Goal: Task Accomplishment & Management: Manage account settings

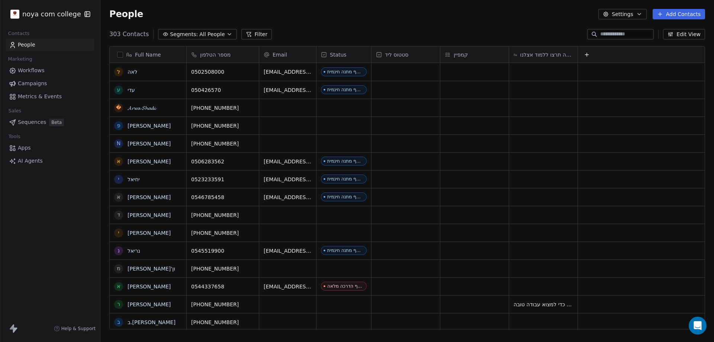
scroll to position [295, 608]
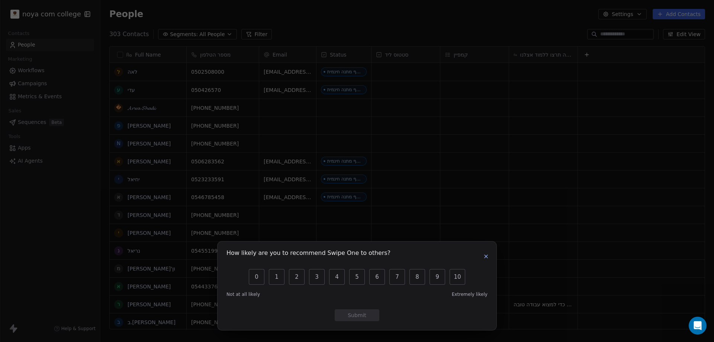
click at [486, 254] on icon "button" at bounding box center [486, 256] width 6 height 6
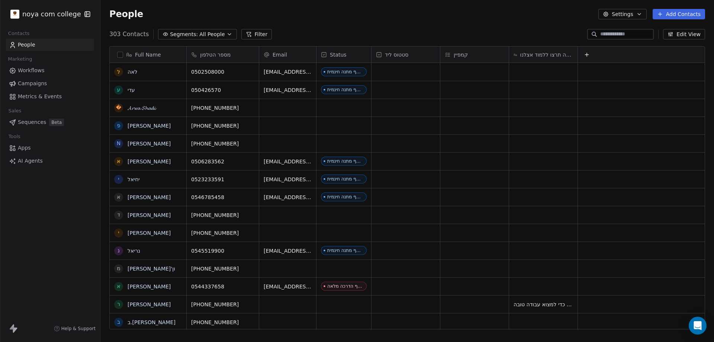
click at [688, 9] on button "Add Contacts" at bounding box center [679, 14] width 52 height 10
click at [669, 30] on span "Create new contact" at bounding box center [682, 30] width 51 height 8
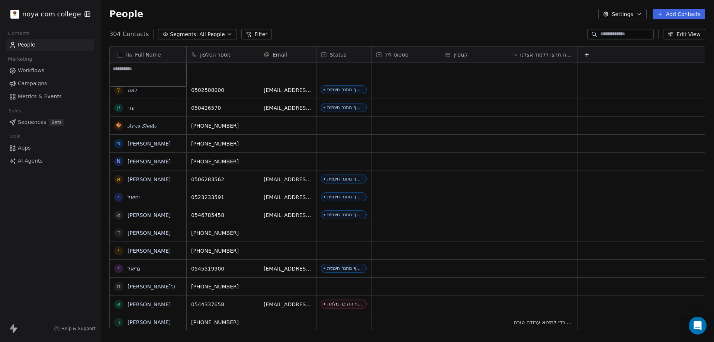
click at [145, 70] on textarea at bounding box center [148, 74] width 76 height 23
click at [128, 73] on textarea at bounding box center [148, 74] width 76 height 23
type textarea "*******"
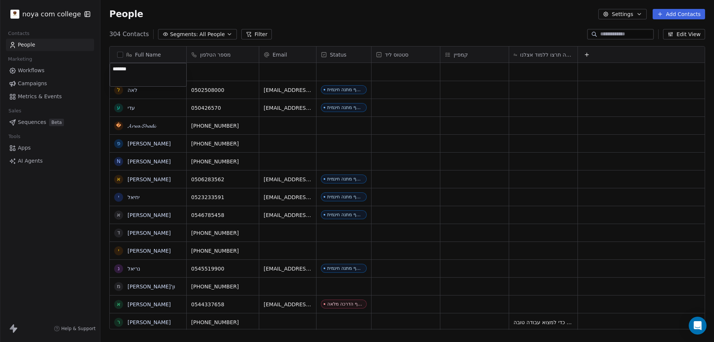
click at [136, 68] on textarea "*******" at bounding box center [148, 74] width 76 height 23
click at [136, 67] on textarea "*******" at bounding box center [148, 74] width 76 height 23
click at [189, 147] on html "noya com college Contacts People Marketing Workflows Campaigns Metrics & Events…" at bounding box center [357, 171] width 714 height 342
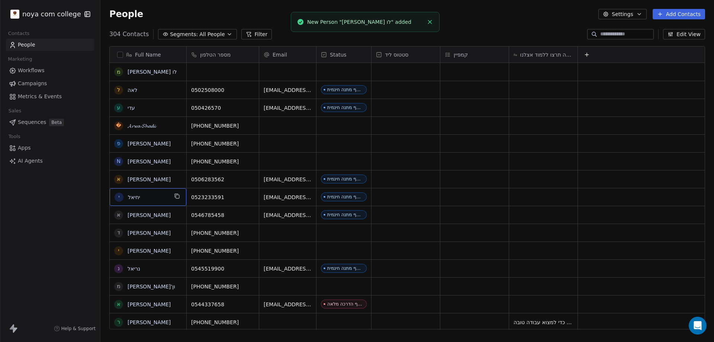
drag, startPoint x: 154, startPoint y: 204, endPoint x: 674, endPoint y: 13, distance: 553.5
click at [674, 13] on html "noya com college Contacts People Marketing Workflows Campaigns Metrics & Events…" at bounding box center [357, 171] width 714 height 342
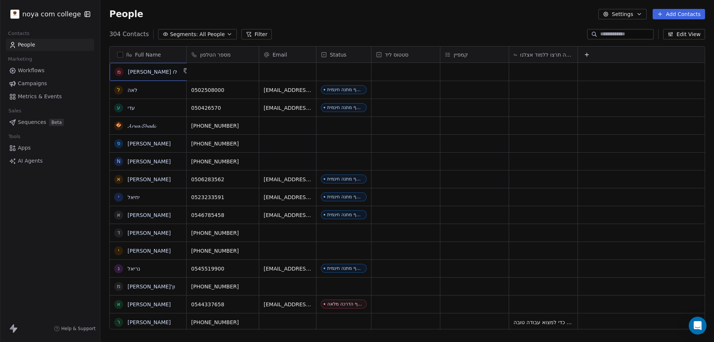
click at [156, 72] on span "מישה לו" at bounding box center [152, 71] width 49 height 7
click at [156, 72] on textarea "*******" at bounding box center [148, 74] width 76 height 23
type textarea "**********"
click at [216, 68] on html "noya com college Contacts People Marketing Workflows Campaigns Metrics & Events…" at bounding box center [357, 171] width 714 height 342
click at [215, 71] on div "grid" at bounding box center [223, 72] width 72 height 18
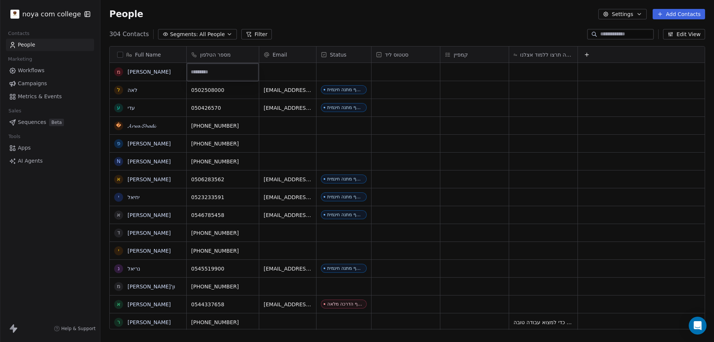
click at [215, 71] on input at bounding box center [222, 72] width 69 height 15
type input "**********"
click at [349, 68] on div "grid" at bounding box center [343, 72] width 55 height 18
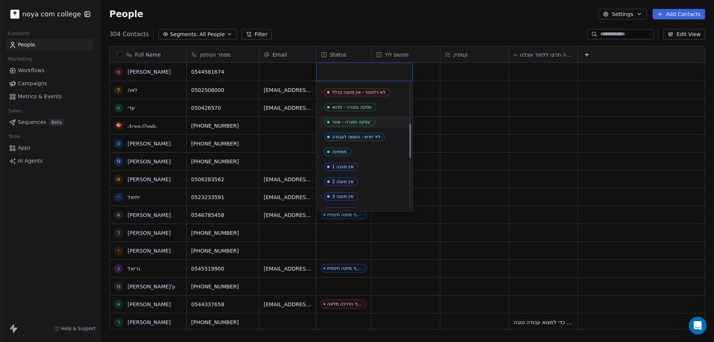
scroll to position [149, 0]
click at [372, 134] on div "ליד חדש - השמה לעבודה" at bounding box center [356, 134] width 48 height 5
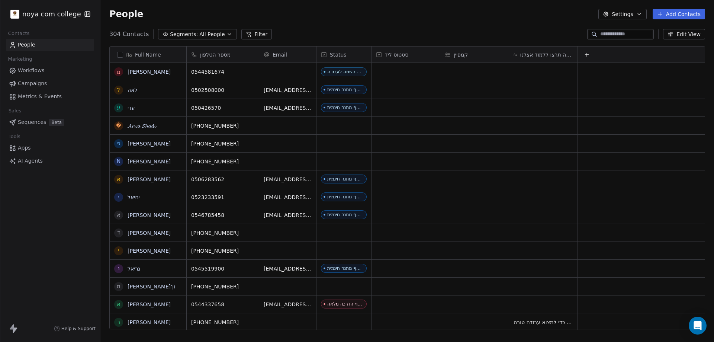
drag, startPoint x: 674, startPoint y: 15, endPoint x: 548, endPoint y: 38, distance: 127.5
click at [674, 15] on button "Add Contacts" at bounding box center [679, 14] width 52 height 10
click at [337, 77] on html "noya com college Contacts People Marketing Workflows Campaigns Metrics & Events…" at bounding box center [357, 171] width 714 height 342
click at [338, 71] on div "ליד חדש - השמה לעבודה" at bounding box center [354, 71] width 48 height 5
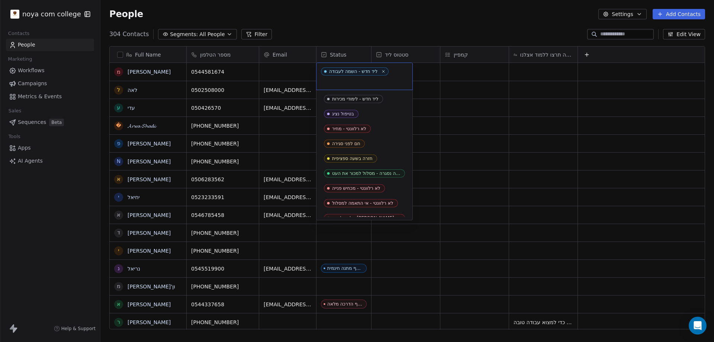
click at [338, 71] on div "ליד חדש - השמה לעבודה" at bounding box center [353, 71] width 48 height 5
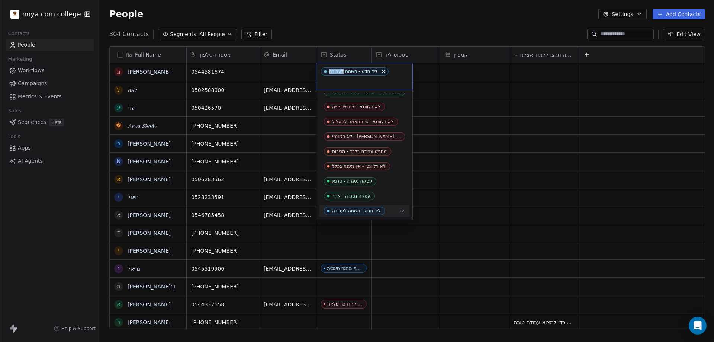
click at [338, 71] on div "ליד חדש - השמה לעבודה" at bounding box center [353, 71] width 48 height 5
click at [346, 83] on input "text" at bounding box center [364, 81] width 87 height 8
click at [340, 73] on div "ליד חדש - השמה לעבודה" at bounding box center [353, 71] width 48 height 5
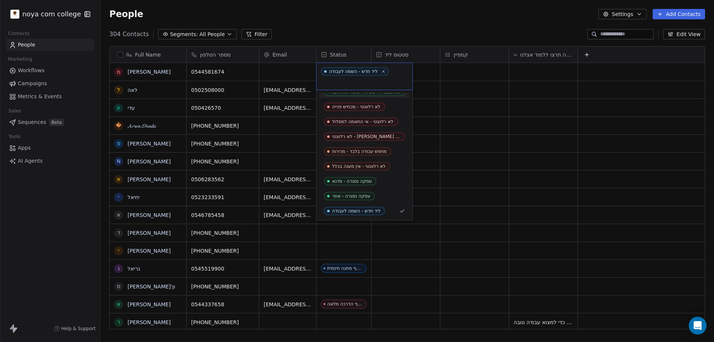
click at [375, 114] on div "ליד חדש - לימודי מכירות בטיפול נציג לא רלוונטי - מחיר חם לפני סגירה חזרה בשעה ס…" at bounding box center [364, 241] width 90 height 458
click at [447, 85] on html "noya com college Contacts People Marketing Workflows Campaigns Metrics & Events…" at bounding box center [357, 171] width 714 height 342
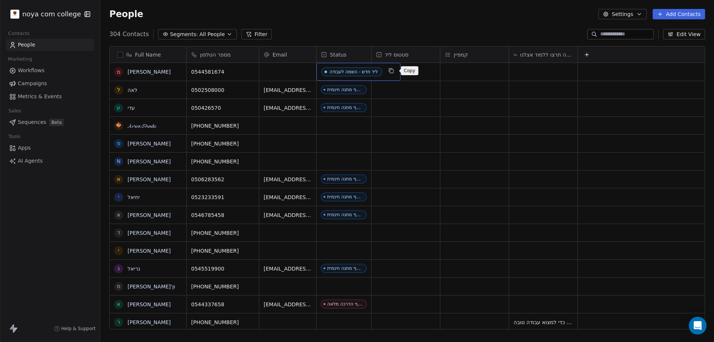
click at [393, 72] on icon "grid" at bounding box center [391, 71] width 6 height 6
click at [685, 10] on button "Add Contacts" at bounding box center [679, 14] width 52 height 10
click at [674, 31] on span "Create new contact" at bounding box center [682, 30] width 51 height 8
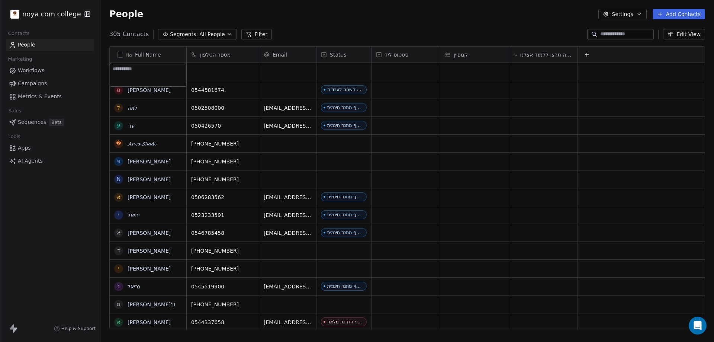
click at [141, 70] on textarea at bounding box center [148, 74] width 76 height 23
type textarea "*********"
click at [236, 73] on html "noya com college Contacts People Marketing Workflows Campaigns Metrics & Events…" at bounding box center [357, 171] width 714 height 342
click at [235, 74] on div "grid" at bounding box center [223, 72] width 72 height 18
click at [235, 74] on input at bounding box center [222, 72] width 69 height 15
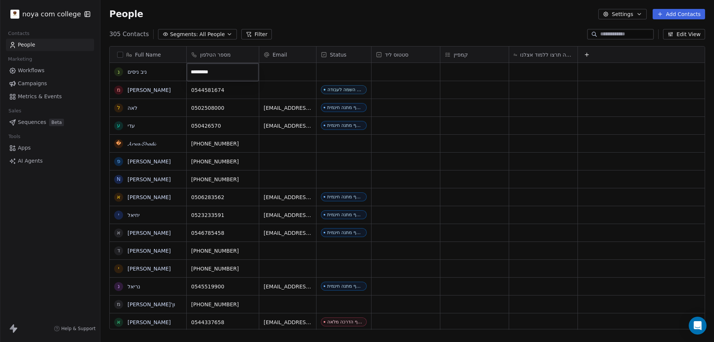
type input "**********"
click at [357, 73] on div "grid" at bounding box center [343, 72] width 55 height 18
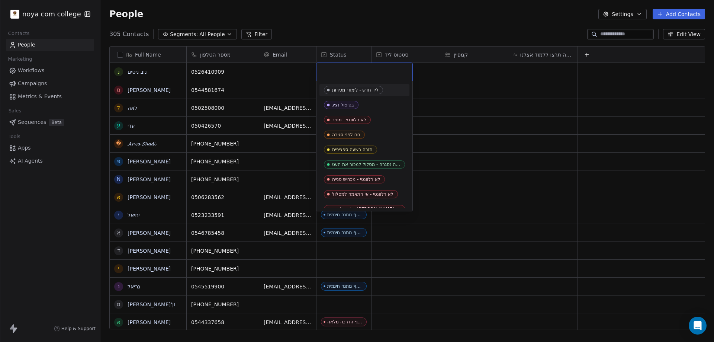
type input "**********"
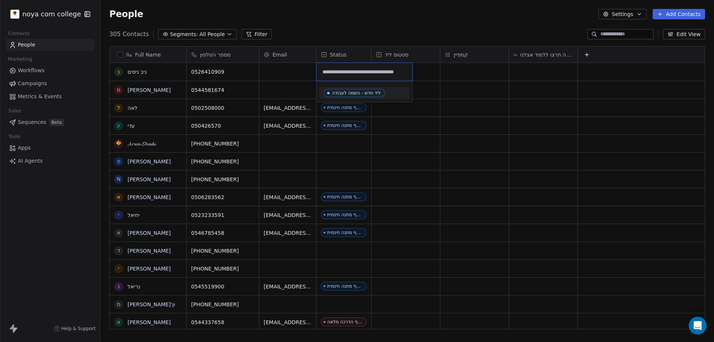
scroll to position [0, 18]
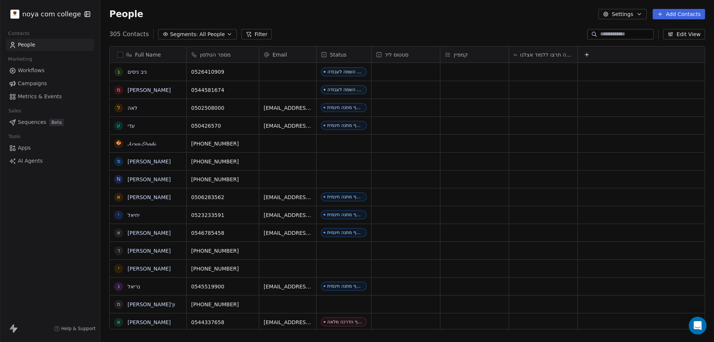
drag, startPoint x: 677, startPoint y: 14, endPoint x: 704, endPoint y: 15, distance: 27.2
click at [677, 14] on button "Add Contacts" at bounding box center [679, 14] width 52 height 10
click at [682, 30] on span "Create new contact" at bounding box center [682, 30] width 51 height 8
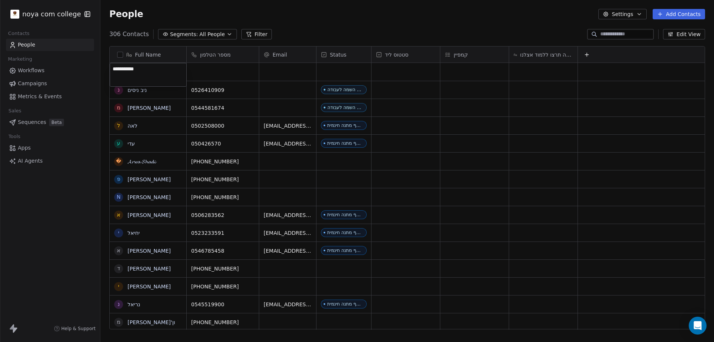
type textarea "**********"
click at [222, 70] on html "noya com college Contacts People Marketing Workflows Campaigns Metrics & Events…" at bounding box center [357, 171] width 714 height 342
click at [222, 70] on div "grid" at bounding box center [223, 72] width 72 height 18
click at [208, 75] on input at bounding box center [222, 72] width 69 height 15
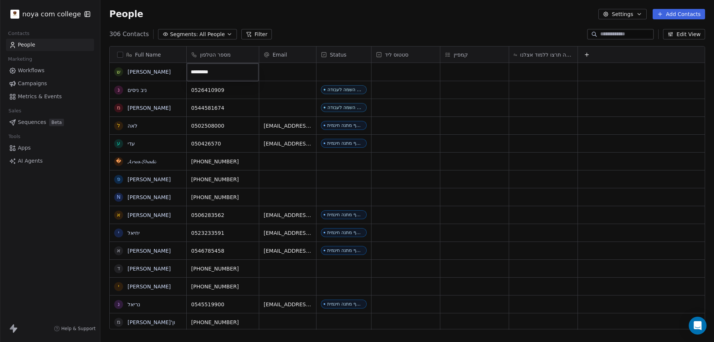
type input "**********"
click at [348, 79] on html "noya com college Contacts People Marketing Workflows Campaigns Metrics & Events…" at bounding box center [357, 171] width 714 height 342
click at [355, 70] on div "grid" at bounding box center [343, 72] width 55 height 18
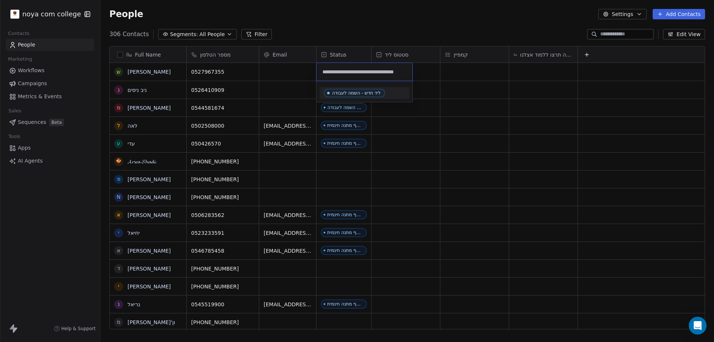
type input "**********"
click at [646, 200] on html "noya com college Contacts People Marketing Workflows Campaigns Metrics & Events…" at bounding box center [357, 171] width 714 height 342
click at [401, 26] on html "noya com college Contacts People Marketing Workflows Campaigns Metrics & Events…" at bounding box center [357, 171] width 714 height 342
click at [348, 67] on div "grid" at bounding box center [343, 72] width 55 height 18
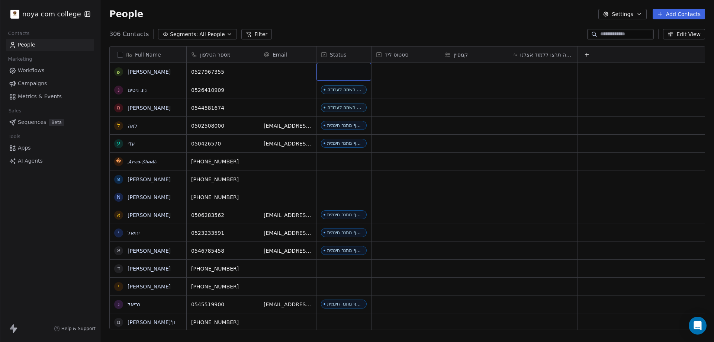
click at [347, 68] on div "grid" at bounding box center [343, 72] width 55 height 18
click at [347, 69] on div "grid" at bounding box center [343, 72] width 55 height 18
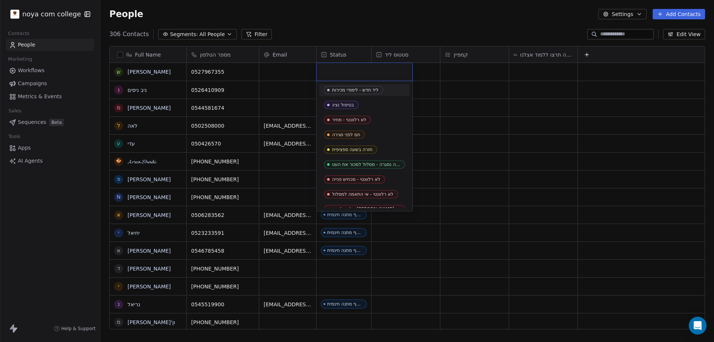
click at [340, 75] on input "text" at bounding box center [364, 72] width 87 height 8
click at [340, 72] on input "text" at bounding box center [364, 72] width 87 height 8
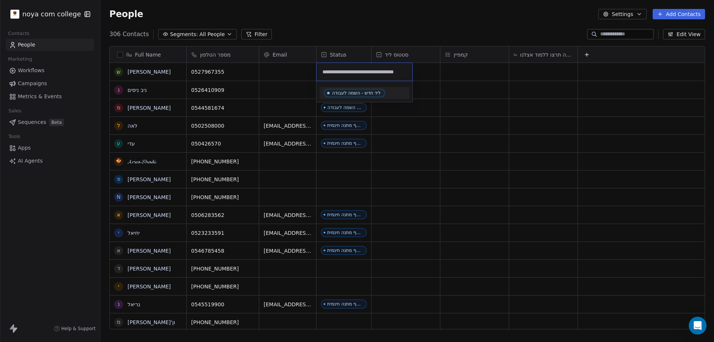
type input "**********"
click at [338, 92] on div "ליד חדש - השמה לעבודה" at bounding box center [356, 92] width 48 height 5
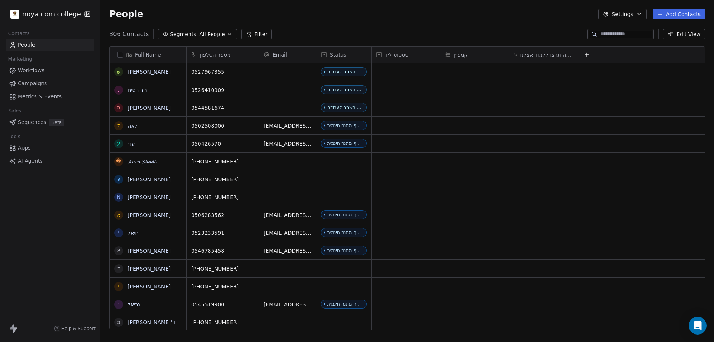
click at [693, 13] on button "Add Contacts" at bounding box center [679, 14] width 52 height 10
click at [142, 180] on html "noya com college Contacts People Marketing Workflows Campaigns Metrics & Events…" at bounding box center [357, 171] width 714 height 342
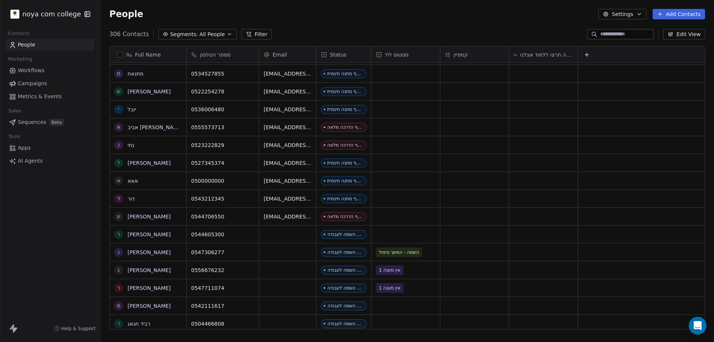
click at [338, 53] on span "Status" at bounding box center [338, 54] width 17 height 7
click at [326, 55] on html "noya com college Contacts People Marketing Workflows Campaigns Metrics & Events…" at bounding box center [357, 171] width 714 height 342
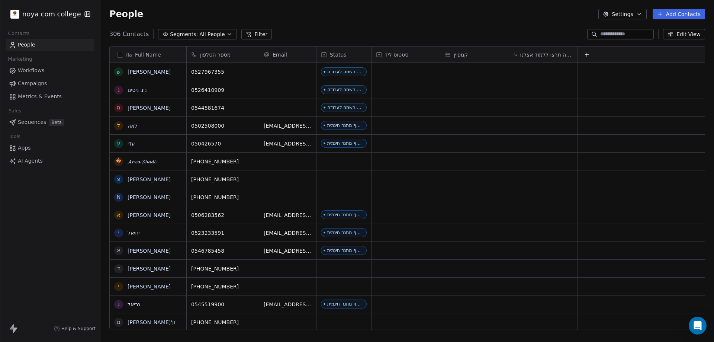
click at [322, 56] on icon at bounding box center [324, 55] width 6 height 6
click at [344, 72] on span "Manage property" at bounding box center [352, 70] width 45 height 7
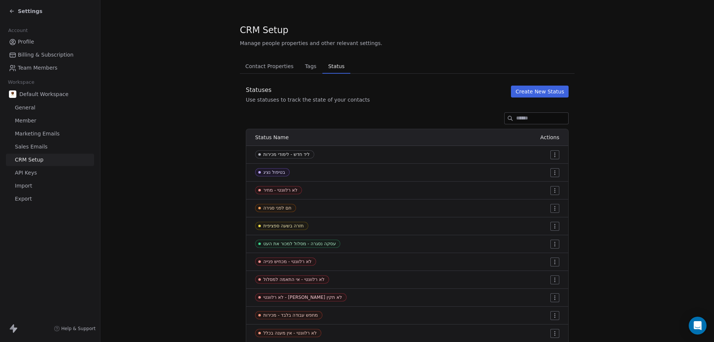
click at [11, 9] on icon at bounding box center [12, 11] width 6 height 6
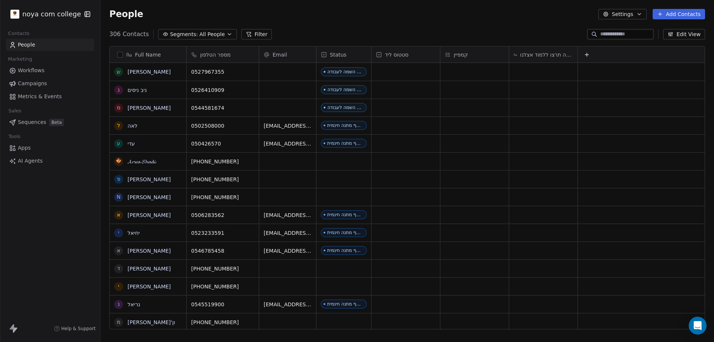
click at [335, 55] on span "Status" at bounding box center [338, 54] width 17 height 7
click at [346, 55] on html "noya com college Contacts People Marketing Workflows Campaigns Metrics & Events…" at bounding box center [357, 171] width 714 height 342
click at [336, 27] on div "People Settings Add Contacts" at bounding box center [407, 14] width 614 height 28
click at [22, 46] on span "People" at bounding box center [26, 45] width 17 height 8
click at [15, 45] on icon at bounding box center [12, 44] width 7 height 7
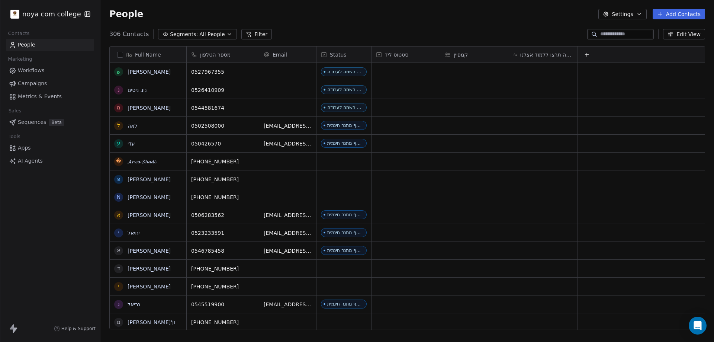
click at [191, 35] on span "Segments:" at bounding box center [184, 34] width 28 height 8
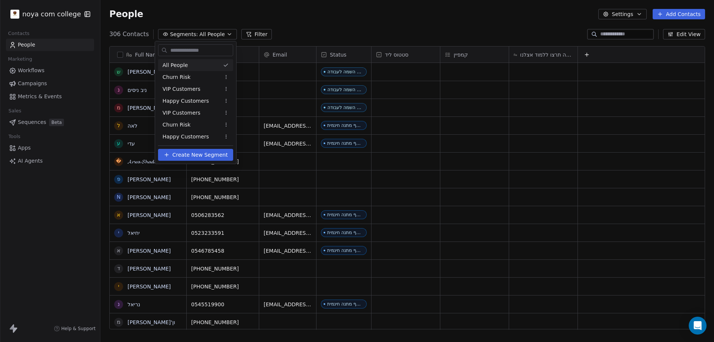
click at [253, 31] on html "noya com college Contacts People Marketing Workflows Campaigns Metrics & Events…" at bounding box center [357, 171] width 714 height 342
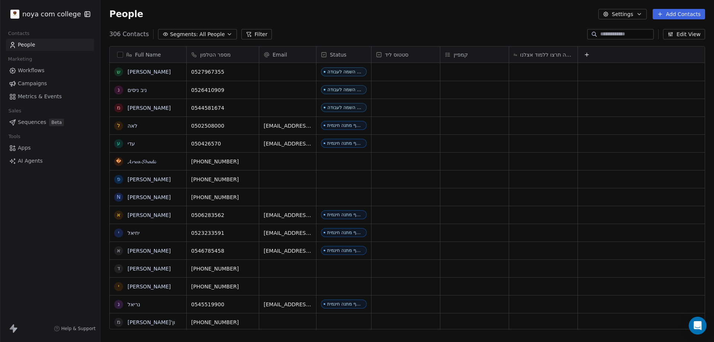
click at [245, 33] on button "Filter" at bounding box center [256, 34] width 31 height 10
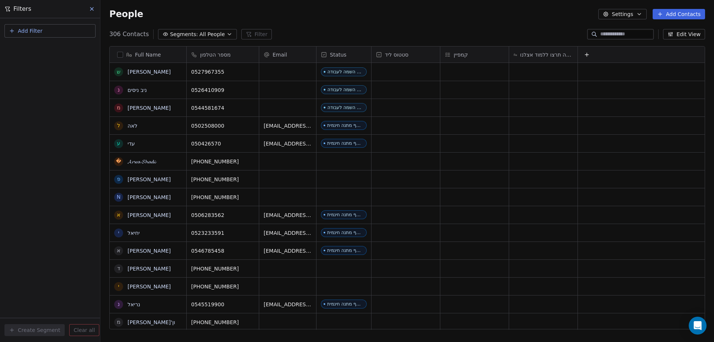
click at [43, 32] on button "Add Filter" at bounding box center [49, 30] width 91 height 13
click at [55, 50] on span "Contact properties" at bounding box center [36, 49] width 48 height 8
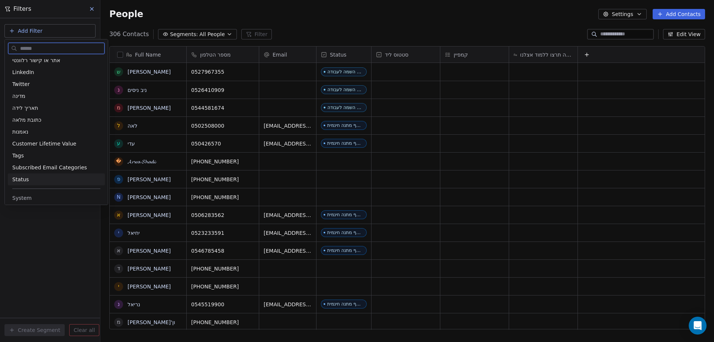
click at [40, 182] on div "Status" at bounding box center [56, 179] width 88 height 7
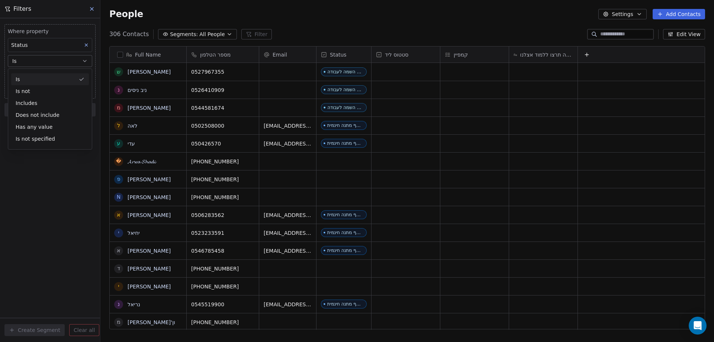
click at [44, 79] on div "Is" at bounding box center [50, 79] width 78 height 12
click at [44, 79] on body "noya com college Contacts People Marketing Workflows Campaigns Metrics & Events…" at bounding box center [357, 171] width 714 height 342
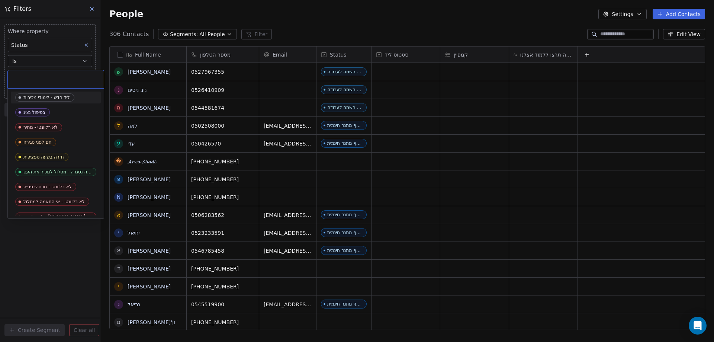
click at [44, 77] on input "text" at bounding box center [55, 79] width 87 height 8
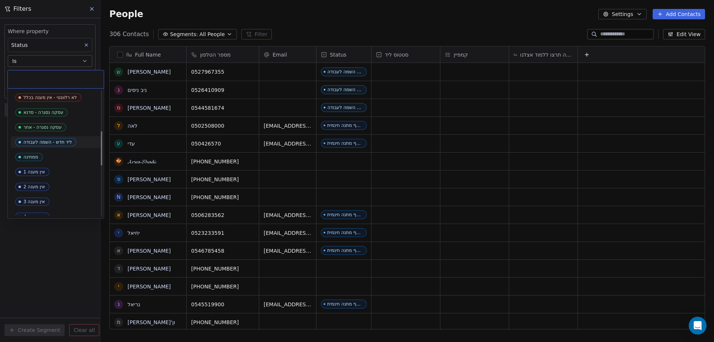
click at [53, 142] on div "ליד חדש - השמה לעבודה" at bounding box center [47, 141] width 48 height 5
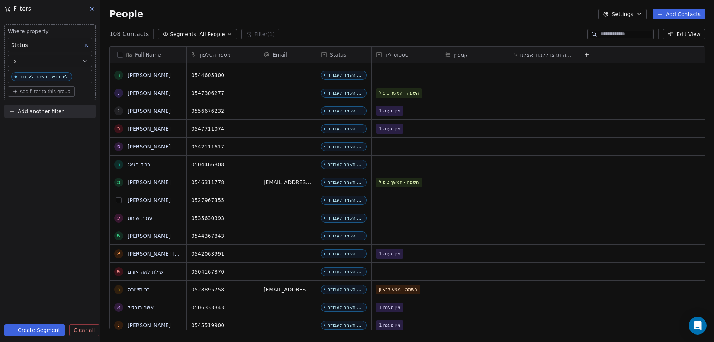
click at [118, 199] on button "grid" at bounding box center [119, 200] width 6 height 6
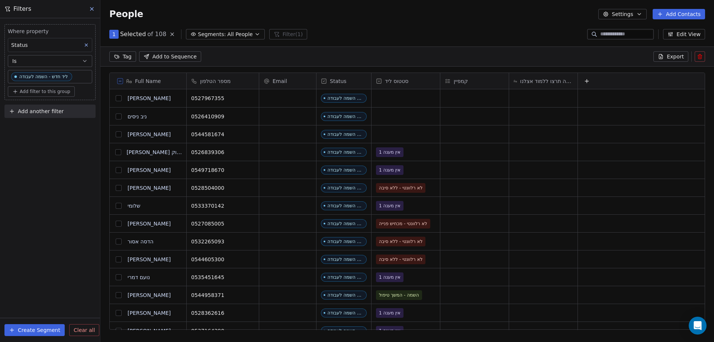
click at [698, 55] on icon at bounding box center [699, 56] width 3 height 3
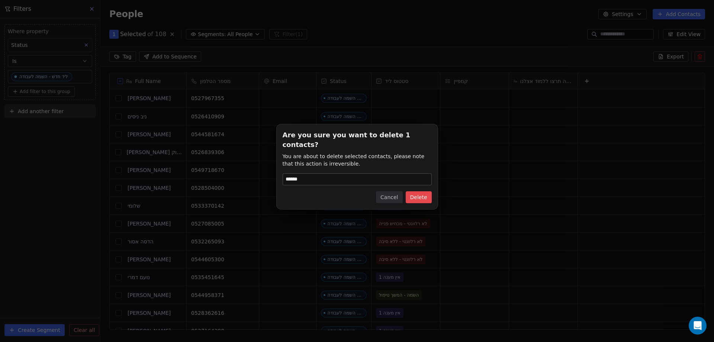
type input "******"
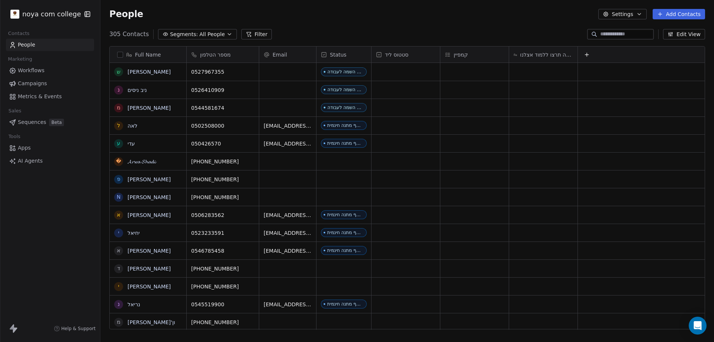
click at [247, 36] on button "Filter" at bounding box center [256, 34] width 31 height 10
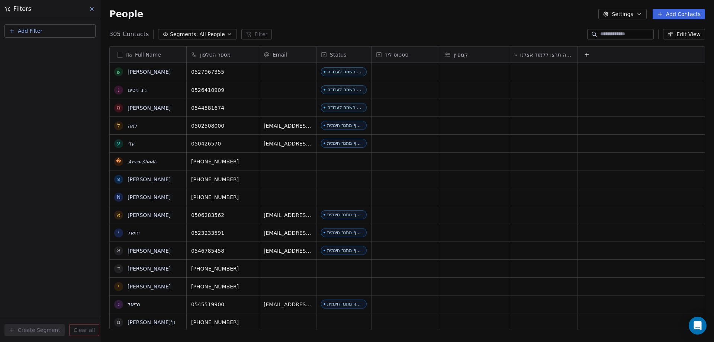
click at [69, 26] on button "Add Filter" at bounding box center [49, 30] width 91 height 13
click at [50, 49] on span "Contact properties" at bounding box center [36, 49] width 48 height 8
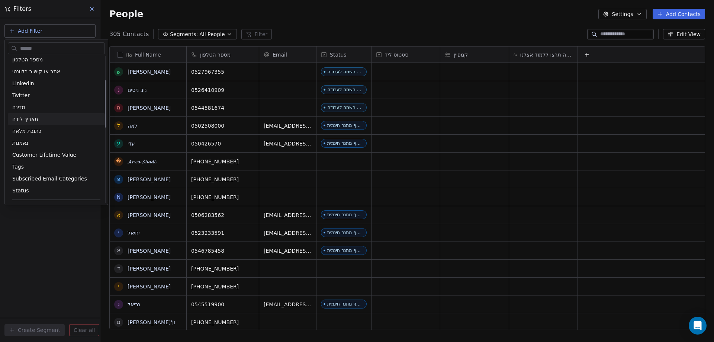
scroll to position [74, 0]
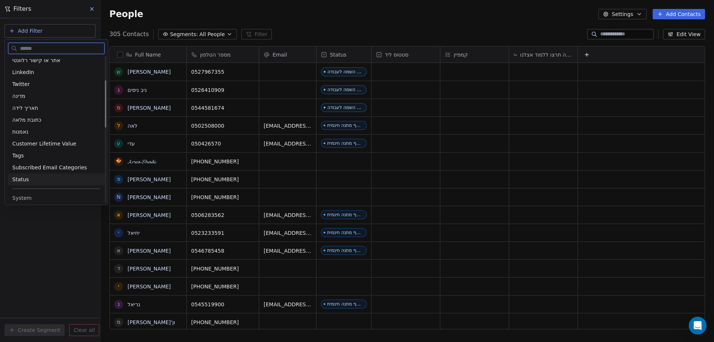
click at [30, 177] on div "Status" at bounding box center [56, 179] width 88 height 7
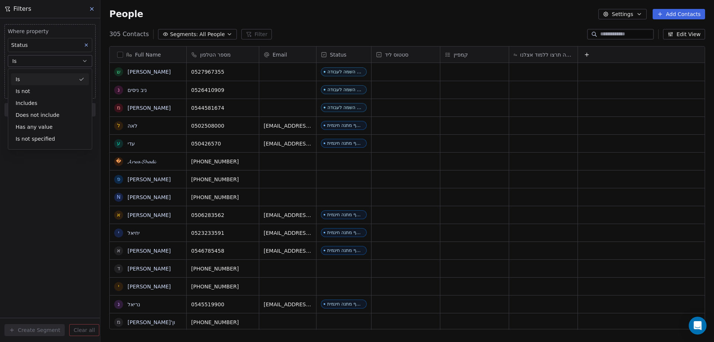
click at [29, 78] on div "Is" at bounding box center [50, 79] width 78 height 12
click at [30, 78] on body "noya com college Contacts People Marketing Workflows Campaigns Metrics & Events…" at bounding box center [357, 171] width 714 height 342
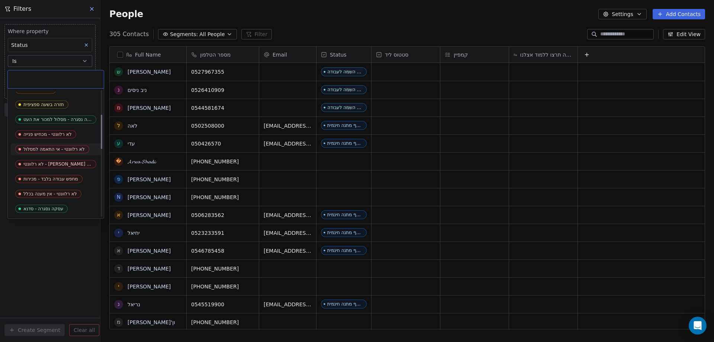
scroll to position [112, 0]
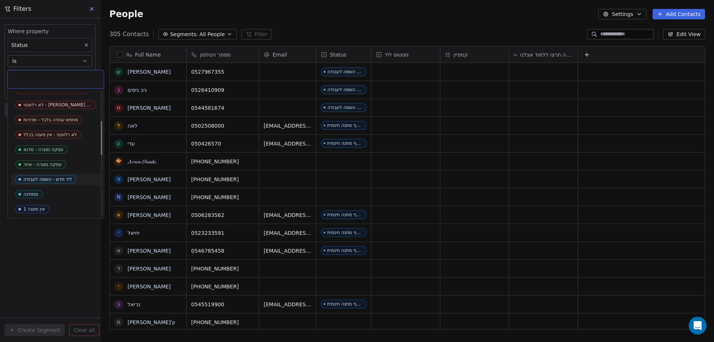
click at [39, 177] on div "ליד חדש - השמה לעבודה" at bounding box center [47, 179] width 48 height 5
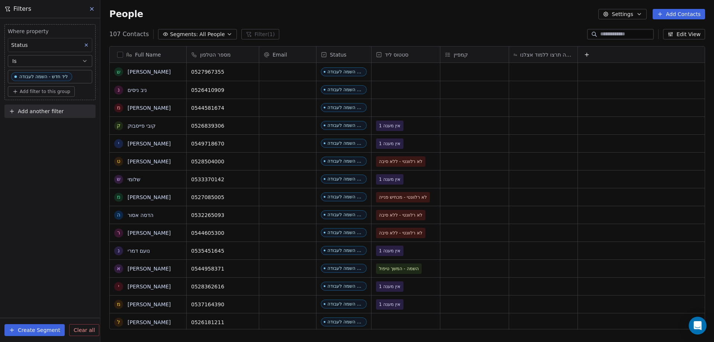
scroll to position [295, 608]
click at [588, 55] on icon at bounding box center [586, 55] width 3 height 0
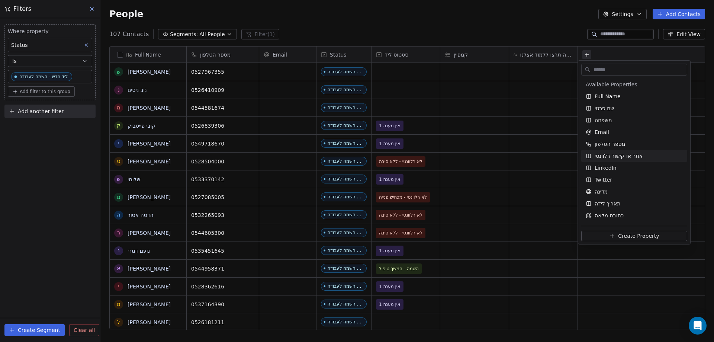
drag, startPoint x: 465, startPoint y: 30, endPoint x: 453, endPoint y: 35, distance: 12.2
click at [463, 30] on html "noya com college Contacts People Marketing Workflows Campaigns Metrics & Events…" at bounding box center [357, 171] width 714 height 342
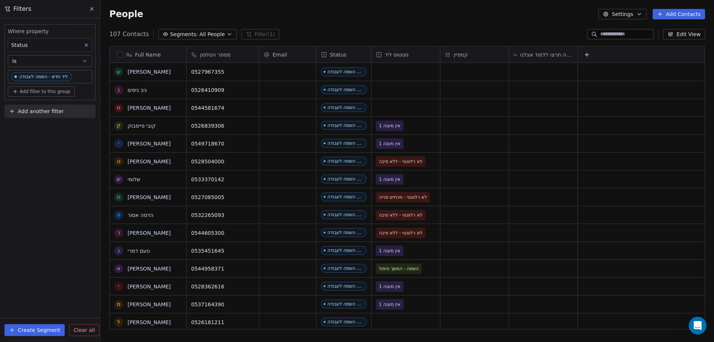
drag, startPoint x: 372, startPoint y: 22, endPoint x: 460, endPoint y: 21, distance: 87.8
click at [372, 23] on div "People Settings Add Contacts" at bounding box center [407, 14] width 614 height 28
click at [642, 16] on icon "button" at bounding box center [639, 14] width 6 height 6
click at [572, 25] on html "noya com college Contacts People Marketing Workflows Campaigns Metrics & Events…" at bounding box center [357, 171] width 714 height 342
click at [586, 53] on icon at bounding box center [587, 55] width 6 height 6
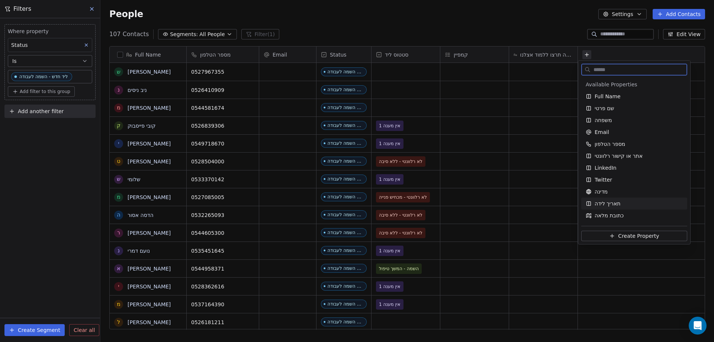
click at [607, 237] on button "Create Property" at bounding box center [634, 236] width 106 height 10
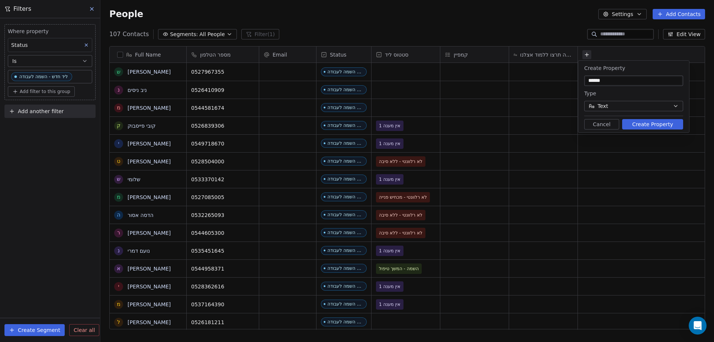
type input "******"
click at [625, 104] on button "Text" at bounding box center [633, 106] width 99 height 10
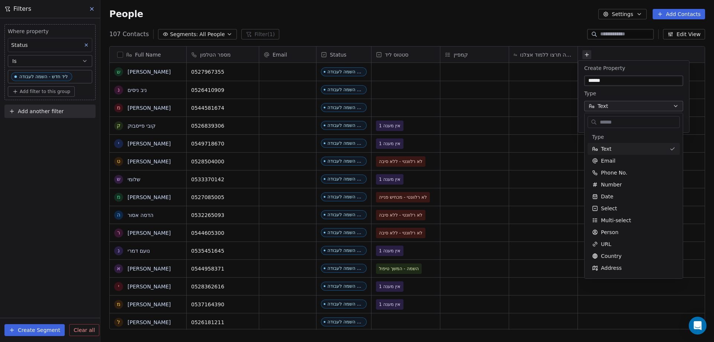
click at [625, 105] on html "noya com college Contacts People Marketing Workflows Campaigns Metrics & Events…" at bounding box center [357, 171] width 714 height 342
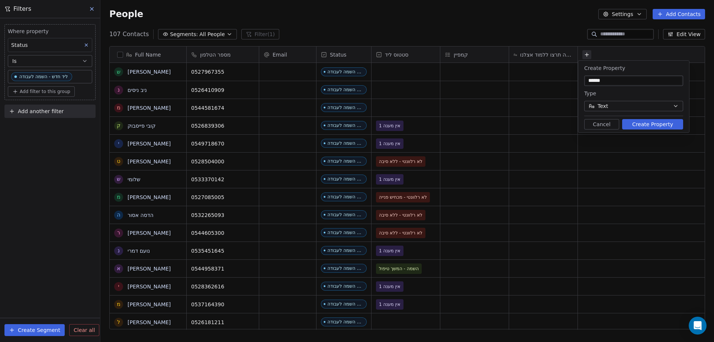
click at [625, 105] on button "Text" at bounding box center [633, 106] width 99 height 10
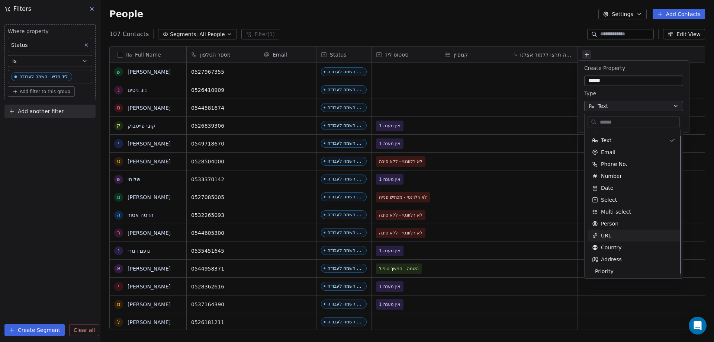
scroll to position [10, 0]
click at [616, 197] on div "Select" at bounding box center [633, 197] width 83 height 7
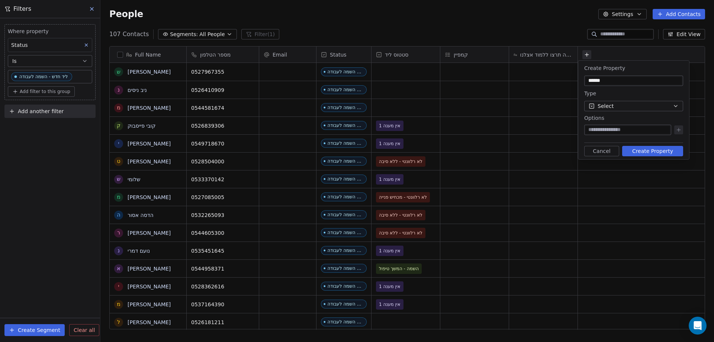
click at [625, 126] on div at bounding box center [627, 130] width 87 height 10
type input "****"
click at [676, 130] on icon at bounding box center [679, 130] width 6 height 6
click at [648, 105] on button "Select" at bounding box center [633, 106] width 99 height 10
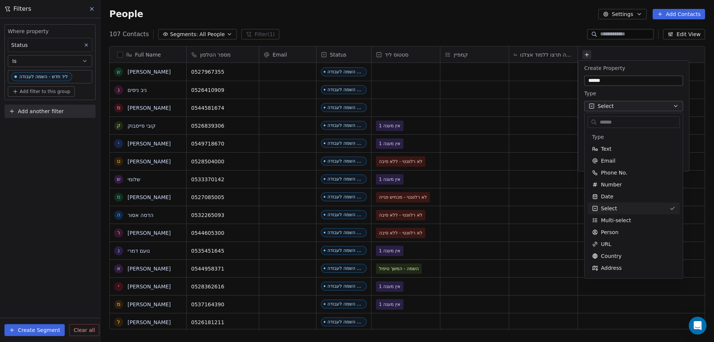
click at [646, 107] on html "noya com college Contacts People Marketing Workflows Campaigns Metrics & Events…" at bounding box center [357, 171] width 714 height 342
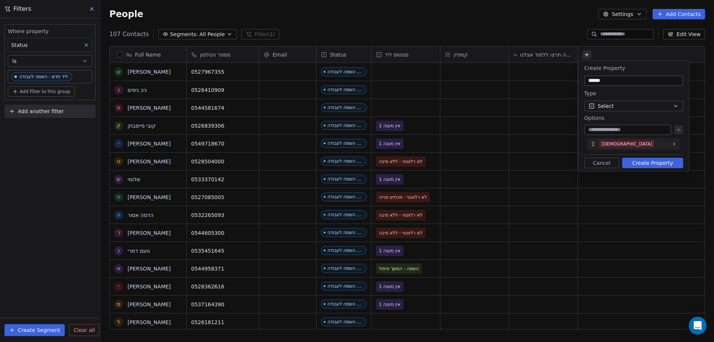
click at [604, 145] on div "[DEMOGRAPHIC_DATA]" at bounding box center [626, 144] width 51 height 7
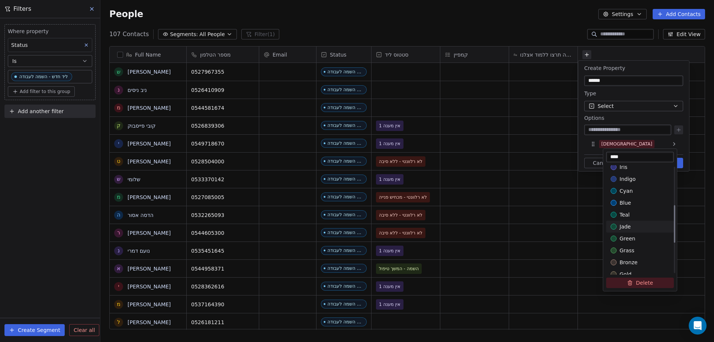
scroll to position [112, 0]
type input "****"
click at [642, 198] on div "blue" at bounding box center [640, 202] width 68 height 12
click at [633, 130] on html "noya com college Contacts People Marketing Workflows Campaigns Metrics & Events…" at bounding box center [357, 171] width 714 height 342
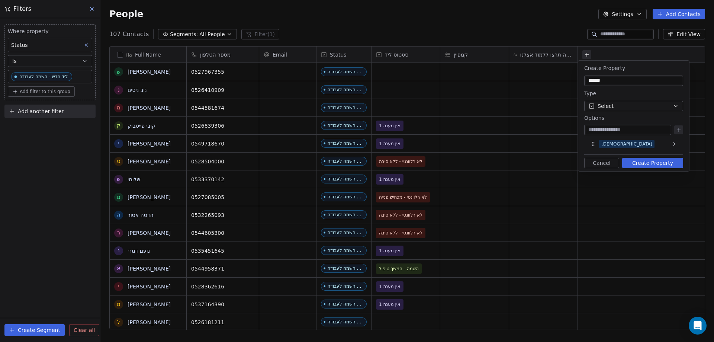
click at [633, 131] on input at bounding box center [628, 129] width 84 height 7
type input "******"
click at [680, 128] on icon at bounding box center [679, 130] width 6 height 6
click at [614, 155] on div "[DEMOGRAPHIC_DATA]" at bounding box center [626, 155] width 51 height 7
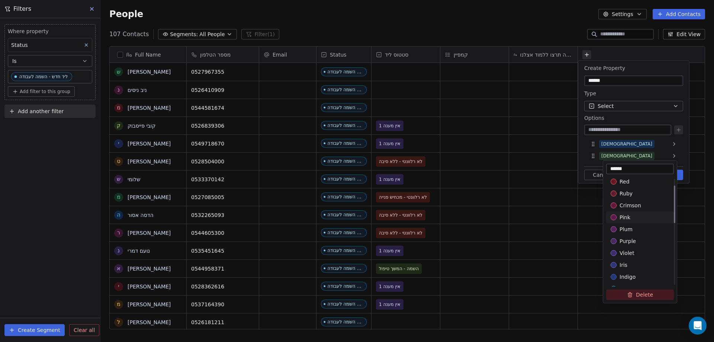
scroll to position [37, 0]
click at [634, 203] on div "pink" at bounding box center [640, 205] width 59 height 7
click at [641, 143] on html "noya com college Contacts People Marketing Workflows Campaigns Metrics & Events…" at bounding box center [357, 171] width 714 height 342
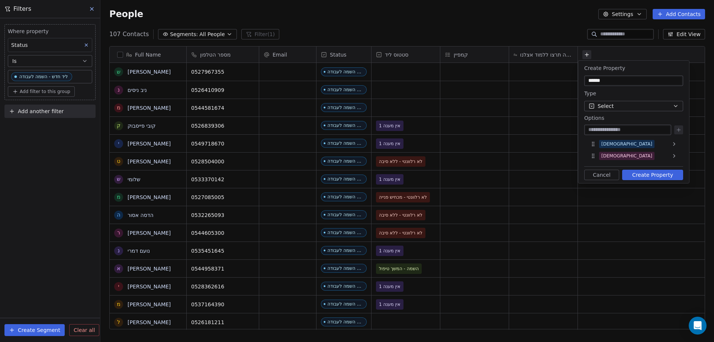
click at [653, 173] on button "Create Property" at bounding box center [652, 175] width 61 height 10
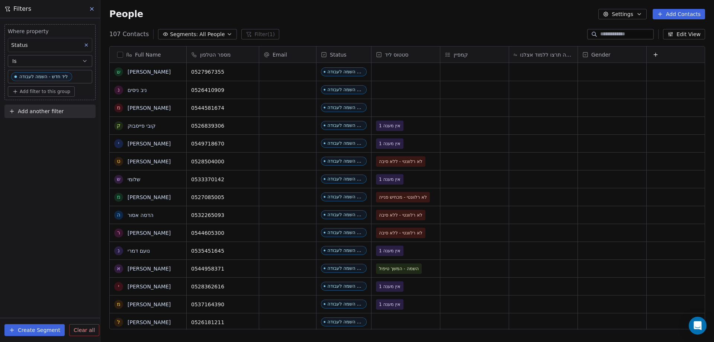
drag, startPoint x: 542, startPoint y: 46, endPoint x: 528, endPoint y: 62, distance: 21.1
click at [541, 46] on div "Full Name ש [PERSON_NAME] נ [PERSON_NAME] מ [PERSON_NAME] ק [PERSON_NAME] פייסב…" at bounding box center [407, 187] width 596 height 283
click at [685, 34] on button "Edit View" at bounding box center [684, 34] width 42 height 10
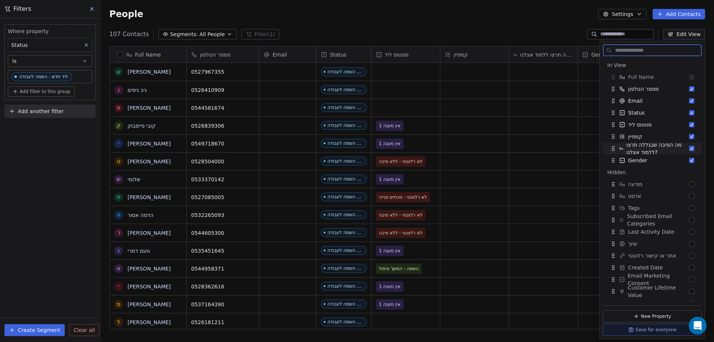
click at [689, 147] on button "Suggestions" at bounding box center [691, 148] width 5 height 5
click at [689, 135] on button "Suggestions" at bounding box center [691, 136] width 5 height 5
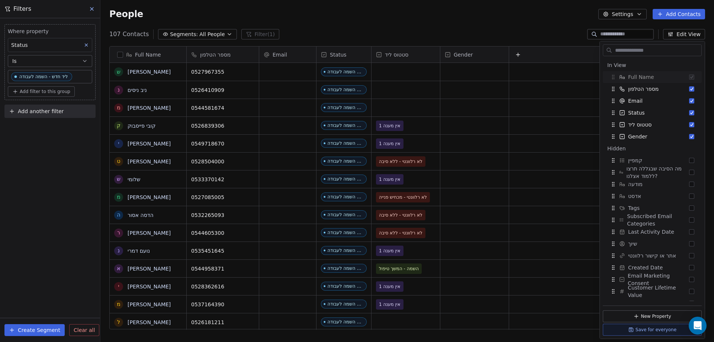
click at [519, 30] on div "107 Contacts Segments: All People Filter (1) Edit View" at bounding box center [407, 34] width 614 height 12
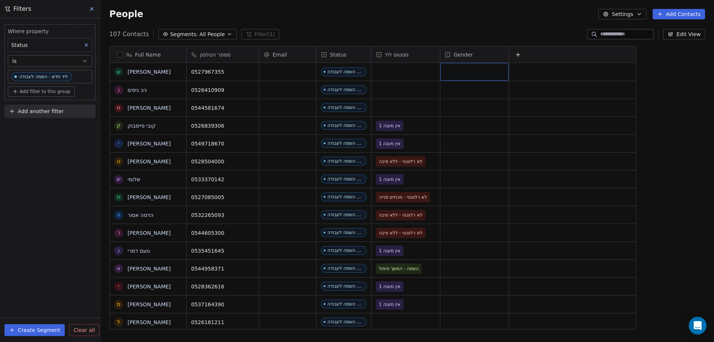
click at [475, 73] on div "grid" at bounding box center [474, 72] width 68 height 18
click at [456, 71] on div "grid" at bounding box center [474, 72] width 68 height 18
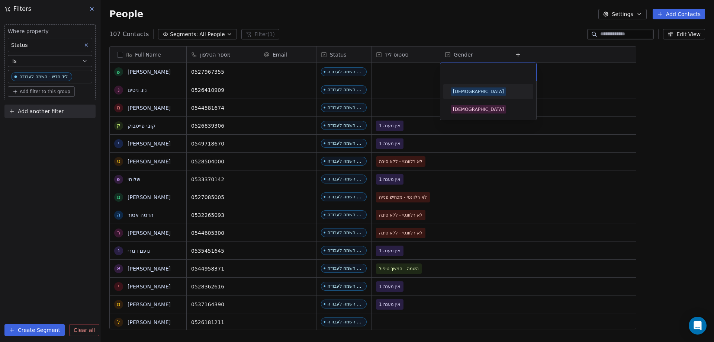
click at [452, 76] on div at bounding box center [488, 72] width 96 height 18
click at [460, 109] on div "[DEMOGRAPHIC_DATA]" at bounding box center [478, 109] width 51 height 7
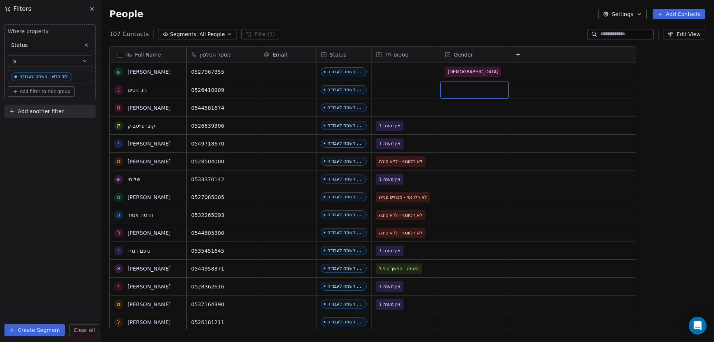
click at [463, 91] on div "grid" at bounding box center [474, 89] width 68 height 17
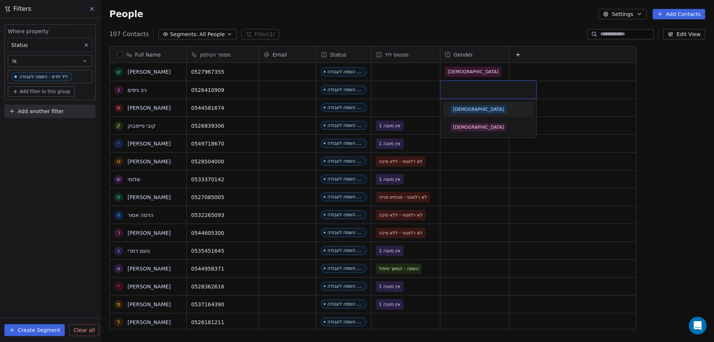
click at [456, 109] on div "[DEMOGRAPHIC_DATA]" at bounding box center [478, 109] width 51 height 7
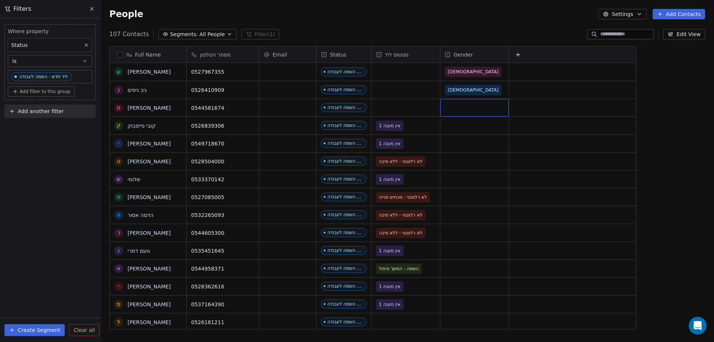
click at [456, 109] on div "grid" at bounding box center [474, 107] width 68 height 17
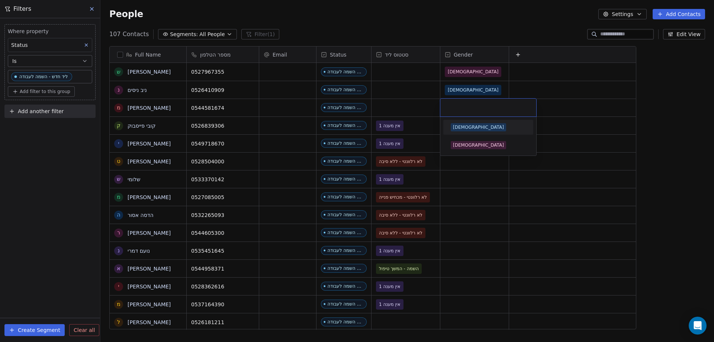
click at [457, 127] on div "[DEMOGRAPHIC_DATA]" at bounding box center [478, 127] width 51 height 7
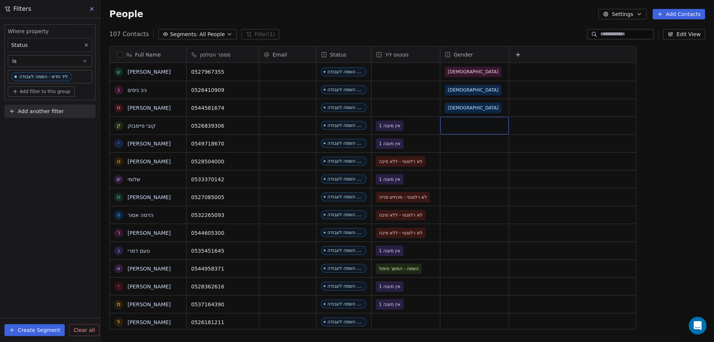
click at [456, 123] on div "grid" at bounding box center [474, 125] width 68 height 17
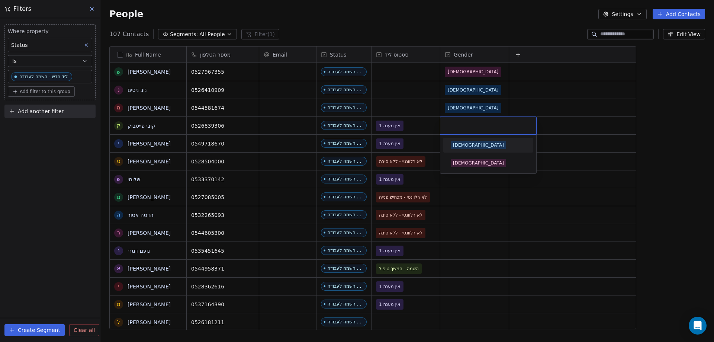
click at [461, 142] on div "[DEMOGRAPHIC_DATA]" at bounding box center [478, 145] width 51 height 7
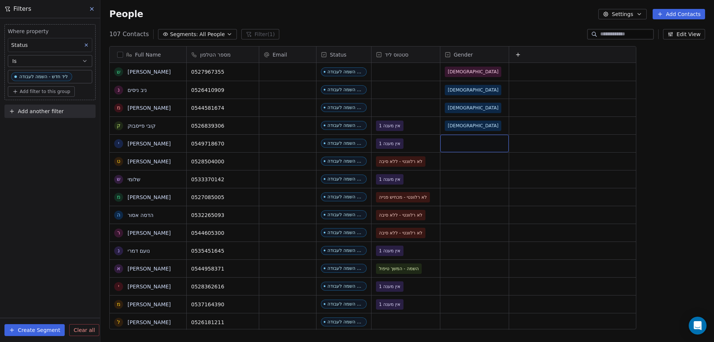
click at [456, 145] on div "grid" at bounding box center [474, 143] width 68 height 17
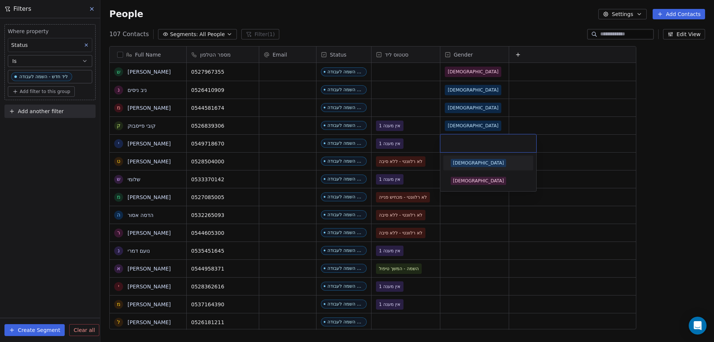
click at [457, 161] on div "[DEMOGRAPHIC_DATA]" at bounding box center [478, 163] width 51 height 7
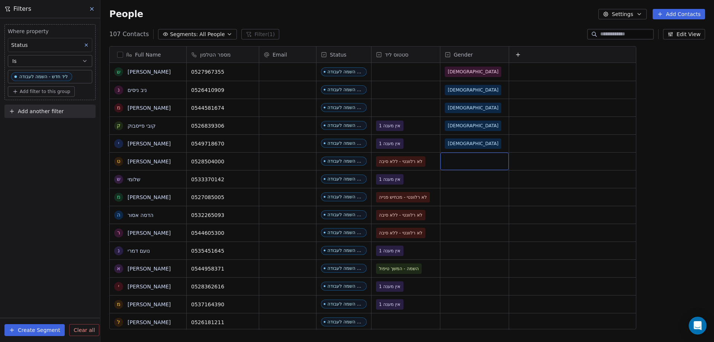
click at [458, 157] on div "grid" at bounding box center [474, 160] width 68 height 17
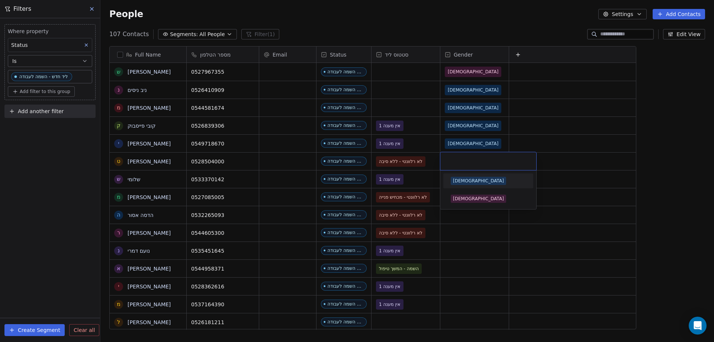
click at [458, 181] on div "[DEMOGRAPHIC_DATA]" at bounding box center [478, 180] width 51 height 7
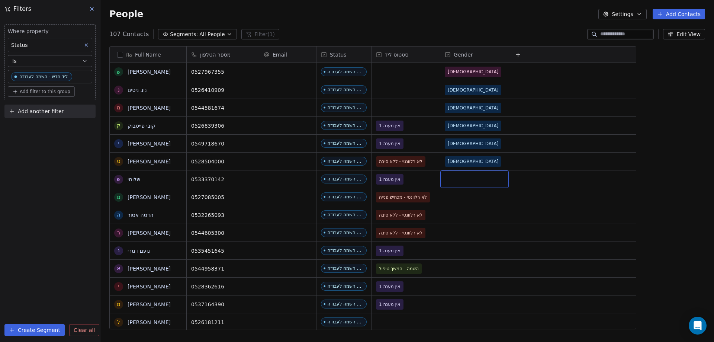
click at [459, 177] on div "grid" at bounding box center [474, 178] width 68 height 17
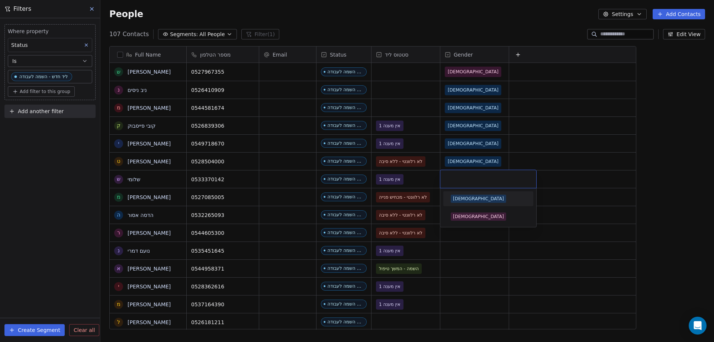
click at [462, 201] on div "[DEMOGRAPHIC_DATA]" at bounding box center [478, 198] width 51 height 7
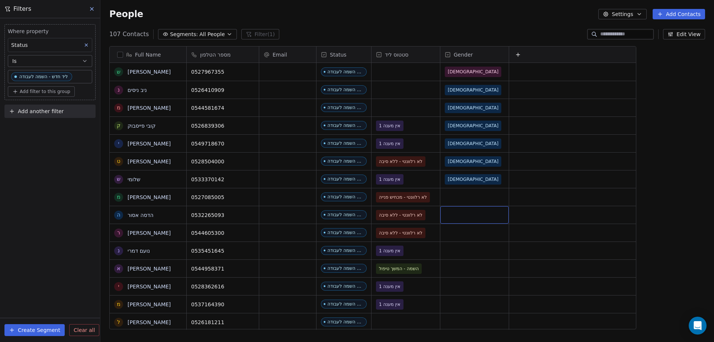
click at [462, 208] on div "grid" at bounding box center [474, 214] width 68 height 17
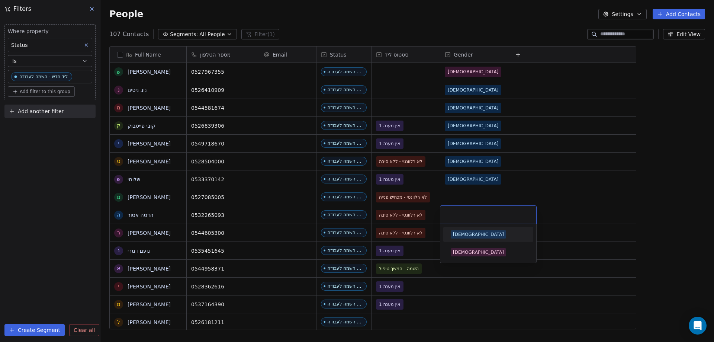
click at [450, 195] on html "noya com college Contacts People Marketing Workflows Campaigns Metrics & Events…" at bounding box center [357, 171] width 714 height 342
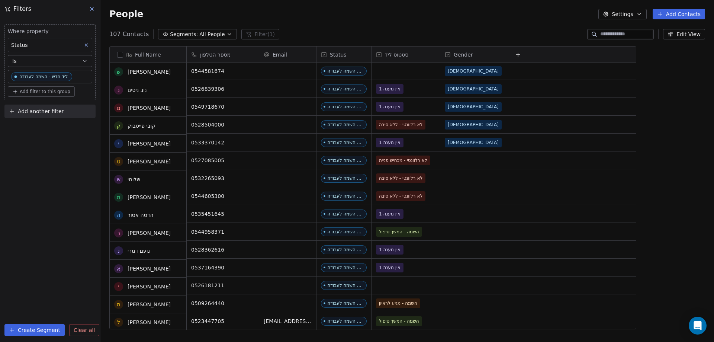
scroll to position [37, 0]
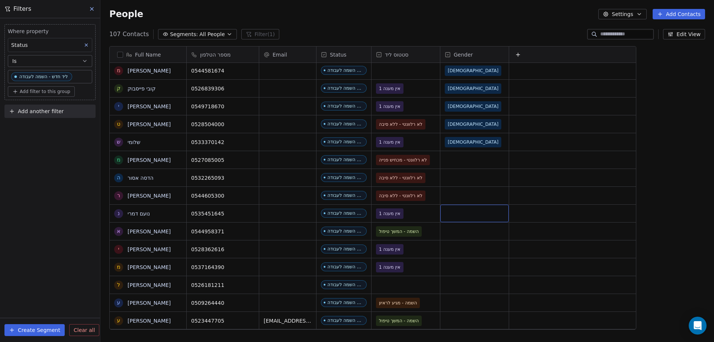
click at [453, 215] on div "grid" at bounding box center [474, 213] width 68 height 17
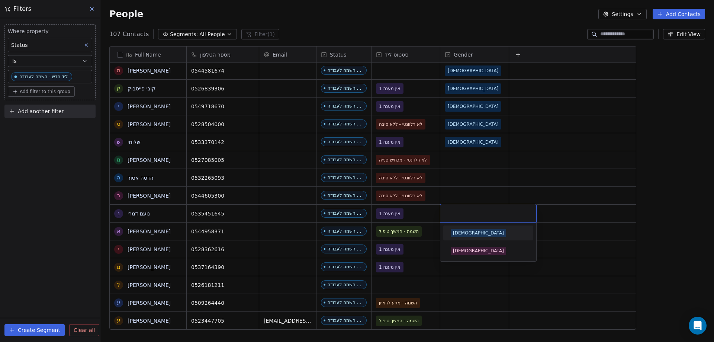
click at [462, 235] on div "[DEMOGRAPHIC_DATA]" at bounding box center [478, 232] width 51 height 7
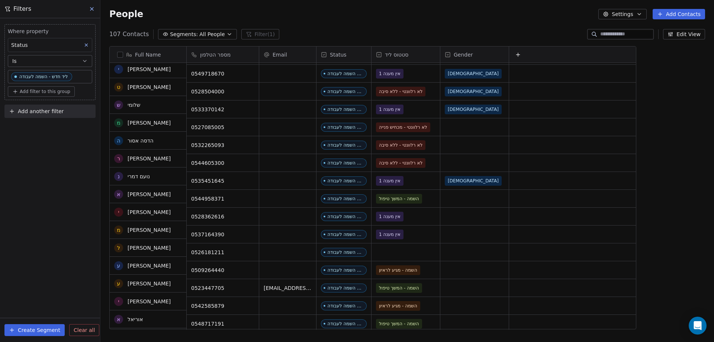
scroll to position [74, 0]
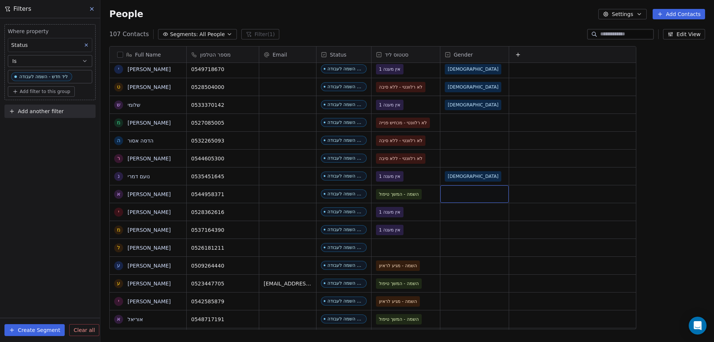
click at [456, 194] on div "grid" at bounding box center [474, 193] width 68 height 17
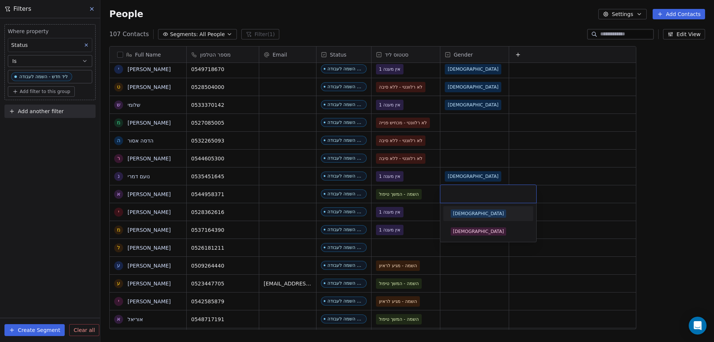
click at [459, 212] on div "[DEMOGRAPHIC_DATA]" at bounding box center [478, 213] width 51 height 7
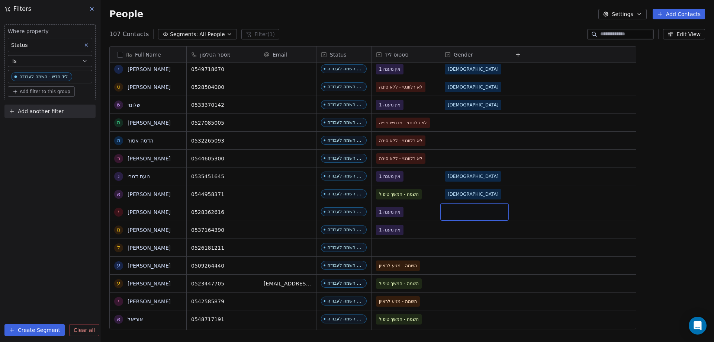
click at [459, 212] on div "grid" at bounding box center [474, 211] width 68 height 17
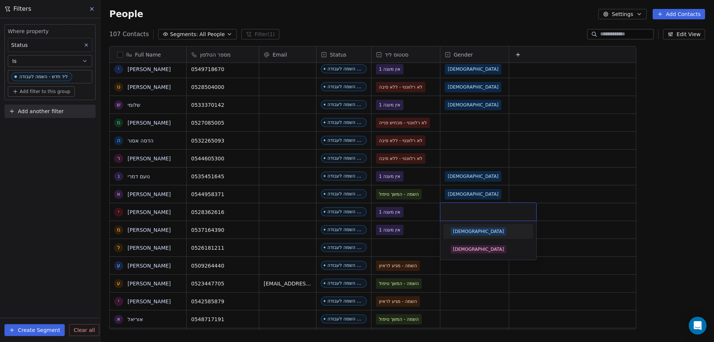
click at [460, 229] on div "[DEMOGRAPHIC_DATA]" at bounding box center [478, 231] width 51 height 7
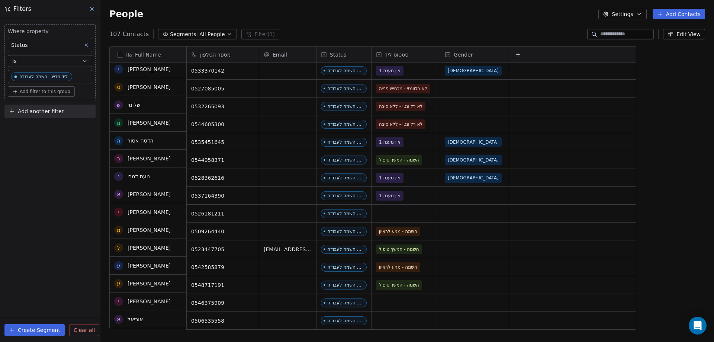
scroll to position [112, 0]
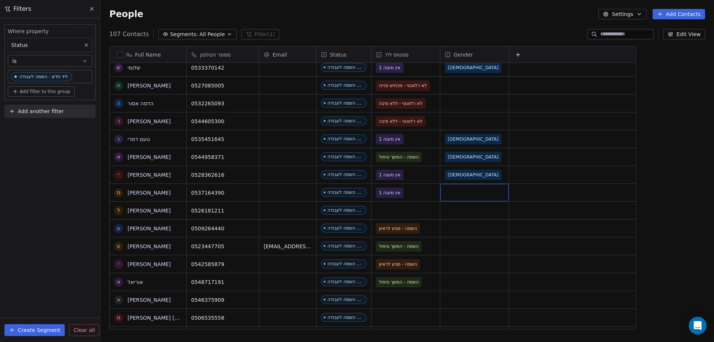
click at [460, 192] on div "grid" at bounding box center [474, 192] width 68 height 17
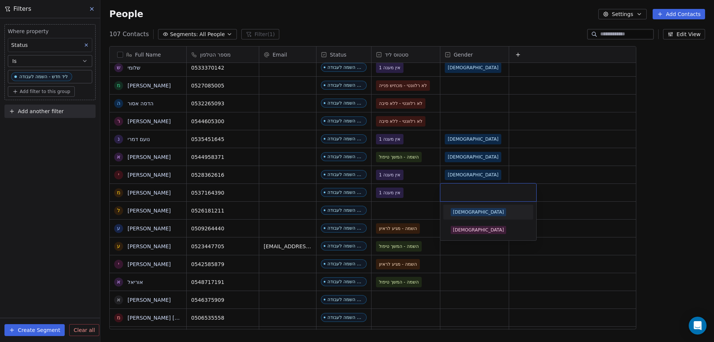
click at [457, 212] on div "[DEMOGRAPHIC_DATA]" at bounding box center [478, 212] width 51 height 7
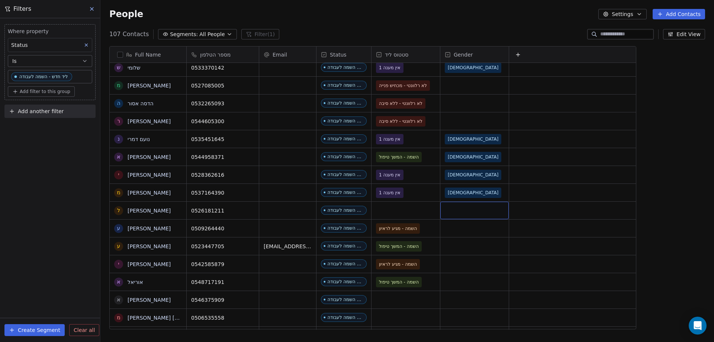
click at [456, 212] on div "grid" at bounding box center [474, 210] width 68 height 17
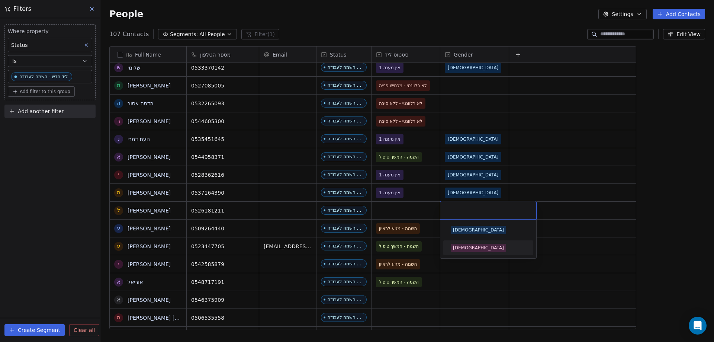
click at [461, 245] on div "[DEMOGRAPHIC_DATA]" at bounding box center [478, 247] width 51 height 7
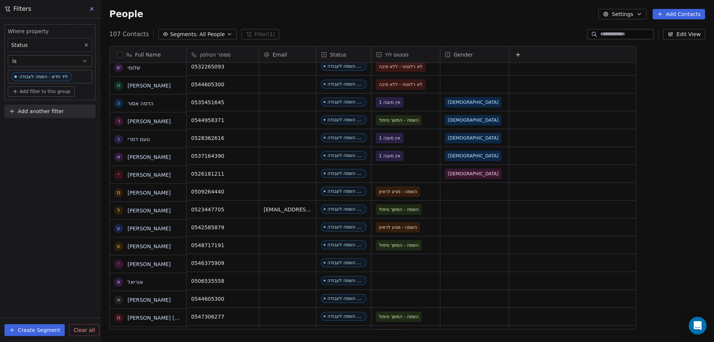
scroll to position [149, 0]
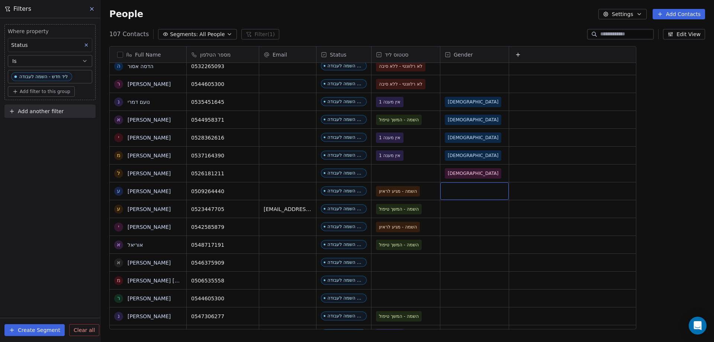
click at [454, 194] on div "grid" at bounding box center [474, 190] width 68 height 17
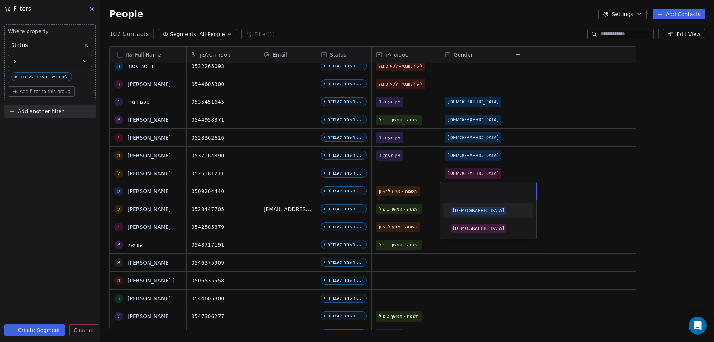
click at [459, 210] on div "[DEMOGRAPHIC_DATA]" at bounding box center [478, 210] width 51 height 7
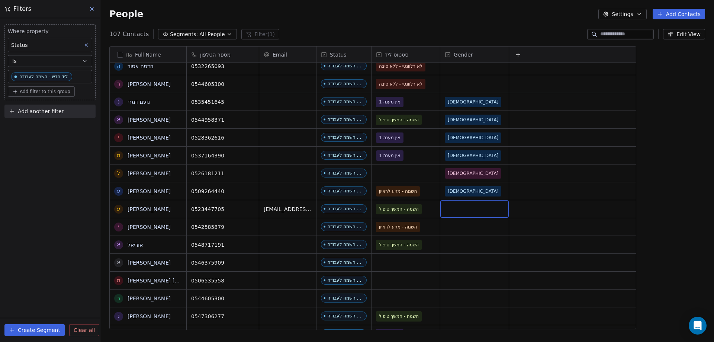
click at [459, 208] on div "grid" at bounding box center [474, 208] width 68 height 17
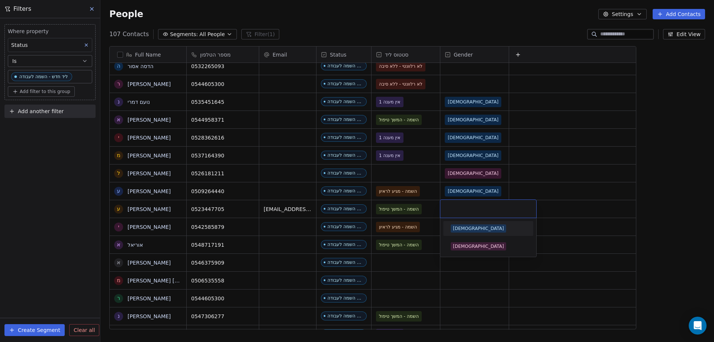
click at [458, 228] on div "[DEMOGRAPHIC_DATA]" at bounding box center [478, 228] width 51 height 7
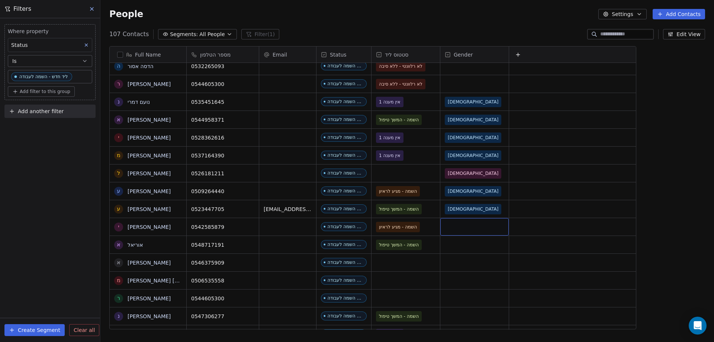
click at [462, 228] on div "grid" at bounding box center [474, 226] width 68 height 17
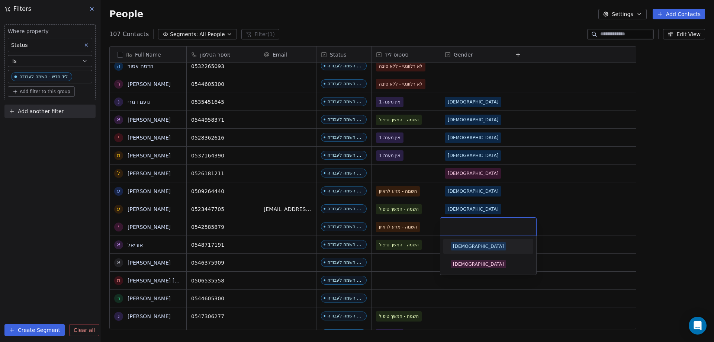
click at [465, 246] on span "[DEMOGRAPHIC_DATA]" at bounding box center [478, 246] width 55 height 8
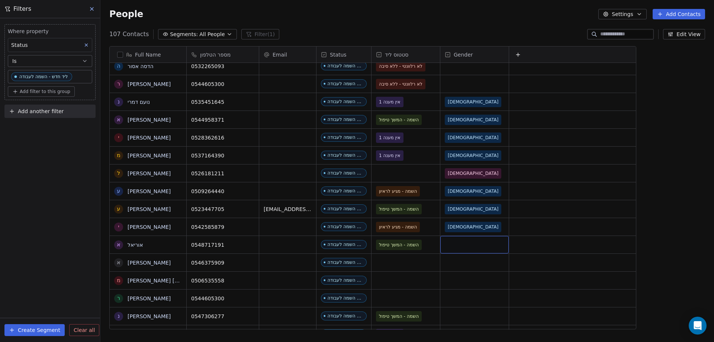
click at [466, 240] on div "grid" at bounding box center [474, 244] width 68 height 17
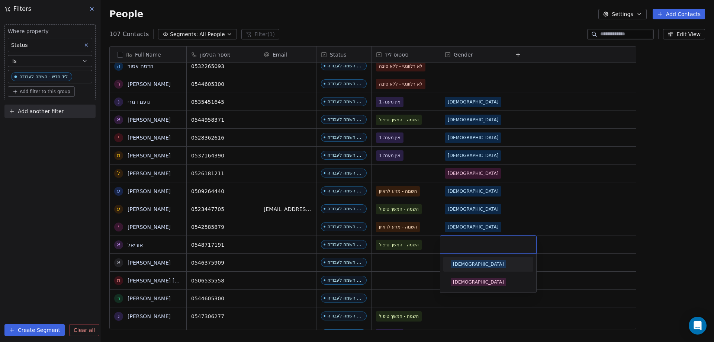
click at [457, 261] on div "[DEMOGRAPHIC_DATA]" at bounding box center [478, 264] width 51 height 7
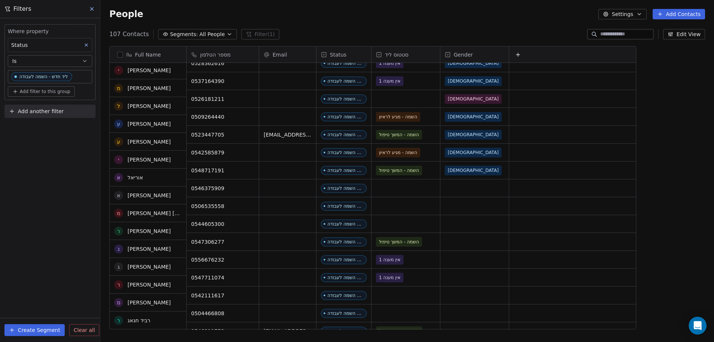
scroll to position [223, 0]
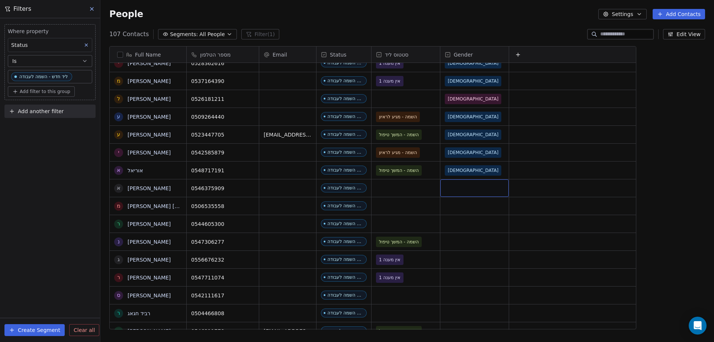
click at [451, 187] on div "grid" at bounding box center [474, 187] width 68 height 17
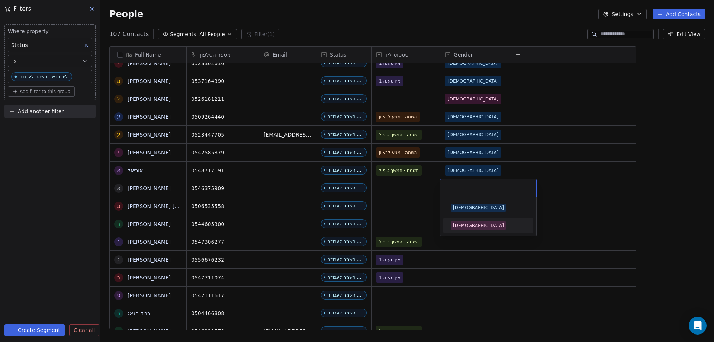
click at [459, 226] on div "[DEMOGRAPHIC_DATA]" at bounding box center [478, 225] width 51 height 7
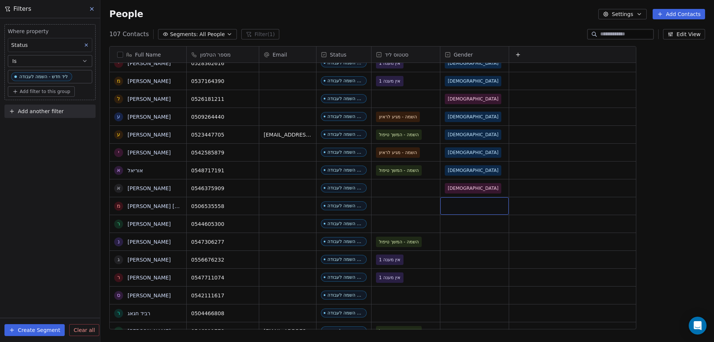
click at [454, 205] on div "grid" at bounding box center [474, 205] width 68 height 17
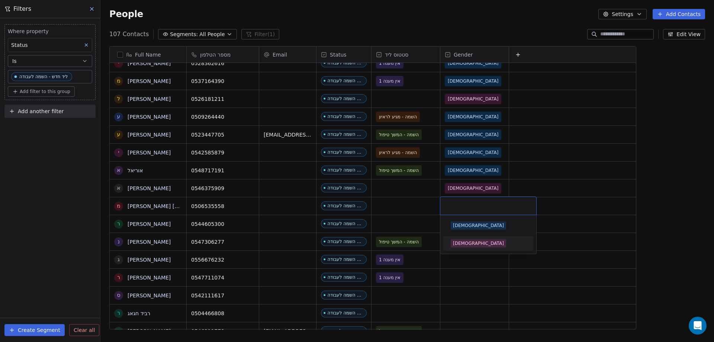
click at [461, 242] on div "[DEMOGRAPHIC_DATA]" at bounding box center [478, 243] width 51 height 7
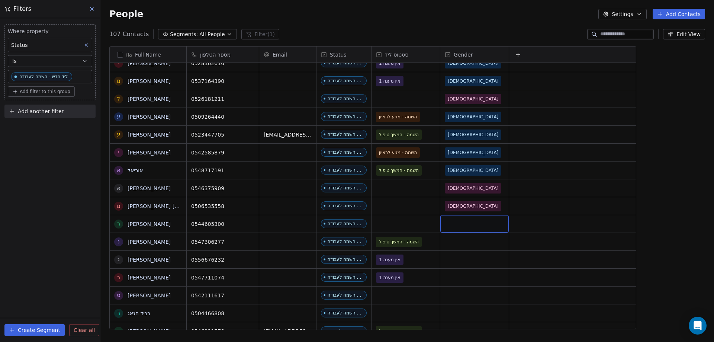
click at [457, 225] on div "grid" at bounding box center [474, 223] width 68 height 17
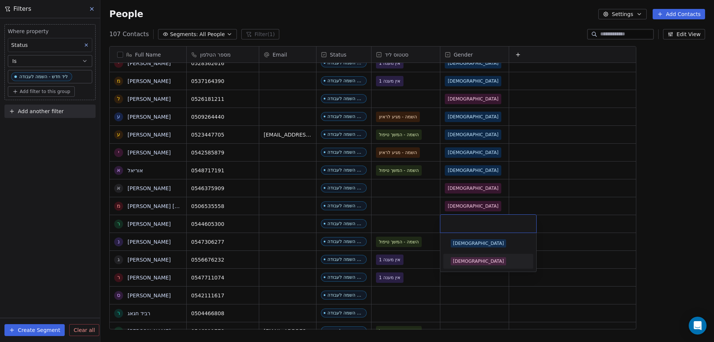
click at [463, 261] on div "[DEMOGRAPHIC_DATA]" at bounding box center [478, 261] width 51 height 7
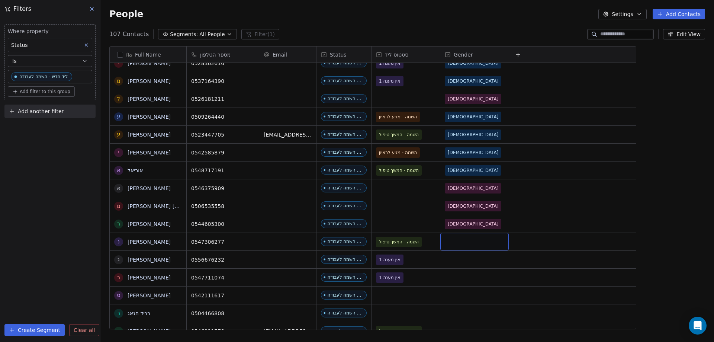
click at [460, 242] on div "grid" at bounding box center [474, 241] width 68 height 17
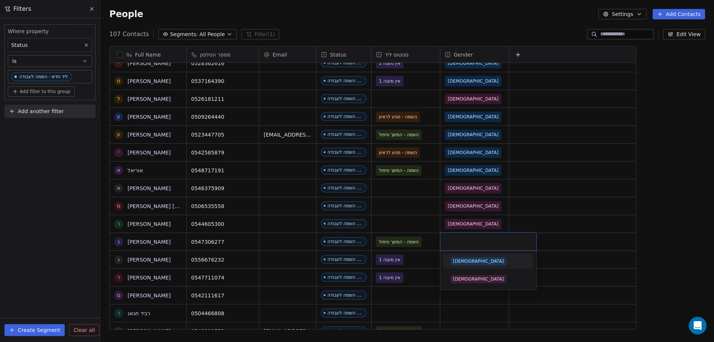
click at [459, 258] on div "[DEMOGRAPHIC_DATA]" at bounding box center [478, 261] width 51 height 7
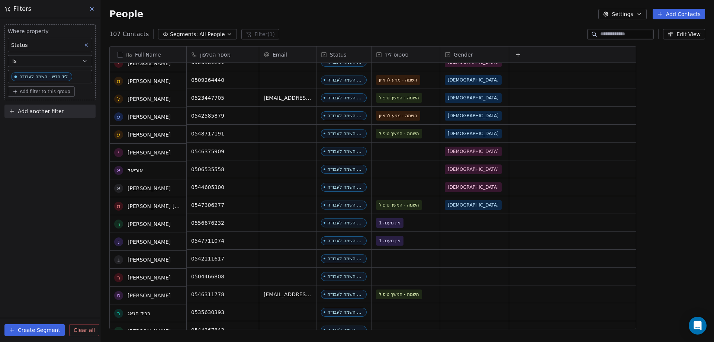
scroll to position [260, 0]
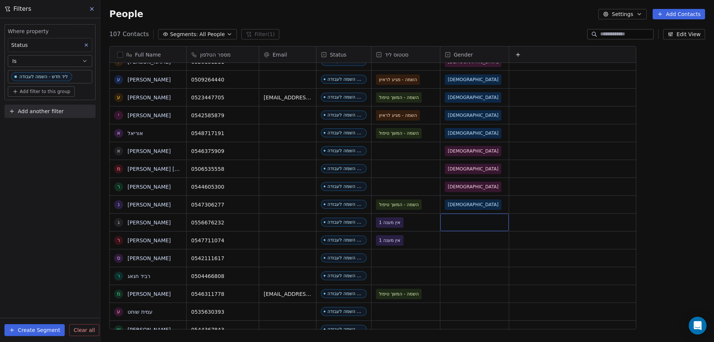
click at [472, 222] on div "grid" at bounding box center [474, 221] width 68 height 17
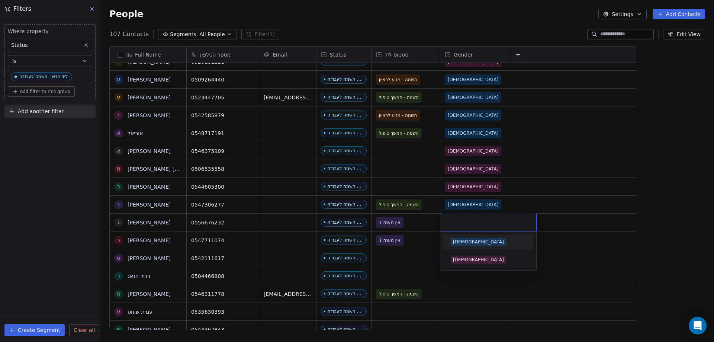
click at [462, 244] on div "[DEMOGRAPHIC_DATA]" at bounding box center [478, 241] width 51 height 7
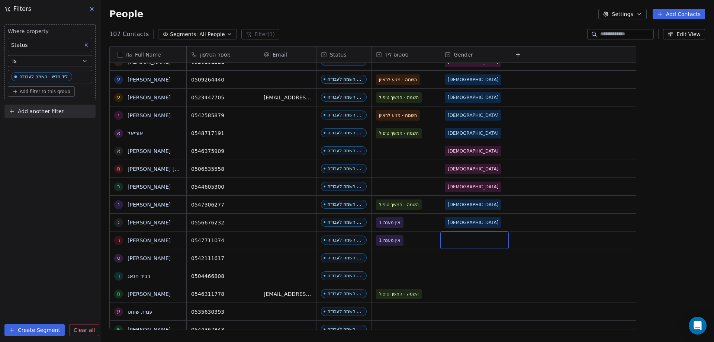
click at [460, 236] on div "grid" at bounding box center [474, 239] width 68 height 17
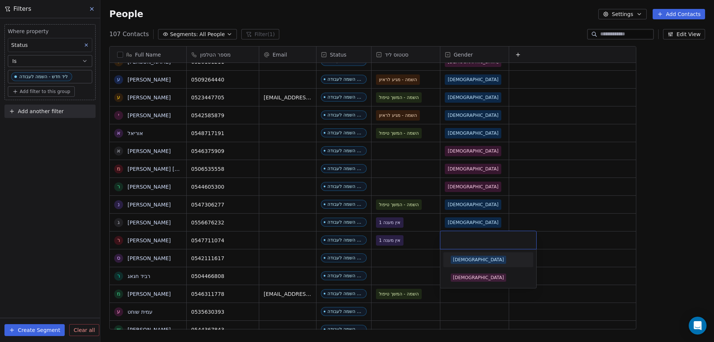
click at [456, 260] on div "[DEMOGRAPHIC_DATA]" at bounding box center [478, 259] width 51 height 7
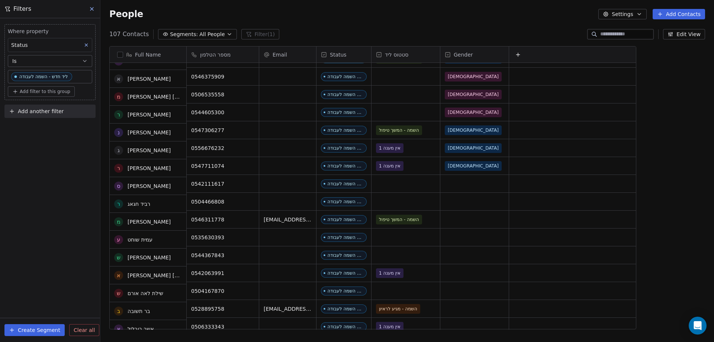
scroll to position [335, 0]
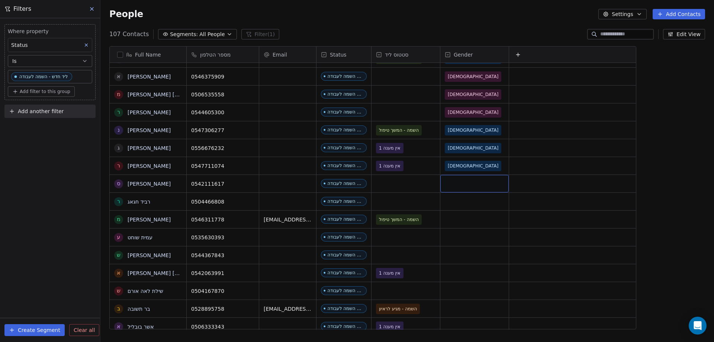
click at [458, 182] on div "grid" at bounding box center [474, 183] width 68 height 17
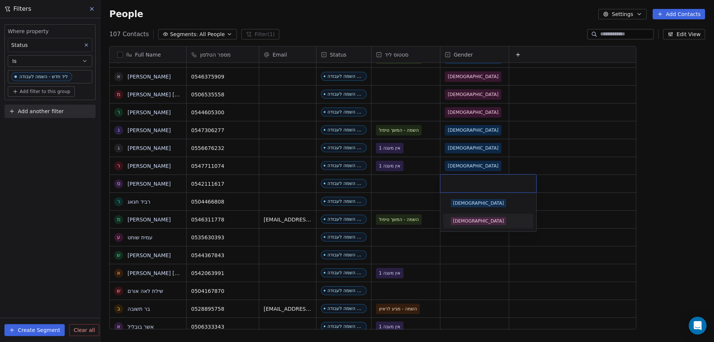
click at [462, 221] on div "[DEMOGRAPHIC_DATA]" at bounding box center [478, 221] width 51 height 7
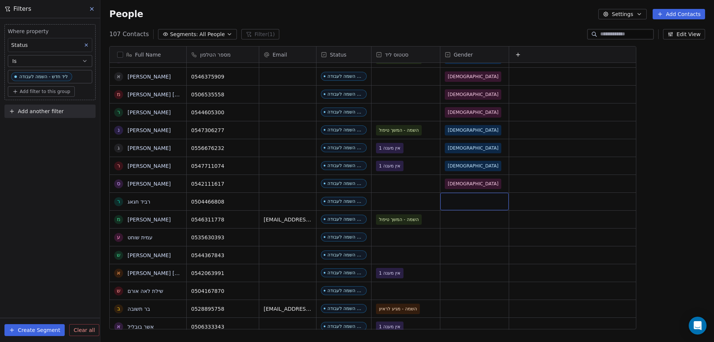
click at [455, 206] on div "grid" at bounding box center [474, 201] width 68 height 17
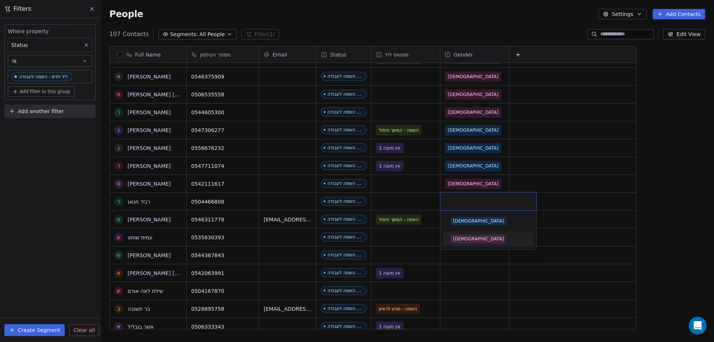
click at [459, 241] on div "[DEMOGRAPHIC_DATA]" at bounding box center [478, 238] width 51 height 7
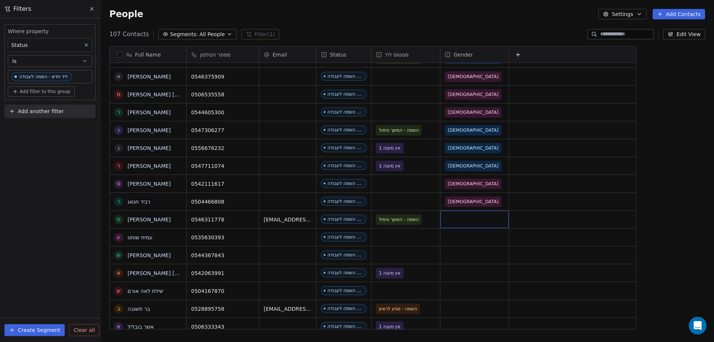
click at [457, 216] on div "grid" at bounding box center [474, 218] width 68 height 17
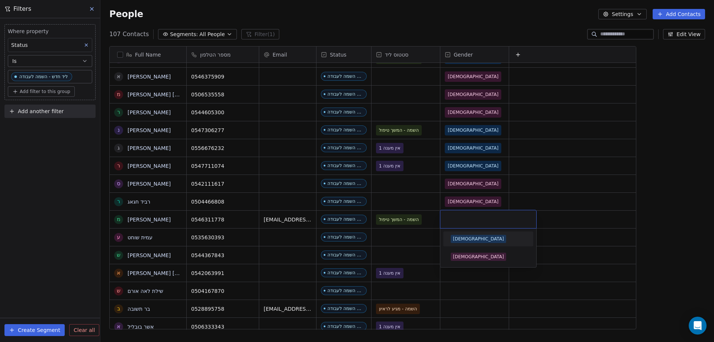
click at [456, 238] on div "[DEMOGRAPHIC_DATA]" at bounding box center [478, 238] width 51 height 7
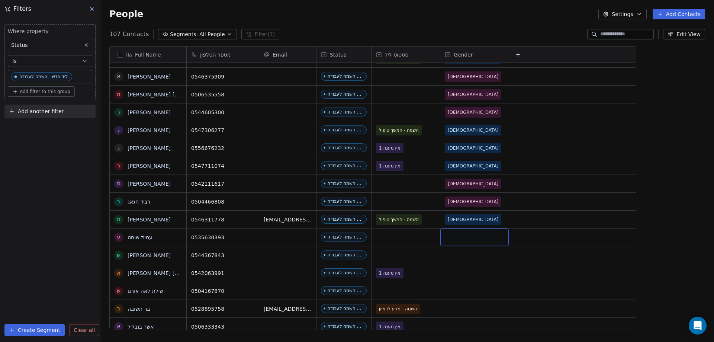
click at [456, 235] on div "grid" at bounding box center [474, 236] width 68 height 17
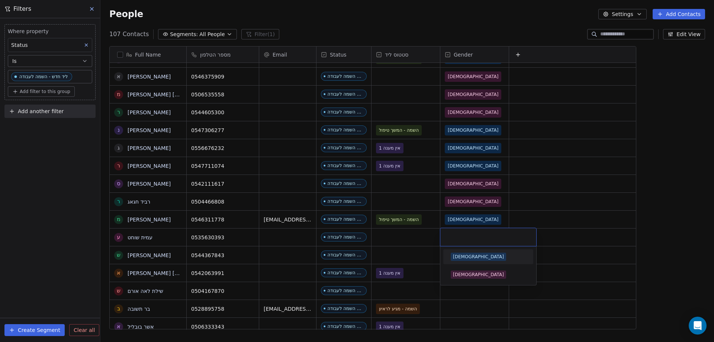
click at [459, 255] on div "[DEMOGRAPHIC_DATA]" at bounding box center [478, 256] width 51 height 7
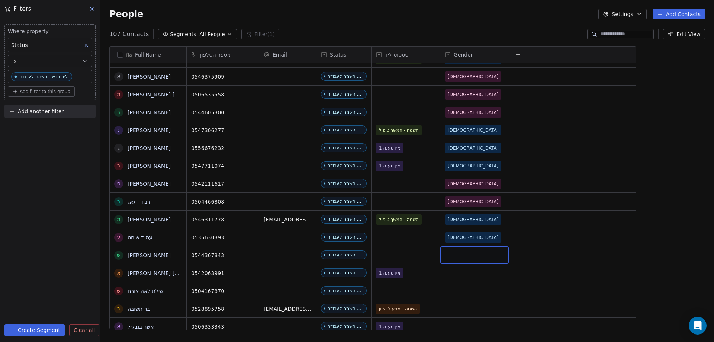
click at [459, 254] on div "grid" at bounding box center [474, 254] width 68 height 17
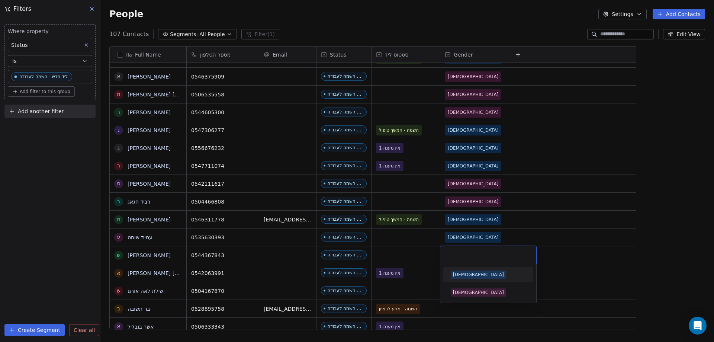
click at [458, 272] on div "[DEMOGRAPHIC_DATA]" at bounding box center [478, 274] width 51 height 7
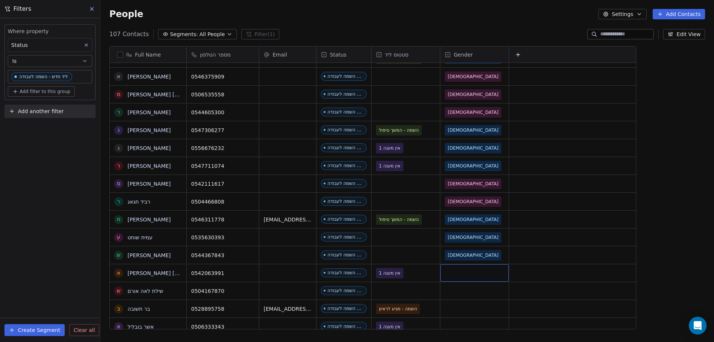
click at [456, 269] on div "grid" at bounding box center [474, 272] width 68 height 17
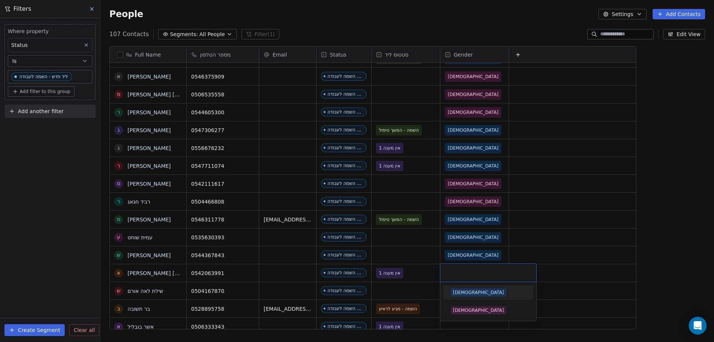
click at [458, 290] on div "[DEMOGRAPHIC_DATA]" at bounding box center [478, 292] width 51 height 7
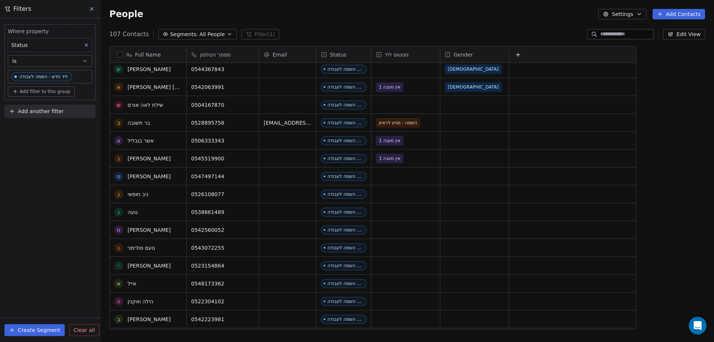
scroll to position [521, 0]
click at [456, 109] on div "grid" at bounding box center [474, 104] width 68 height 17
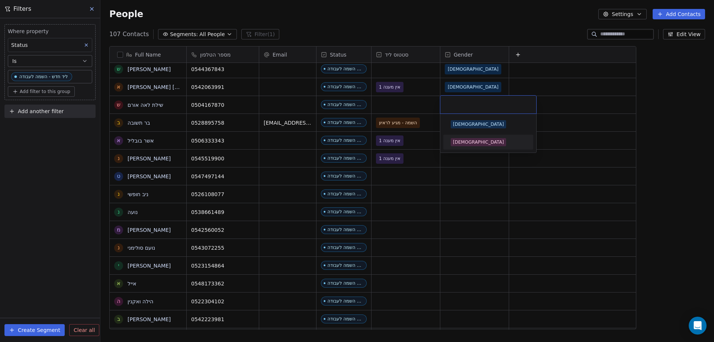
click at [463, 141] on div "[DEMOGRAPHIC_DATA]" at bounding box center [478, 142] width 51 height 7
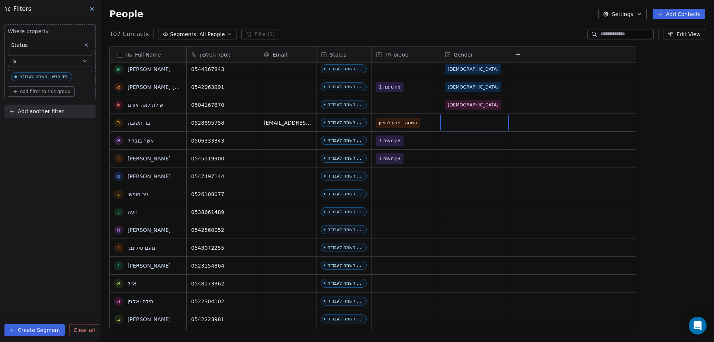
click at [453, 121] on div "grid" at bounding box center [474, 122] width 68 height 17
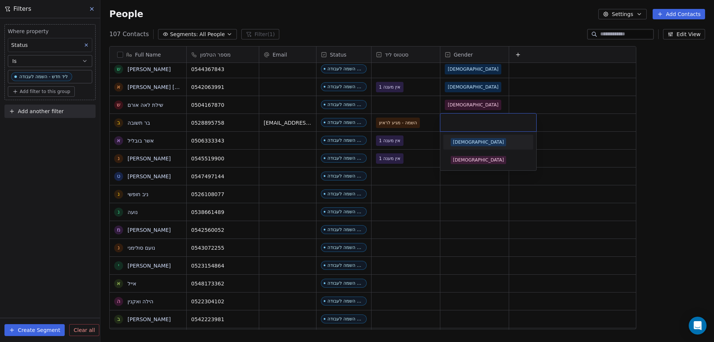
click at [456, 143] on div "[DEMOGRAPHIC_DATA]" at bounding box center [478, 142] width 51 height 7
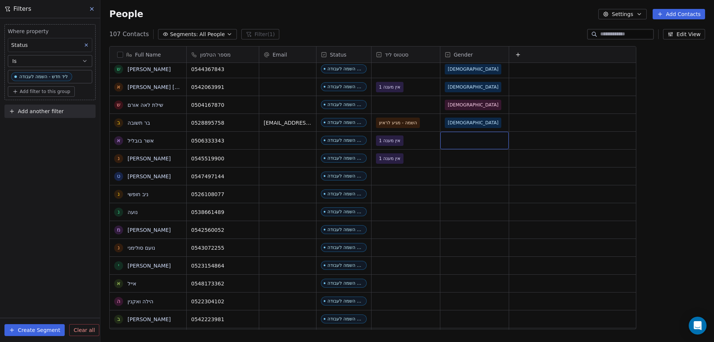
click at [456, 140] on div "grid" at bounding box center [474, 140] width 68 height 17
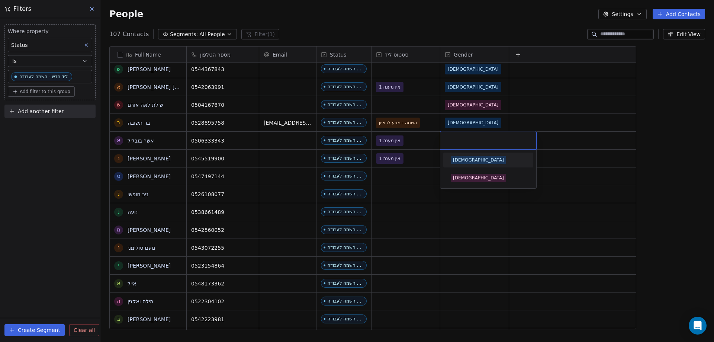
click at [459, 160] on div "[DEMOGRAPHIC_DATA]" at bounding box center [478, 160] width 51 height 7
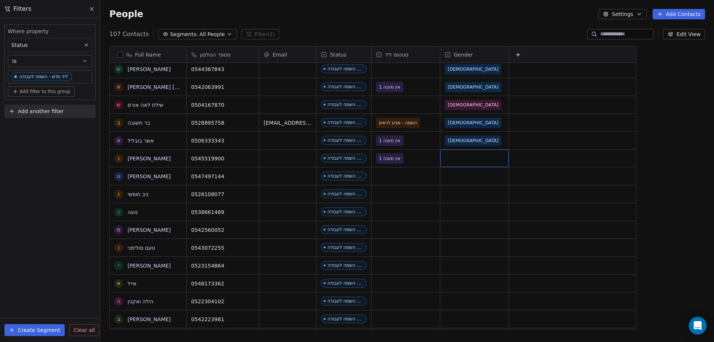
click at [454, 156] on div "grid" at bounding box center [474, 158] width 68 height 17
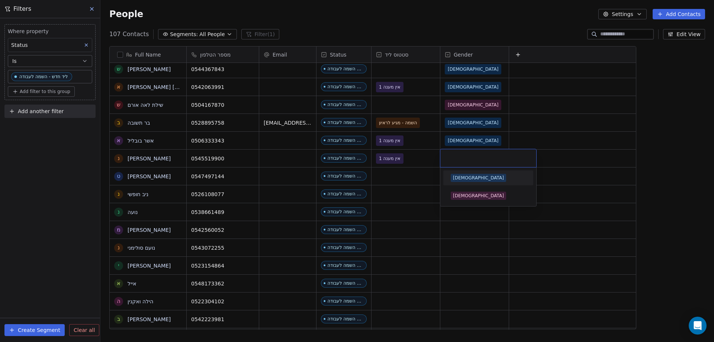
click at [455, 176] on div "[DEMOGRAPHIC_DATA]" at bounding box center [478, 177] width 51 height 7
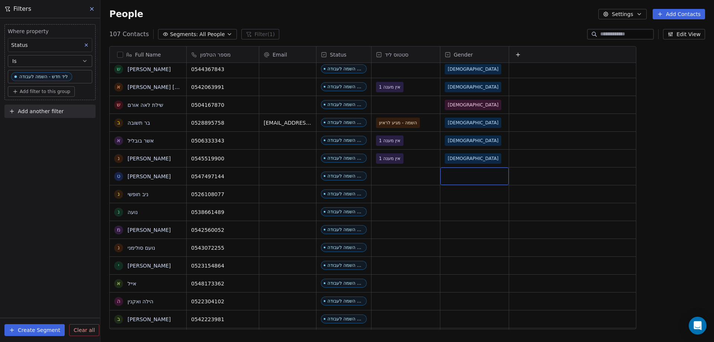
click at [446, 174] on div "grid" at bounding box center [474, 175] width 68 height 17
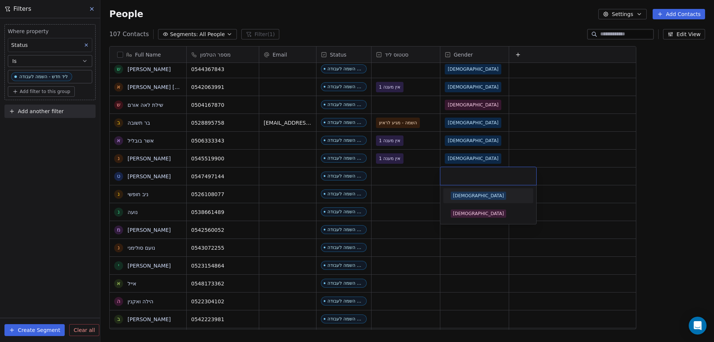
click at [452, 193] on span "[DEMOGRAPHIC_DATA]" at bounding box center [478, 196] width 55 height 8
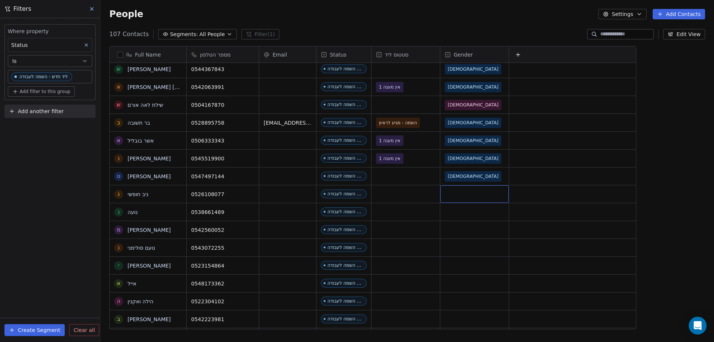
click at [453, 196] on div "grid" at bounding box center [474, 193] width 68 height 17
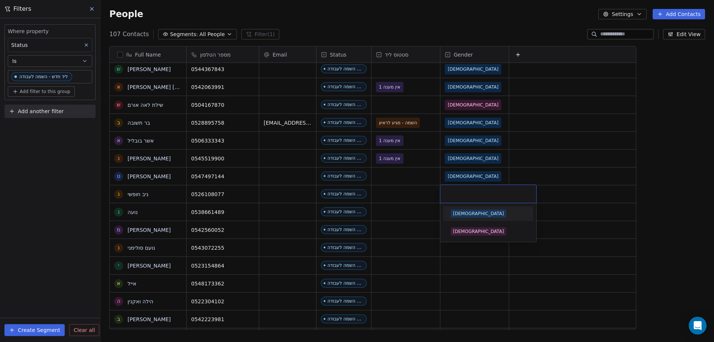
click at [462, 215] on div "[DEMOGRAPHIC_DATA]" at bounding box center [478, 213] width 51 height 7
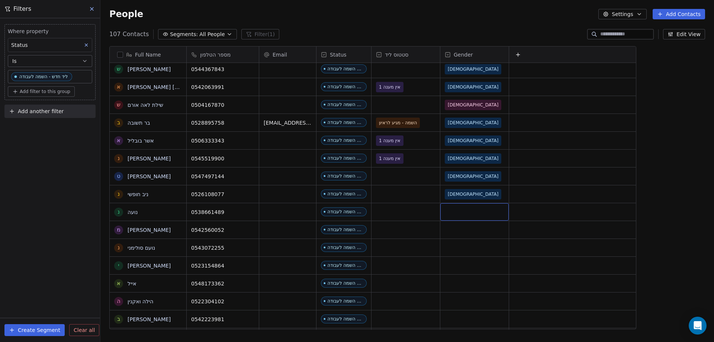
click at [459, 209] on div "grid" at bounding box center [474, 211] width 68 height 17
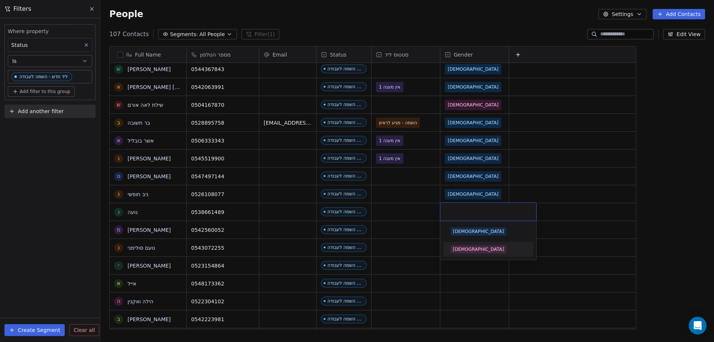
click at [463, 247] on div "[DEMOGRAPHIC_DATA]" at bounding box center [478, 249] width 51 height 7
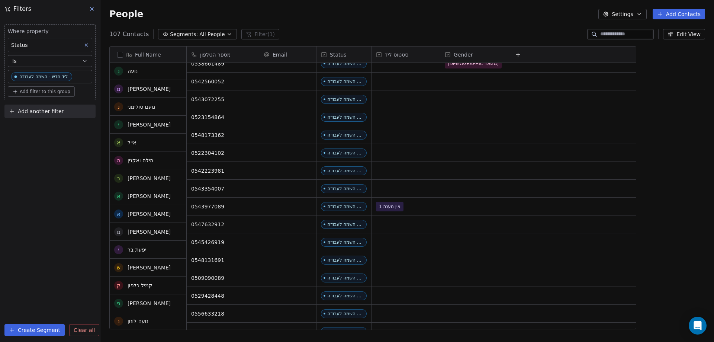
scroll to position [0, 0]
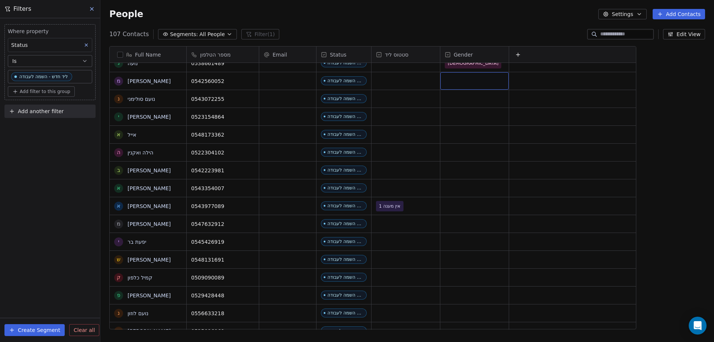
click at [452, 79] on div "grid" at bounding box center [474, 80] width 68 height 17
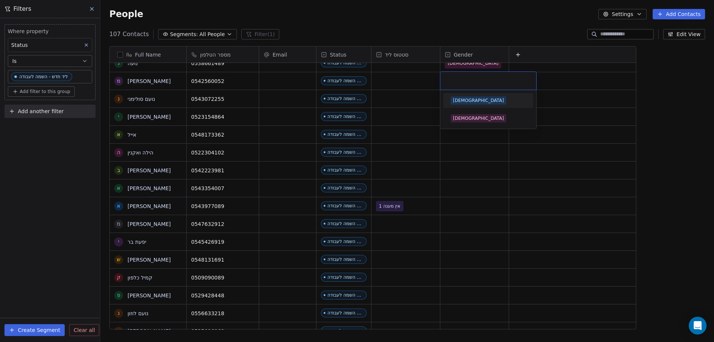
click at [458, 102] on div "[DEMOGRAPHIC_DATA]" at bounding box center [478, 100] width 51 height 7
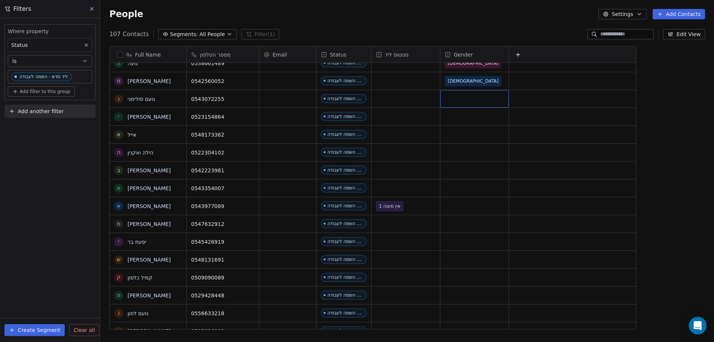
click at [455, 92] on div "grid" at bounding box center [474, 98] width 68 height 17
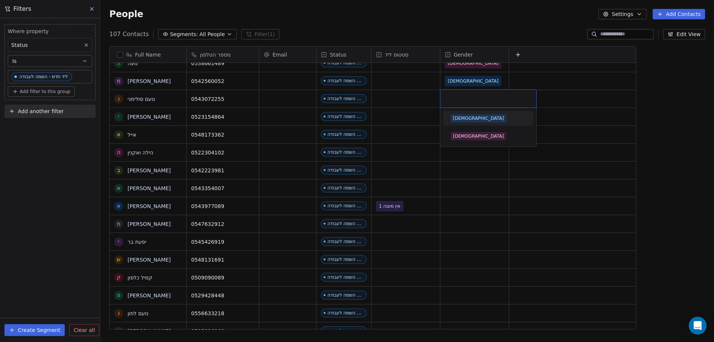
click at [457, 118] on div "[DEMOGRAPHIC_DATA]" at bounding box center [478, 118] width 51 height 7
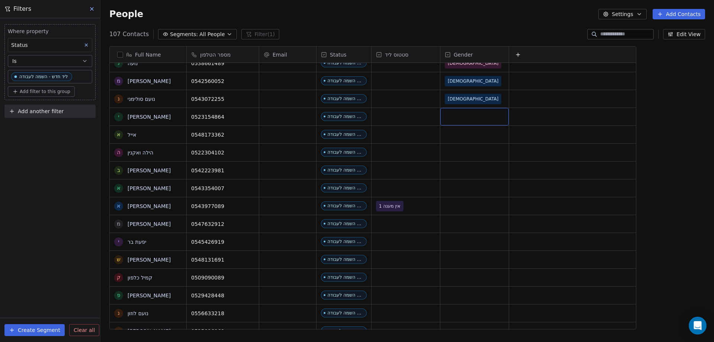
click at [454, 113] on div "grid" at bounding box center [474, 116] width 68 height 17
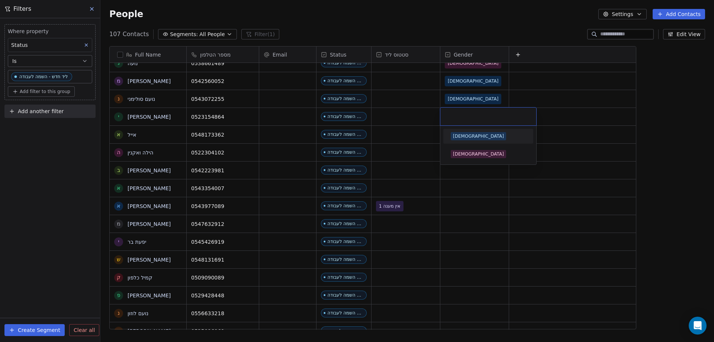
click at [456, 133] on div "[DEMOGRAPHIC_DATA]" at bounding box center [478, 136] width 51 height 7
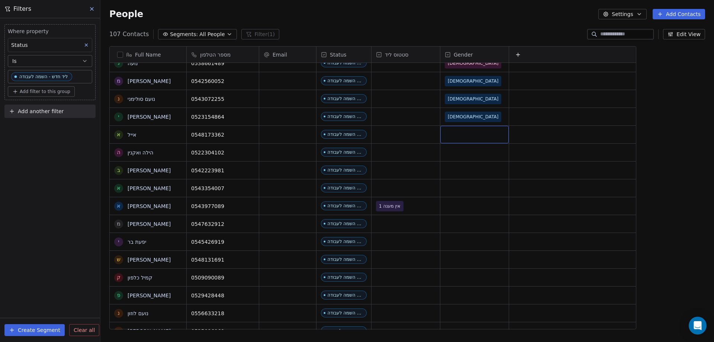
click at [455, 130] on div "grid" at bounding box center [474, 134] width 68 height 17
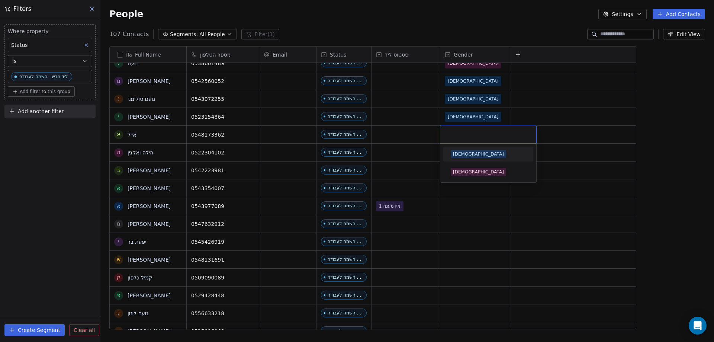
click at [457, 154] on div "[DEMOGRAPHIC_DATA]" at bounding box center [478, 154] width 51 height 7
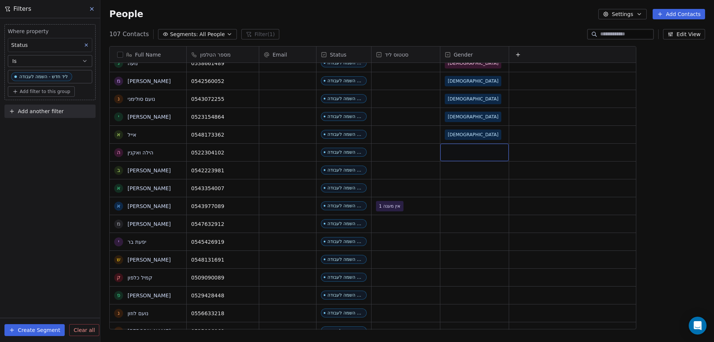
click at [454, 156] on div "grid" at bounding box center [474, 152] width 68 height 17
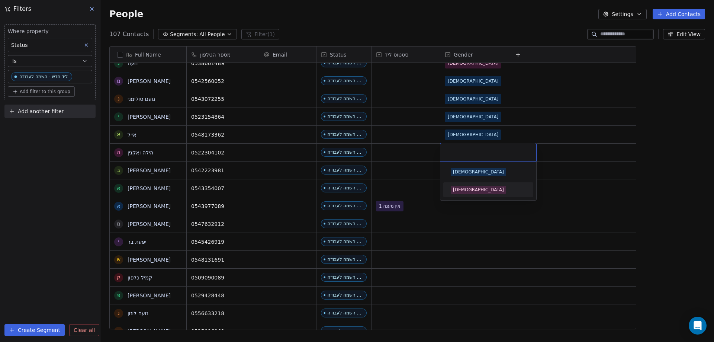
click at [460, 186] on span "[DEMOGRAPHIC_DATA]" at bounding box center [478, 190] width 55 height 8
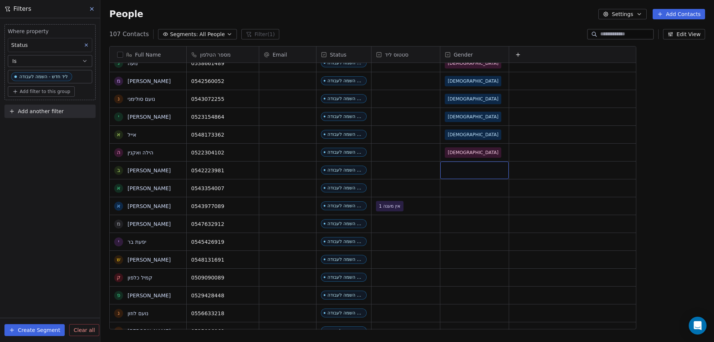
click at [454, 169] on div "grid" at bounding box center [474, 169] width 68 height 17
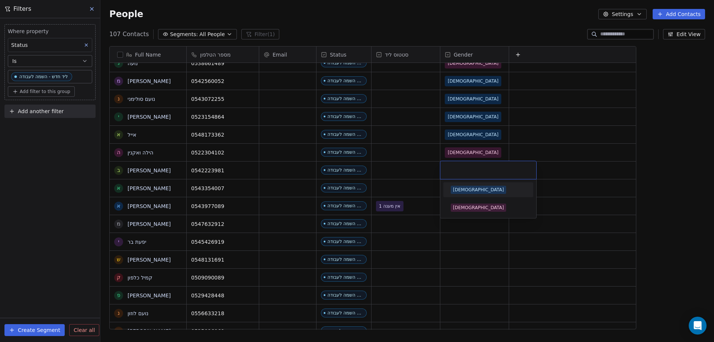
click at [464, 189] on span "[DEMOGRAPHIC_DATA]" at bounding box center [478, 190] width 55 height 8
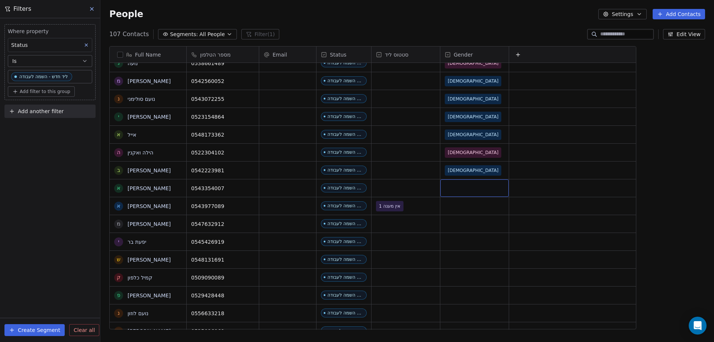
click at [454, 182] on div "grid" at bounding box center [474, 187] width 68 height 17
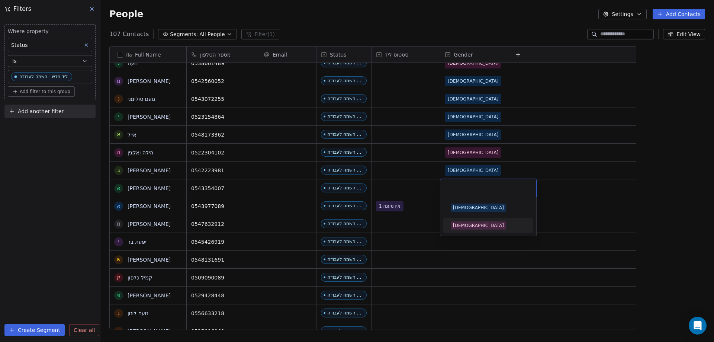
click at [466, 227] on div "[DEMOGRAPHIC_DATA]" at bounding box center [478, 225] width 51 height 7
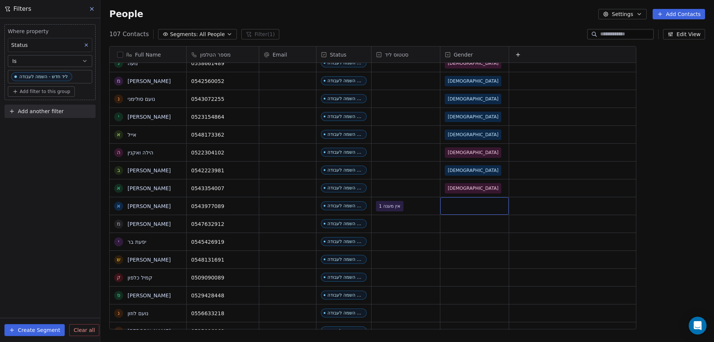
click at [457, 205] on div "grid" at bounding box center [474, 205] width 68 height 17
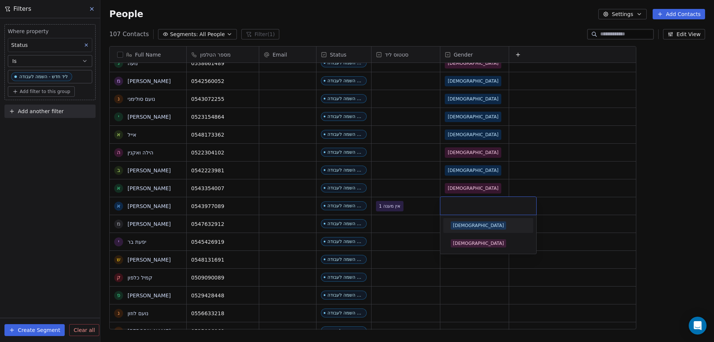
click at [460, 221] on div "[DEMOGRAPHIC_DATA]" at bounding box center [488, 225] width 84 height 12
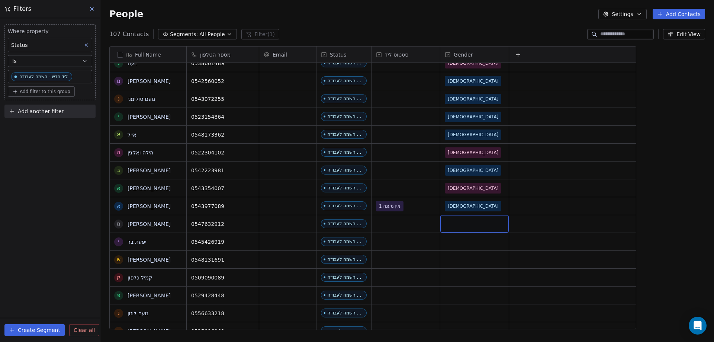
click at [459, 221] on div "grid" at bounding box center [474, 223] width 68 height 17
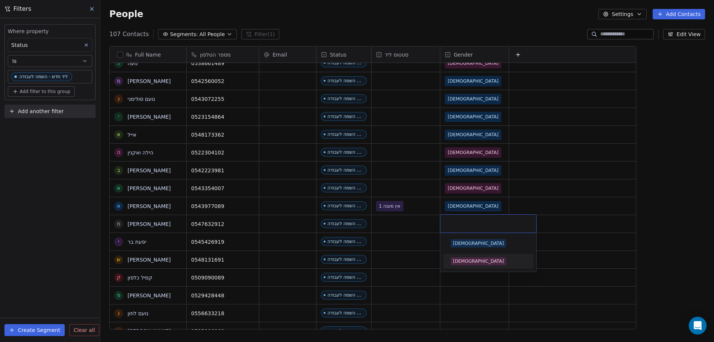
click at [470, 260] on span "[DEMOGRAPHIC_DATA]" at bounding box center [478, 261] width 55 height 8
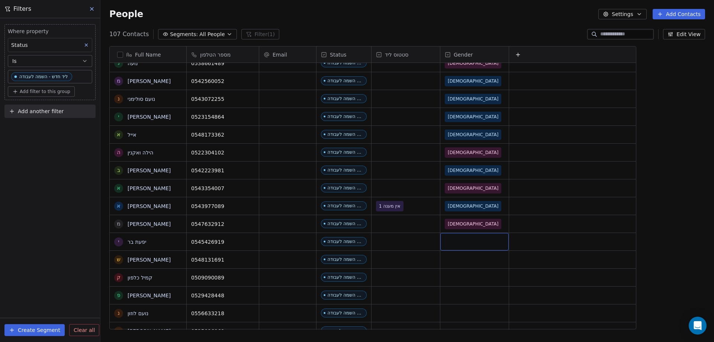
click at [448, 247] on div "grid" at bounding box center [474, 241] width 68 height 17
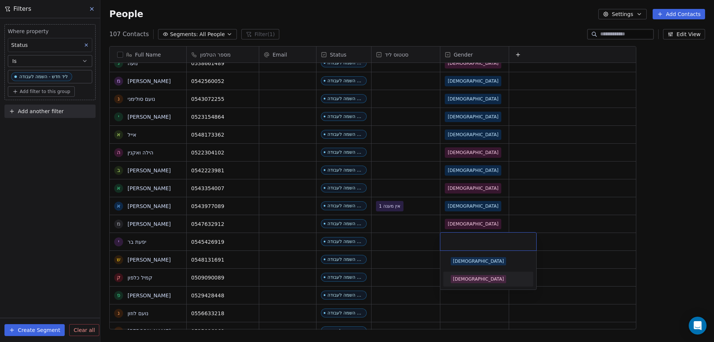
click at [471, 279] on div "[DEMOGRAPHIC_DATA]" at bounding box center [488, 279] width 75 height 8
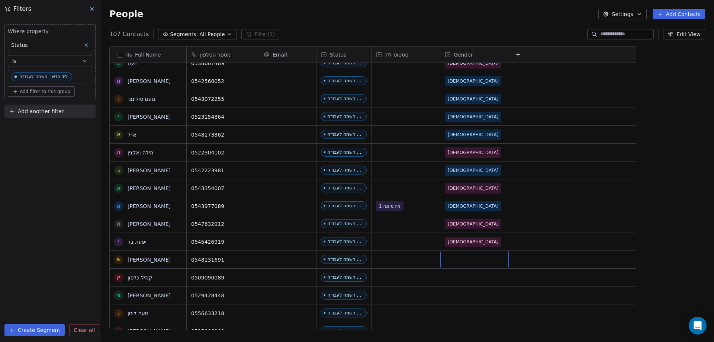
click at [459, 258] on div "grid" at bounding box center [474, 259] width 68 height 17
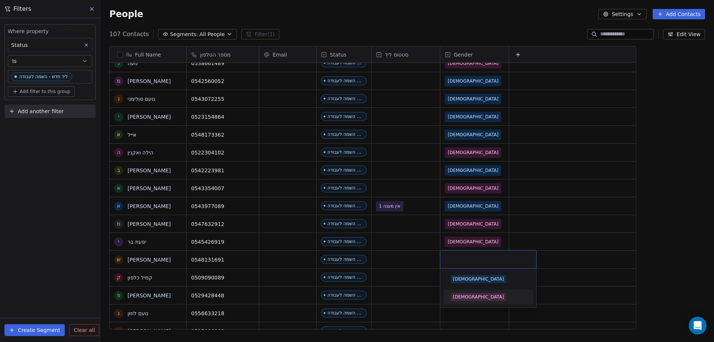
click at [461, 296] on div "[DEMOGRAPHIC_DATA]" at bounding box center [478, 296] width 51 height 7
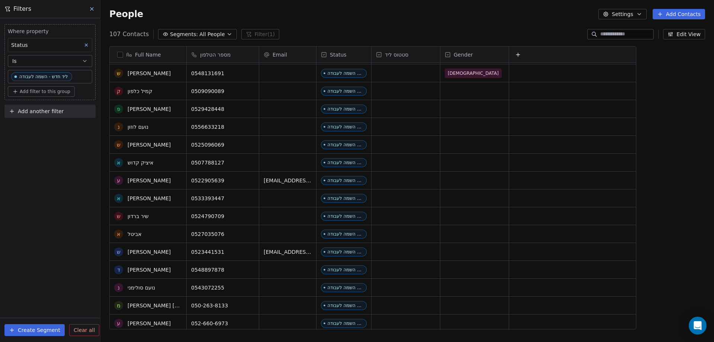
scroll to position [855, 0]
click at [448, 96] on div "grid" at bounding box center [474, 91] width 68 height 17
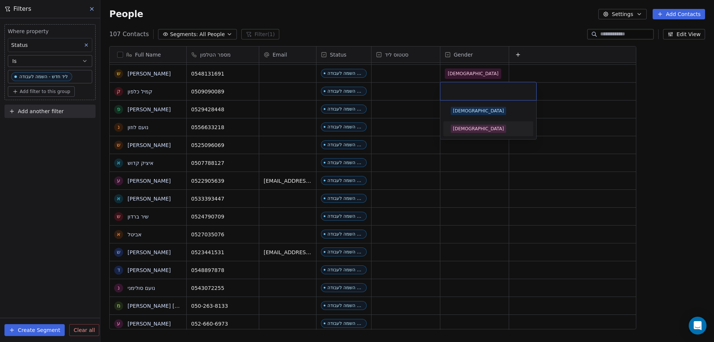
click at [465, 127] on div "[DEMOGRAPHIC_DATA]" at bounding box center [478, 128] width 51 height 7
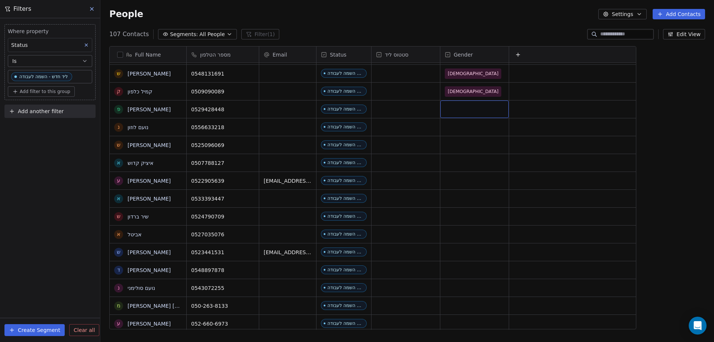
click at [460, 108] on div "grid" at bounding box center [474, 108] width 68 height 17
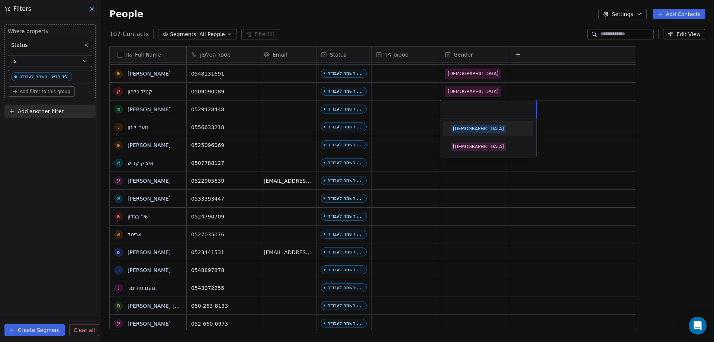
click at [461, 126] on div "[DEMOGRAPHIC_DATA]" at bounding box center [478, 128] width 51 height 7
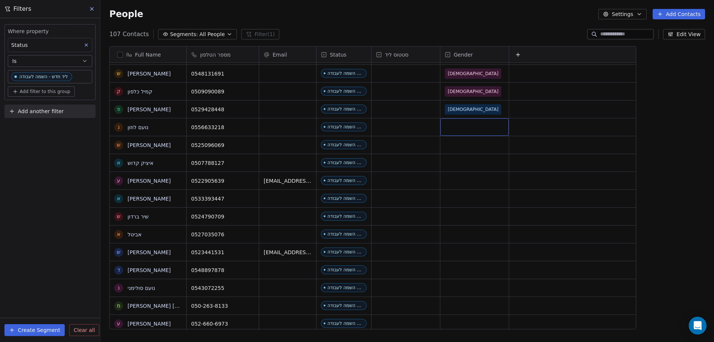
click at [457, 126] on div "grid" at bounding box center [474, 126] width 68 height 17
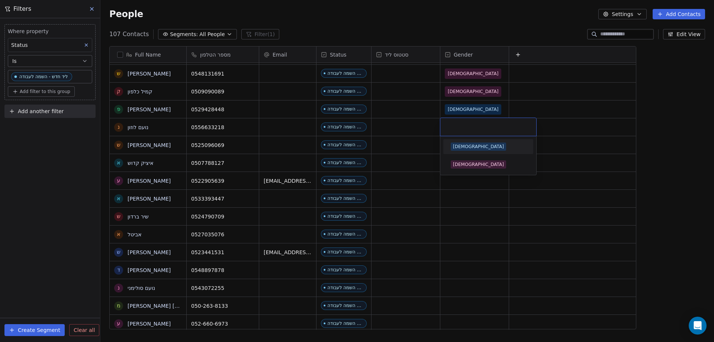
click at [459, 147] on div "[DEMOGRAPHIC_DATA]" at bounding box center [478, 146] width 51 height 7
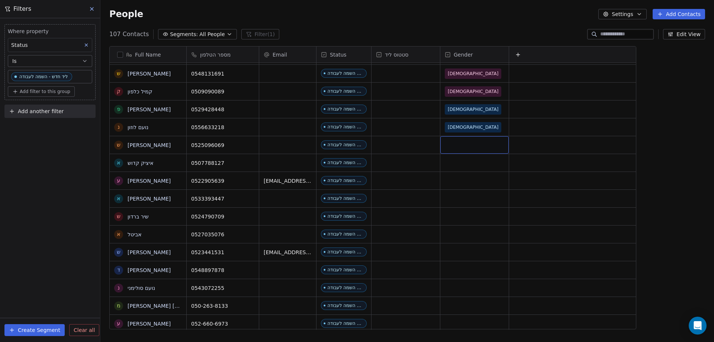
click at [455, 141] on div "grid" at bounding box center [474, 144] width 68 height 17
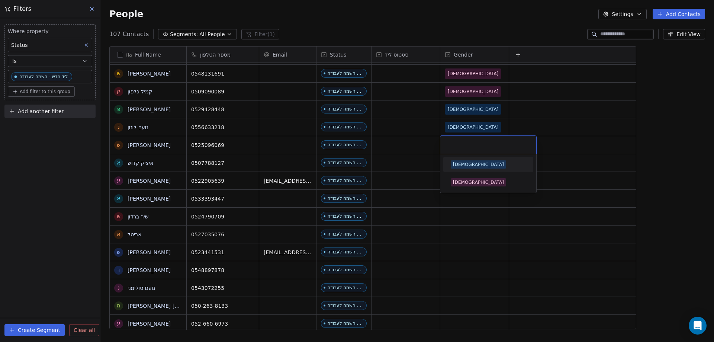
click at [460, 164] on div "[DEMOGRAPHIC_DATA]" at bounding box center [478, 164] width 51 height 7
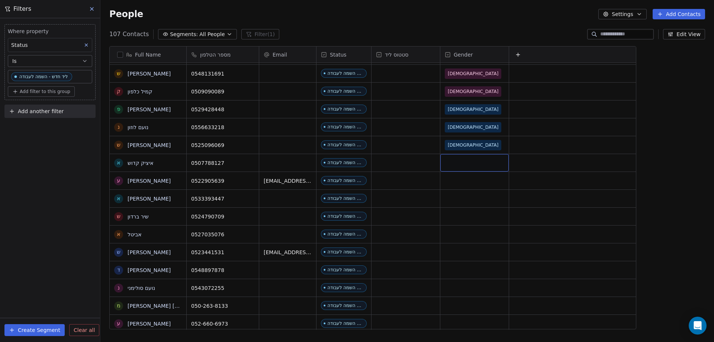
click at [450, 167] on div "grid" at bounding box center [474, 162] width 68 height 17
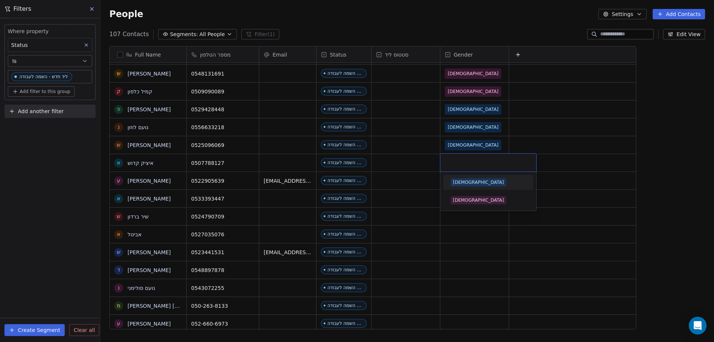
click at [454, 183] on div "[DEMOGRAPHIC_DATA]" at bounding box center [478, 182] width 51 height 7
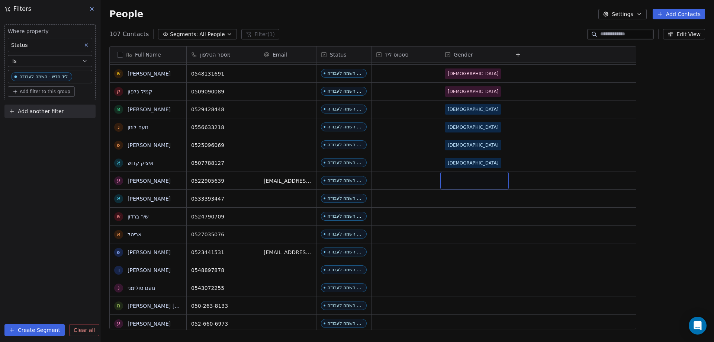
click at [453, 177] on div "grid" at bounding box center [474, 180] width 68 height 17
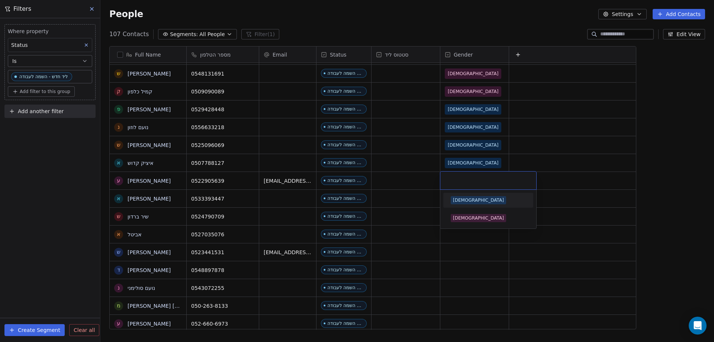
click at [459, 198] on div "[DEMOGRAPHIC_DATA]" at bounding box center [478, 200] width 51 height 7
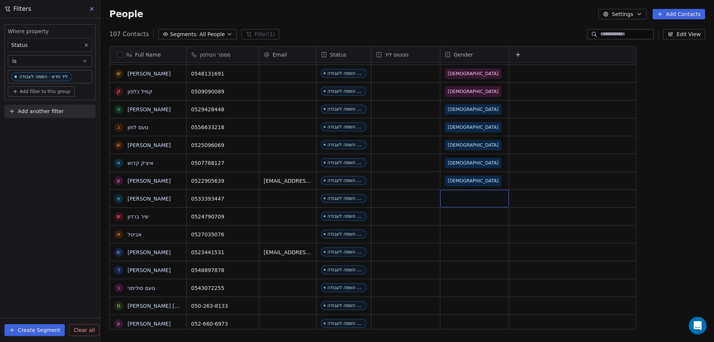
click at [457, 202] on div "grid" at bounding box center [474, 198] width 68 height 17
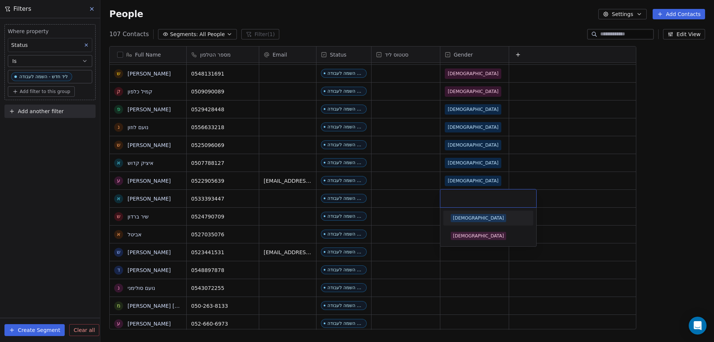
click at [460, 217] on div "[DEMOGRAPHIC_DATA]" at bounding box center [478, 218] width 51 height 7
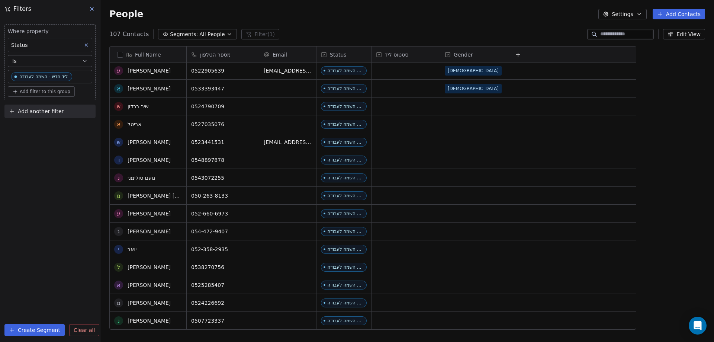
scroll to position [967, 0]
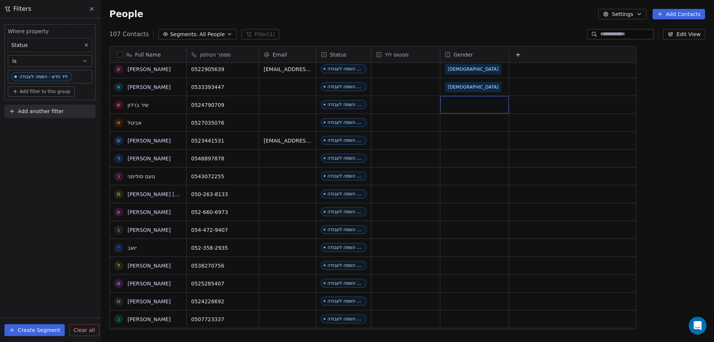
click at [454, 106] on div "grid" at bounding box center [474, 104] width 68 height 17
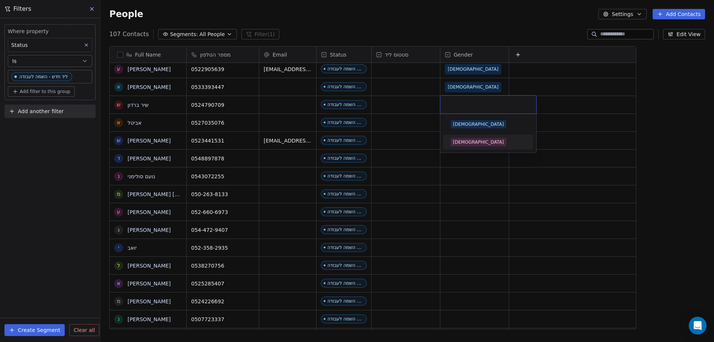
click at [465, 143] on div "[DEMOGRAPHIC_DATA]" at bounding box center [478, 142] width 51 height 7
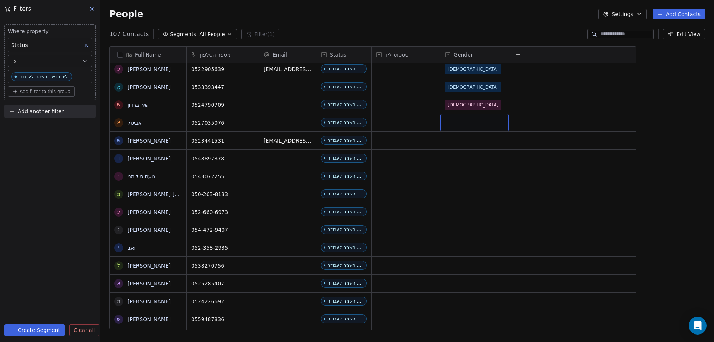
click at [457, 119] on div "grid" at bounding box center [474, 122] width 68 height 17
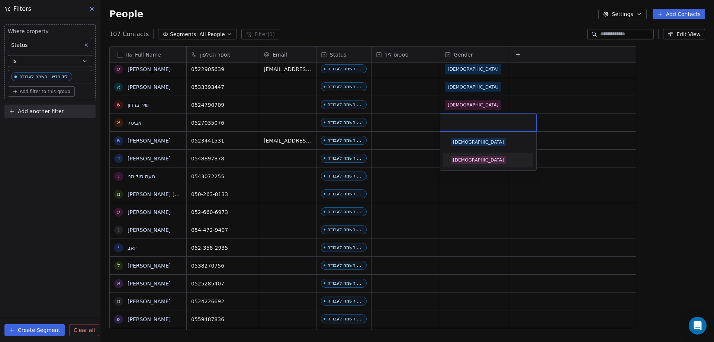
click at [464, 162] on div "[DEMOGRAPHIC_DATA]" at bounding box center [478, 160] width 51 height 7
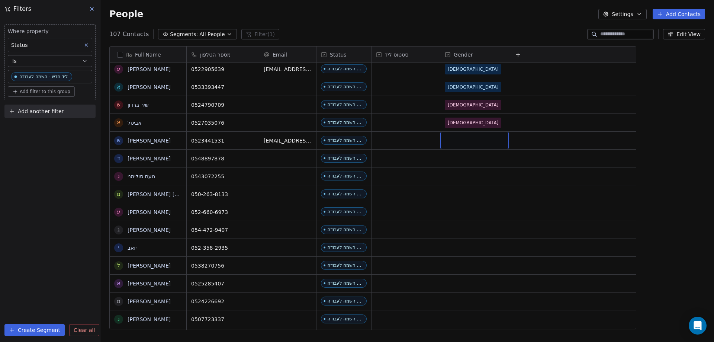
click at [460, 142] on div "grid" at bounding box center [474, 140] width 68 height 17
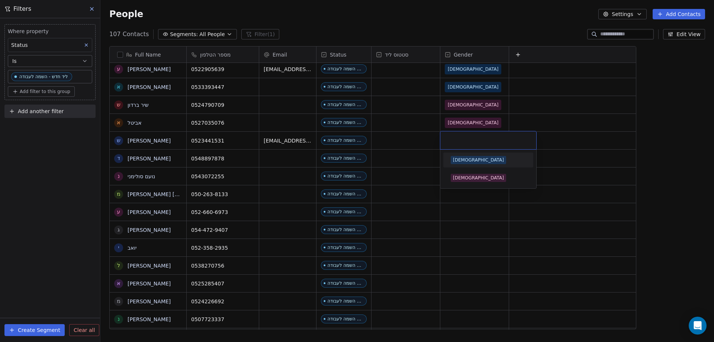
click at [462, 158] on div "[DEMOGRAPHIC_DATA]" at bounding box center [478, 160] width 51 height 7
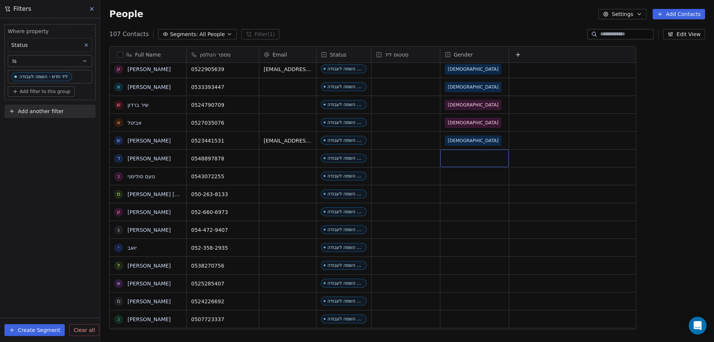
click at [460, 152] on div "grid" at bounding box center [474, 158] width 68 height 17
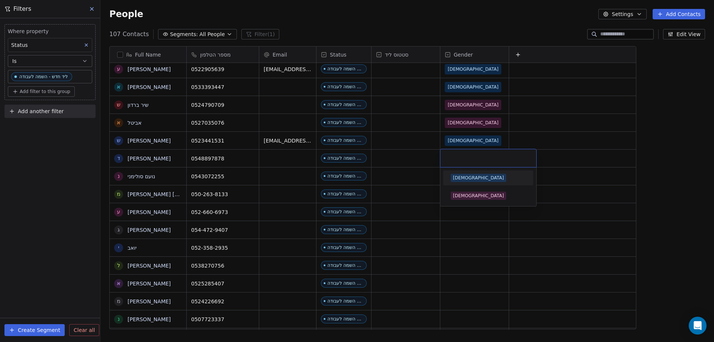
click at [466, 180] on div "[DEMOGRAPHIC_DATA]" at bounding box center [488, 178] width 75 height 8
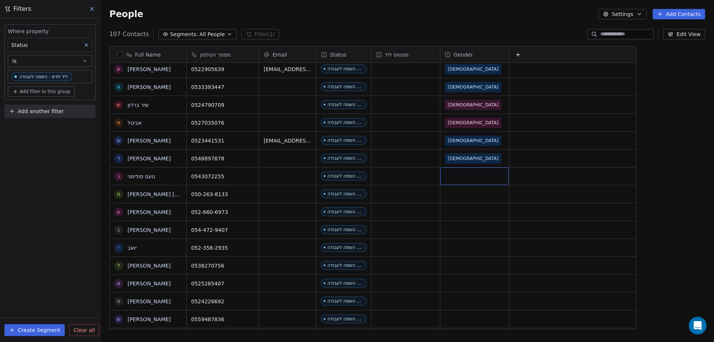
click at [450, 172] on div "grid" at bounding box center [474, 175] width 68 height 17
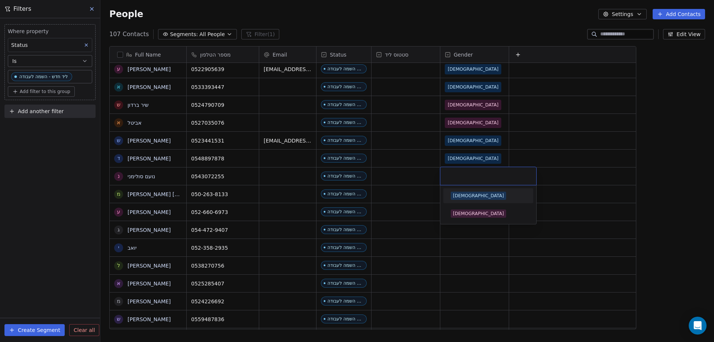
click at [465, 197] on span "[DEMOGRAPHIC_DATA]" at bounding box center [478, 196] width 55 height 8
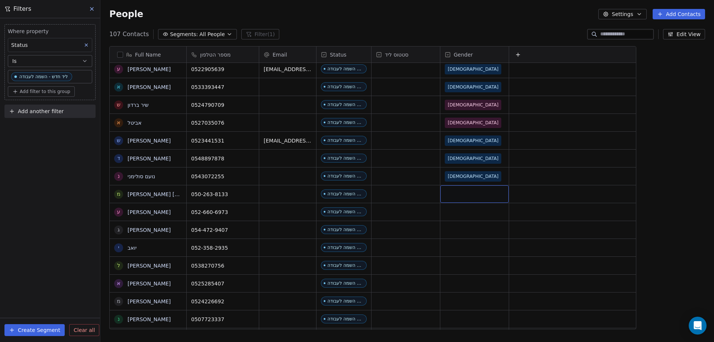
click at [452, 194] on div "grid" at bounding box center [474, 193] width 68 height 17
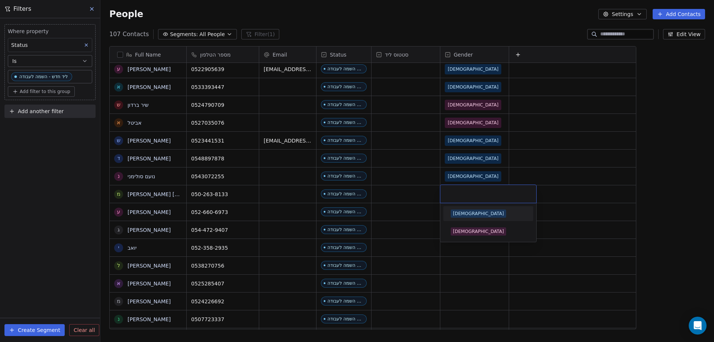
click at [458, 211] on div "[DEMOGRAPHIC_DATA]" at bounding box center [478, 213] width 51 height 7
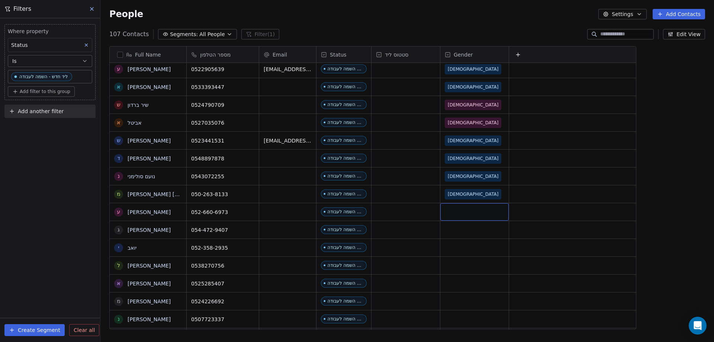
click at [458, 212] on div "grid" at bounding box center [474, 211] width 68 height 17
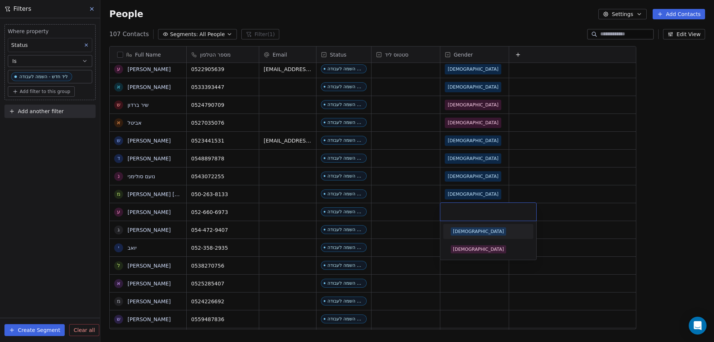
click at [469, 234] on div "[DEMOGRAPHIC_DATA]" at bounding box center [488, 231] width 75 height 8
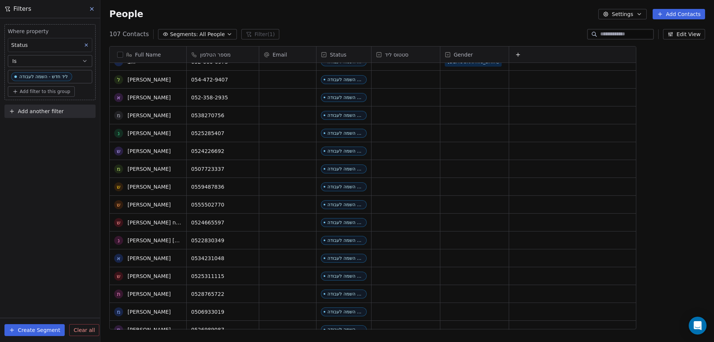
scroll to position [1116, 0]
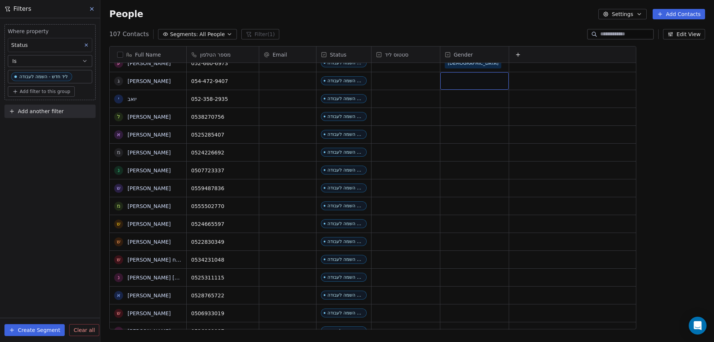
click at [451, 82] on div "grid" at bounding box center [474, 80] width 68 height 17
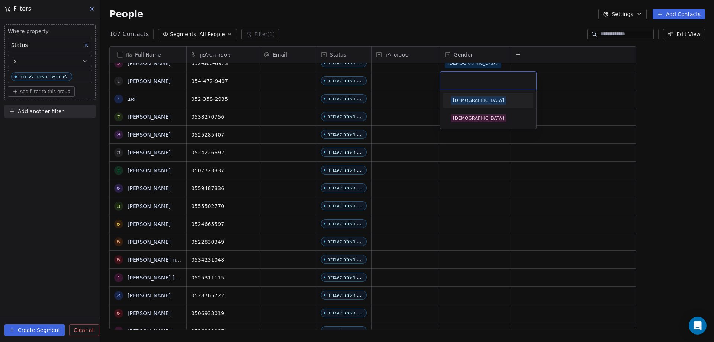
click at [461, 99] on div "[DEMOGRAPHIC_DATA]" at bounding box center [478, 100] width 51 height 7
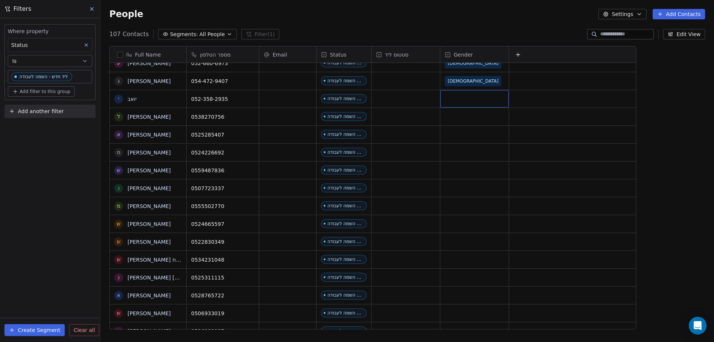
click at [462, 99] on div "grid" at bounding box center [474, 98] width 68 height 17
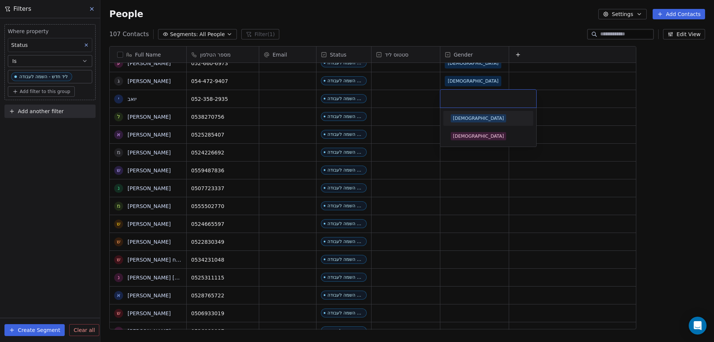
click at [463, 113] on div "[DEMOGRAPHIC_DATA]" at bounding box center [488, 118] width 84 height 12
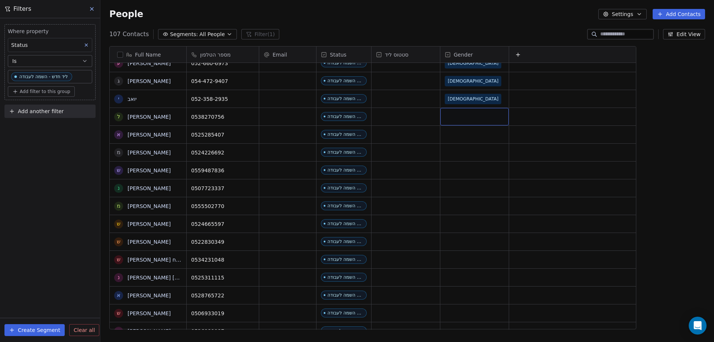
click at [451, 114] on div "grid" at bounding box center [474, 116] width 68 height 17
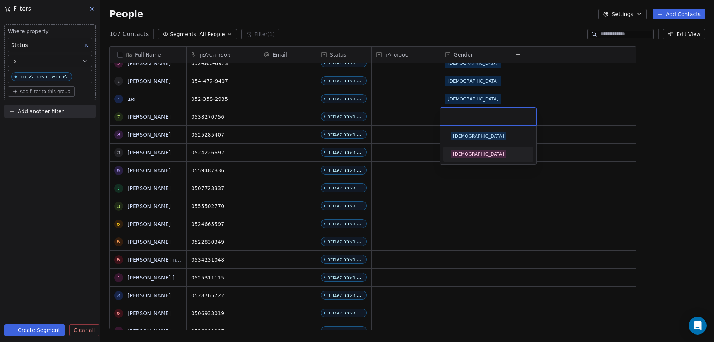
click at [464, 150] on span "[DEMOGRAPHIC_DATA]" at bounding box center [478, 154] width 55 height 8
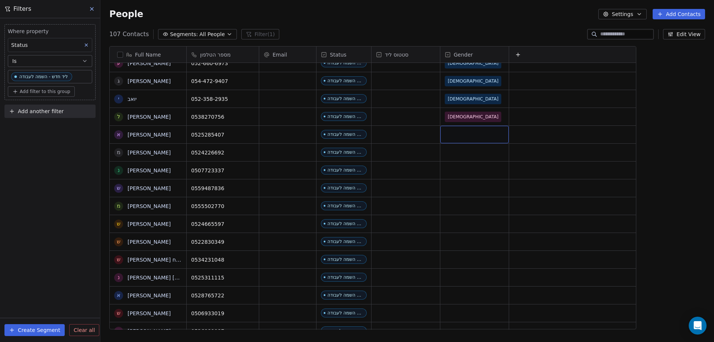
click at [455, 138] on div "grid" at bounding box center [474, 134] width 68 height 17
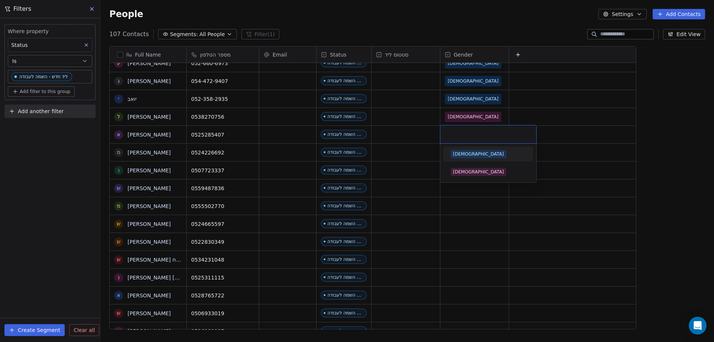
click at [461, 153] on div "[DEMOGRAPHIC_DATA]" at bounding box center [478, 154] width 51 height 7
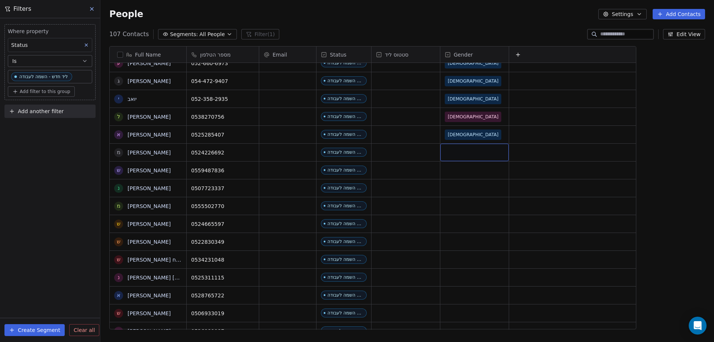
click at [451, 152] on div "grid" at bounding box center [474, 152] width 68 height 17
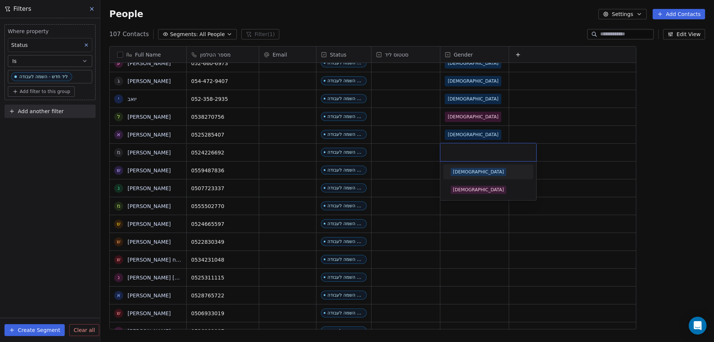
click at [463, 173] on span "[DEMOGRAPHIC_DATA]" at bounding box center [478, 172] width 55 height 8
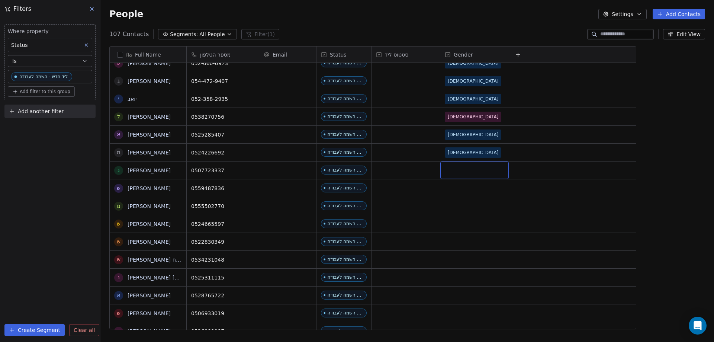
click at [459, 169] on div "grid" at bounding box center [474, 169] width 68 height 17
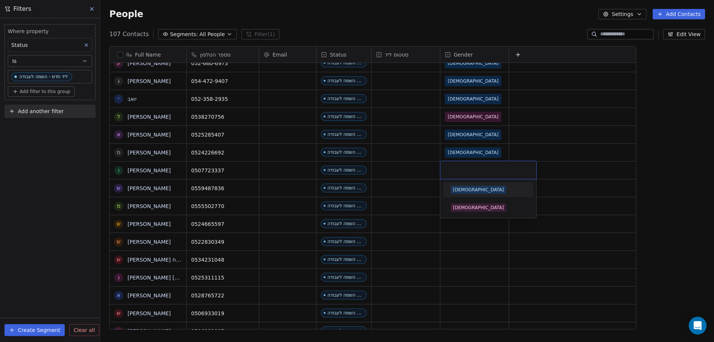
click at [457, 189] on div "[DEMOGRAPHIC_DATA]" at bounding box center [478, 189] width 51 height 7
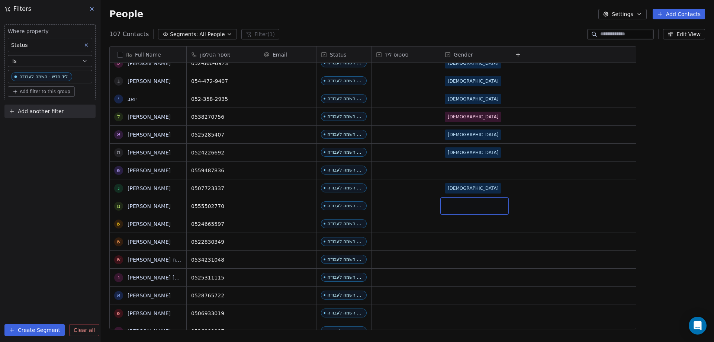
click at [458, 205] on div "grid" at bounding box center [474, 205] width 68 height 17
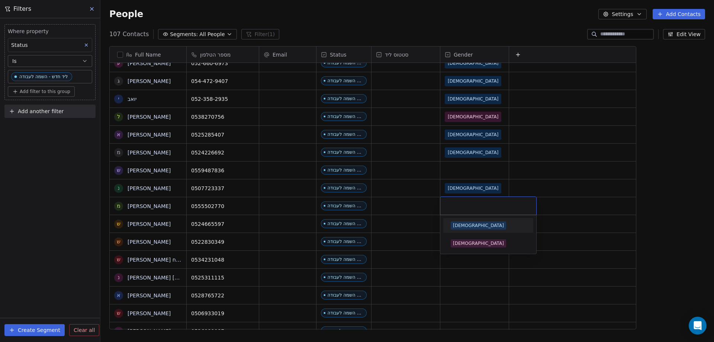
click at [463, 230] on div "[DEMOGRAPHIC_DATA]" at bounding box center [488, 225] width 84 height 12
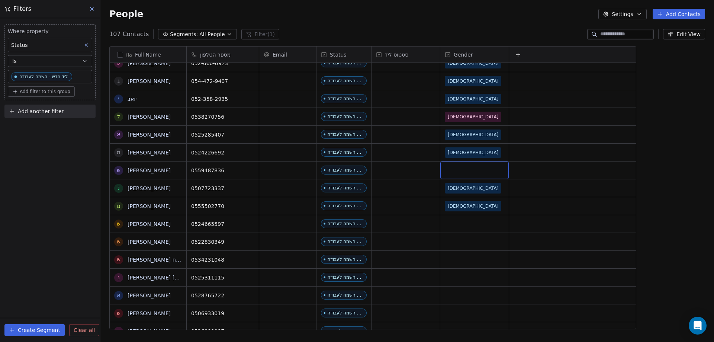
click at [456, 170] on div "grid" at bounding box center [474, 169] width 68 height 17
click at [459, 187] on div "[DEMOGRAPHIC_DATA]" at bounding box center [478, 189] width 51 height 7
click at [453, 222] on div "grid" at bounding box center [474, 223] width 68 height 17
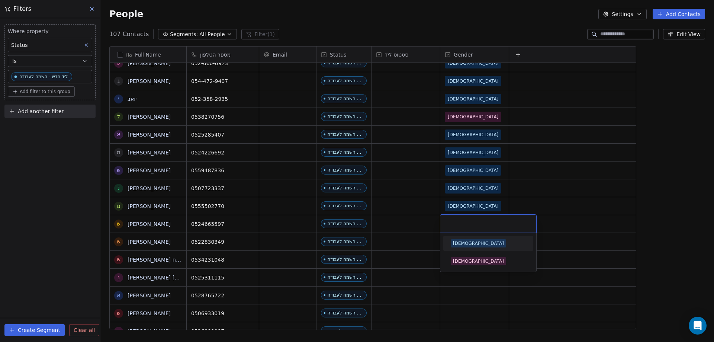
click at [463, 245] on div "[DEMOGRAPHIC_DATA]" at bounding box center [478, 243] width 51 height 7
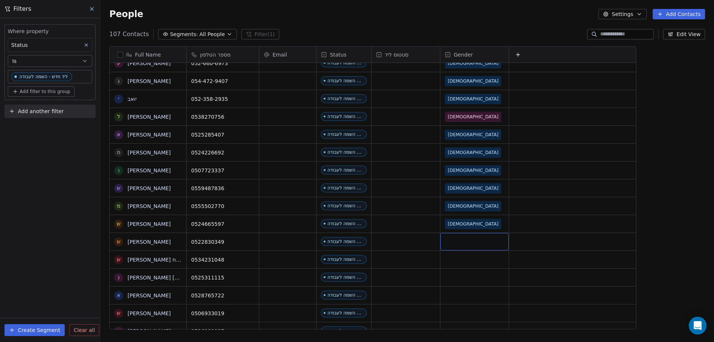
click at [460, 242] on div "grid" at bounding box center [474, 241] width 68 height 17
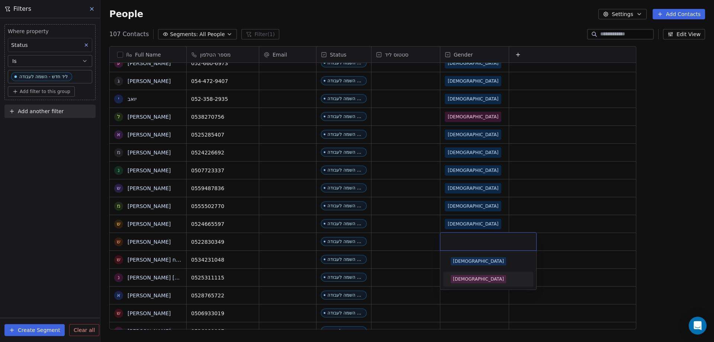
drag, startPoint x: 464, startPoint y: 277, endPoint x: 407, endPoint y: 259, distance: 59.7
click at [464, 278] on div "[DEMOGRAPHIC_DATA]" at bounding box center [478, 279] width 51 height 7
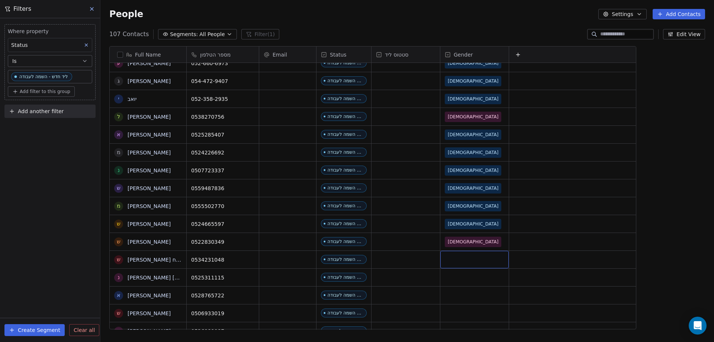
click at [446, 254] on div "grid" at bounding box center [474, 259] width 68 height 17
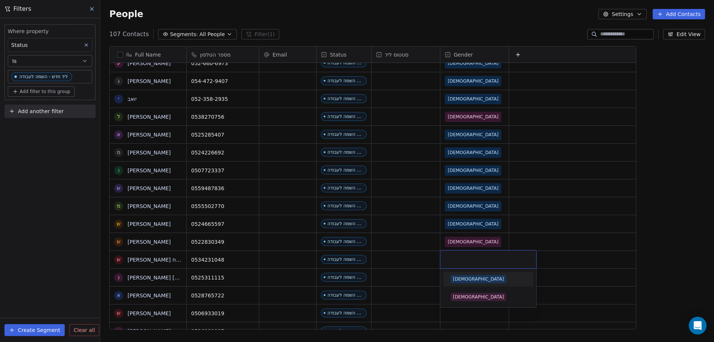
click at [465, 276] on span "[DEMOGRAPHIC_DATA]" at bounding box center [478, 279] width 55 height 8
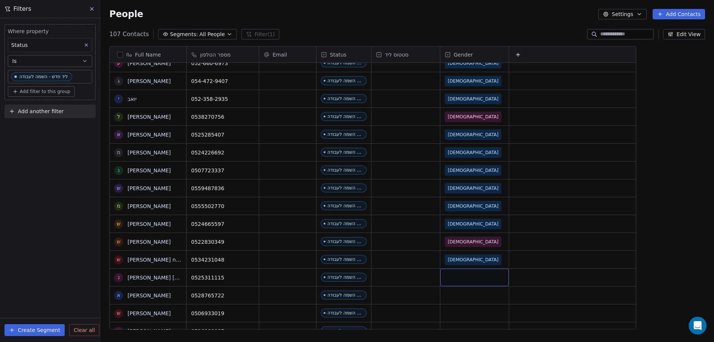
click at [460, 275] on div "grid" at bounding box center [474, 277] width 68 height 17
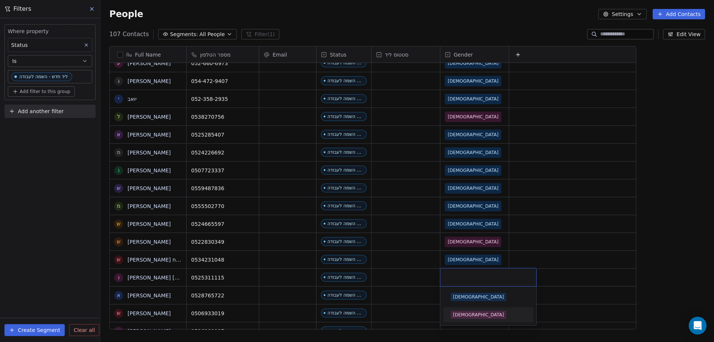
click at [459, 315] on div "[DEMOGRAPHIC_DATA]" at bounding box center [478, 314] width 51 height 7
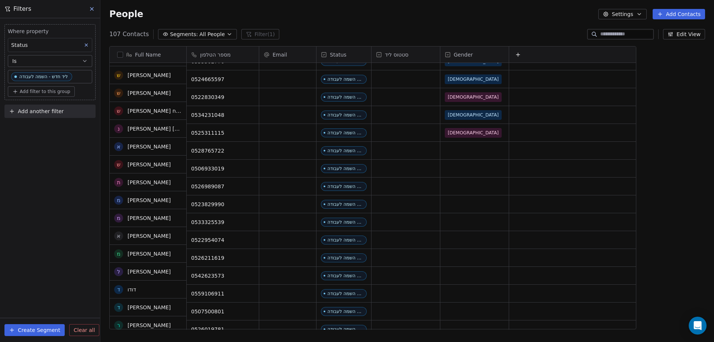
scroll to position [1264, 0]
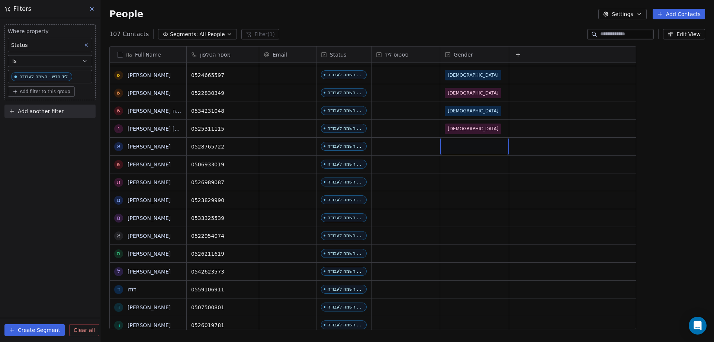
click at [452, 148] on div "grid" at bounding box center [474, 146] width 68 height 17
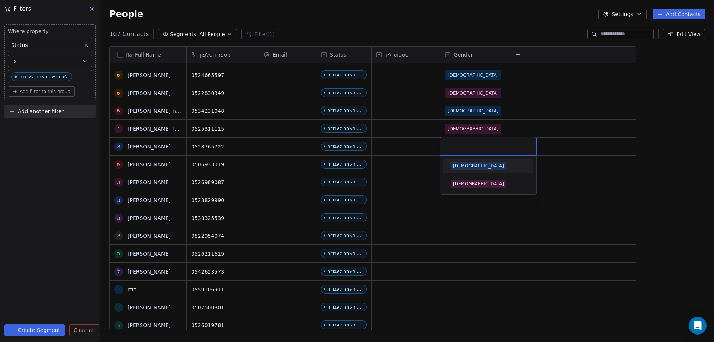
click at [460, 166] on div "[DEMOGRAPHIC_DATA]" at bounding box center [478, 166] width 51 height 7
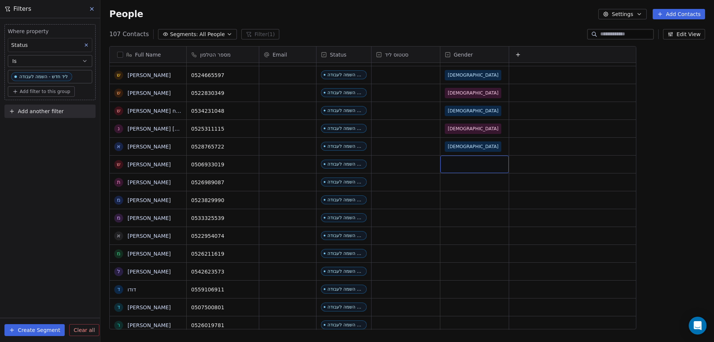
click at [461, 166] on div "grid" at bounding box center [474, 163] width 68 height 17
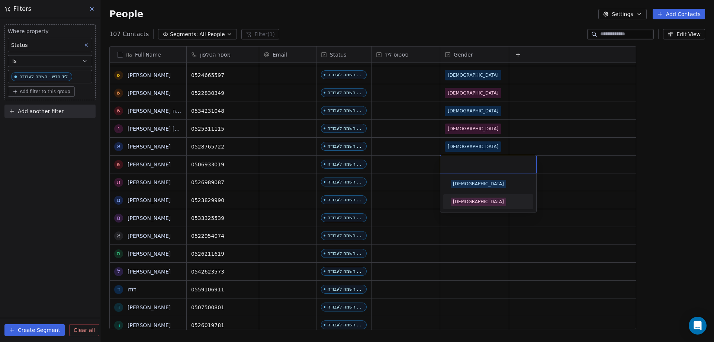
click at [463, 206] on div "[DEMOGRAPHIC_DATA]" at bounding box center [488, 202] width 84 height 12
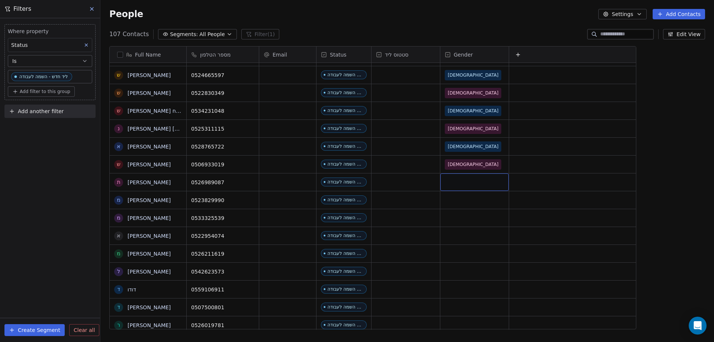
click at [456, 185] on div "grid" at bounding box center [474, 181] width 68 height 17
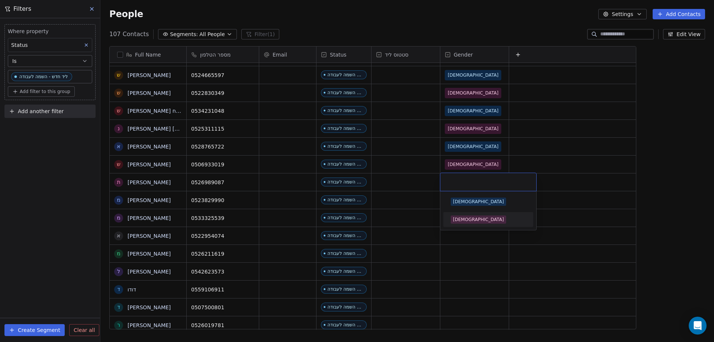
click at [459, 221] on div "[DEMOGRAPHIC_DATA]" at bounding box center [478, 219] width 51 height 7
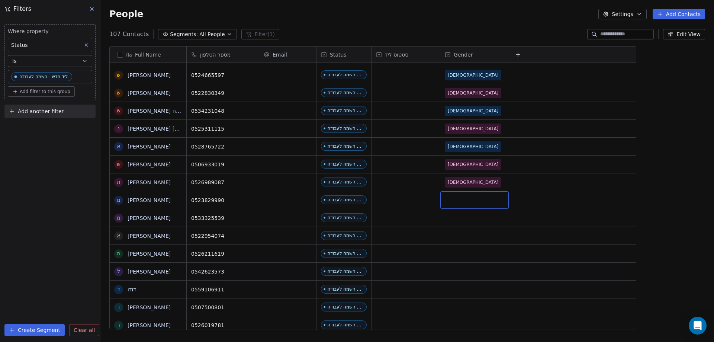
click at [455, 200] on div "grid" at bounding box center [474, 199] width 68 height 17
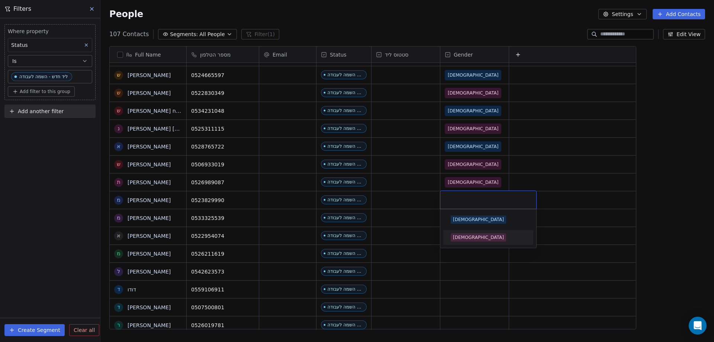
click at [467, 239] on div "[DEMOGRAPHIC_DATA]" at bounding box center [478, 237] width 51 height 7
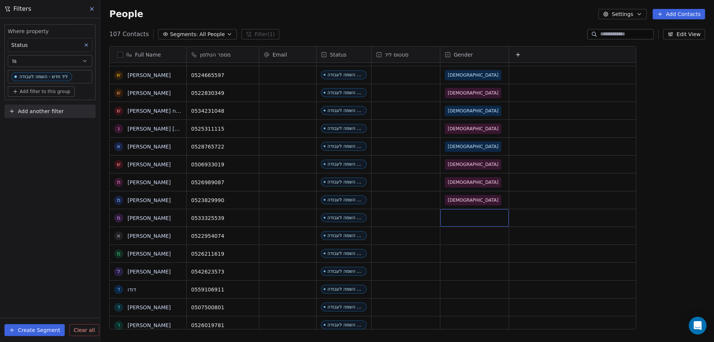
click at [460, 224] on div "grid" at bounding box center [474, 217] width 68 height 17
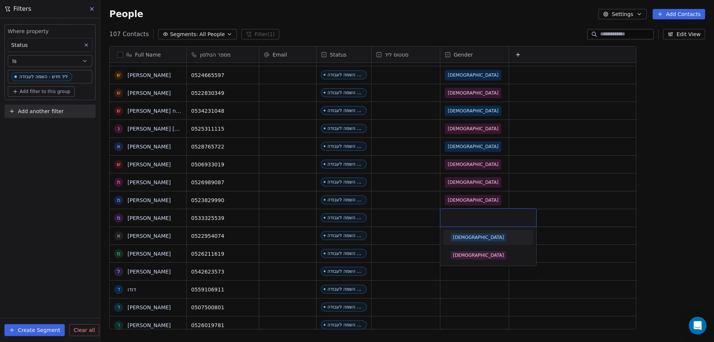
click at [463, 234] on div "[DEMOGRAPHIC_DATA]" at bounding box center [478, 237] width 51 height 7
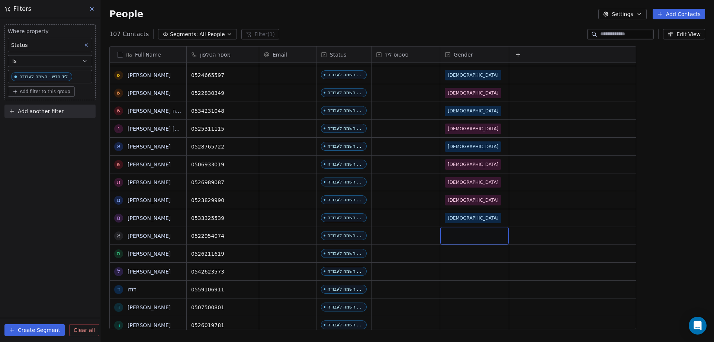
click at [458, 240] on div "grid" at bounding box center [474, 235] width 68 height 17
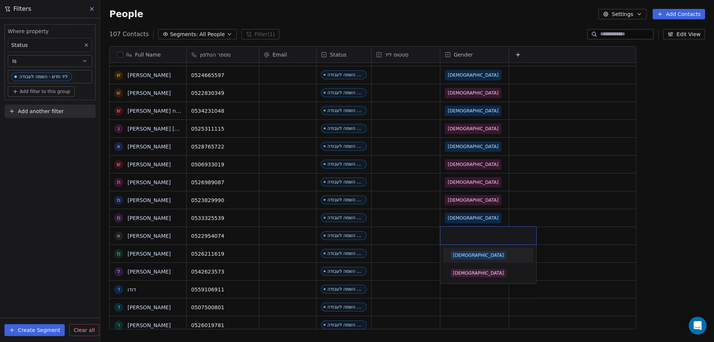
click at [459, 253] on div "[DEMOGRAPHIC_DATA]" at bounding box center [478, 255] width 51 height 7
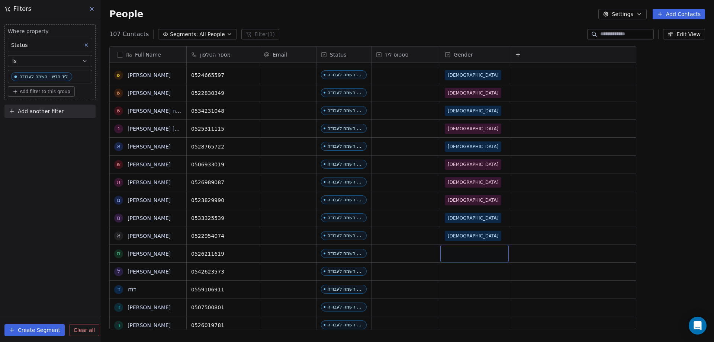
click at [459, 251] on div "grid" at bounding box center [474, 253] width 68 height 17
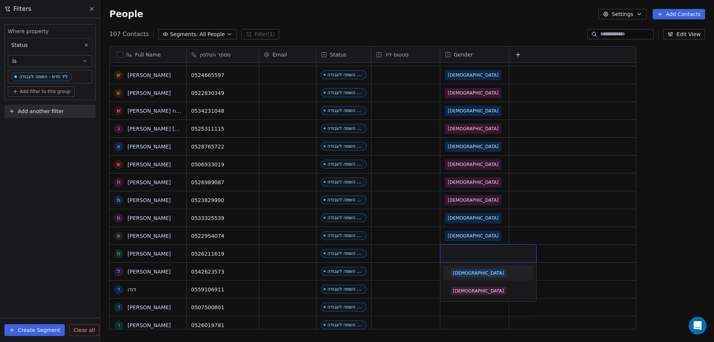
click at [462, 269] on span "[DEMOGRAPHIC_DATA]" at bounding box center [478, 273] width 55 height 8
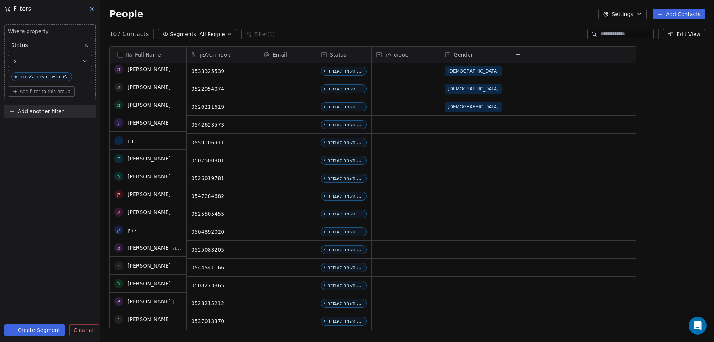
scroll to position [1413, 0]
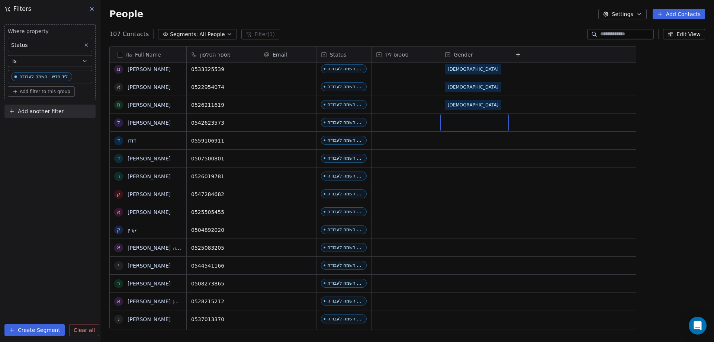
click at [451, 122] on div "grid" at bounding box center [474, 122] width 68 height 17
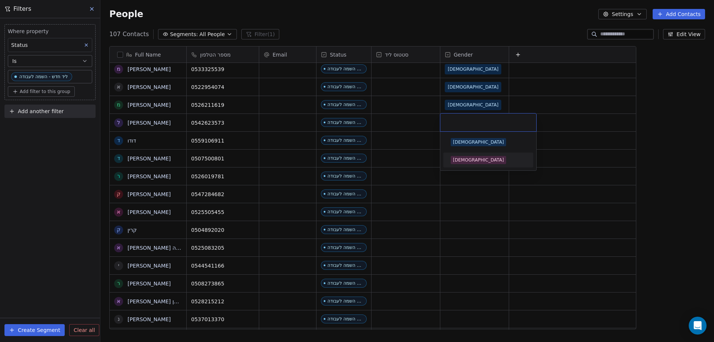
click at [460, 161] on div "[DEMOGRAPHIC_DATA]" at bounding box center [478, 160] width 51 height 7
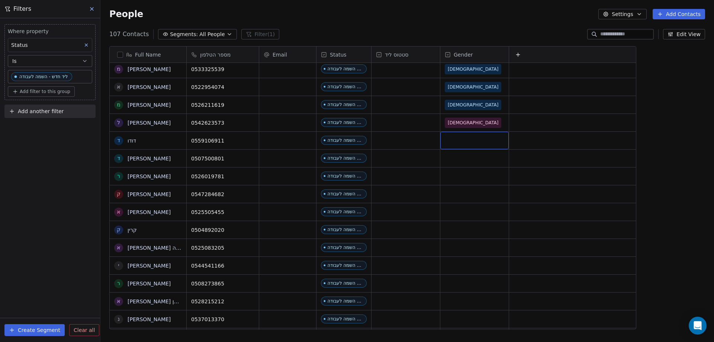
click at [456, 142] on div "grid" at bounding box center [474, 140] width 68 height 17
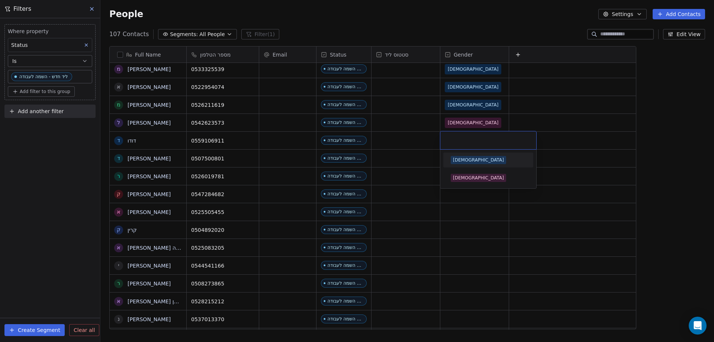
click at [462, 160] on div "[DEMOGRAPHIC_DATA]" at bounding box center [478, 160] width 51 height 7
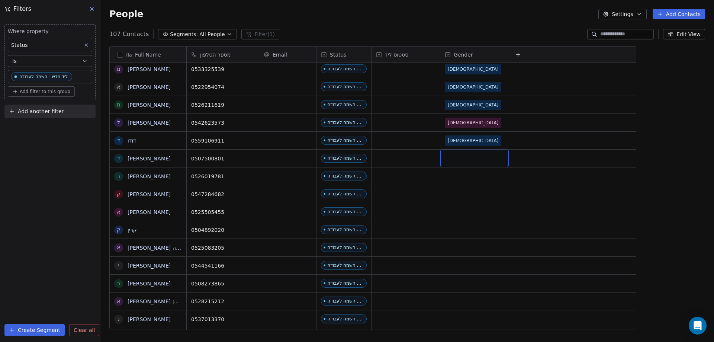
click at [454, 158] on div "grid" at bounding box center [474, 158] width 68 height 17
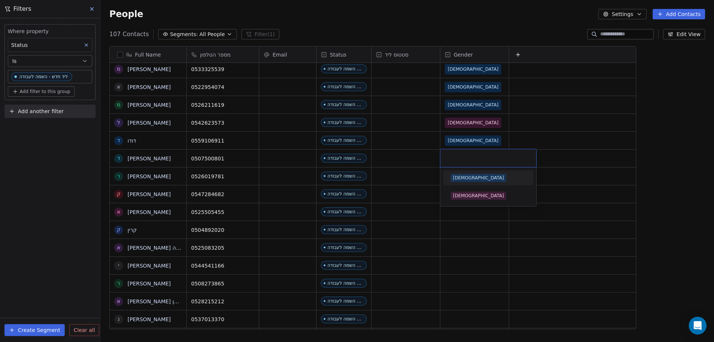
click at [456, 172] on div "[DEMOGRAPHIC_DATA]" at bounding box center [488, 178] width 84 height 12
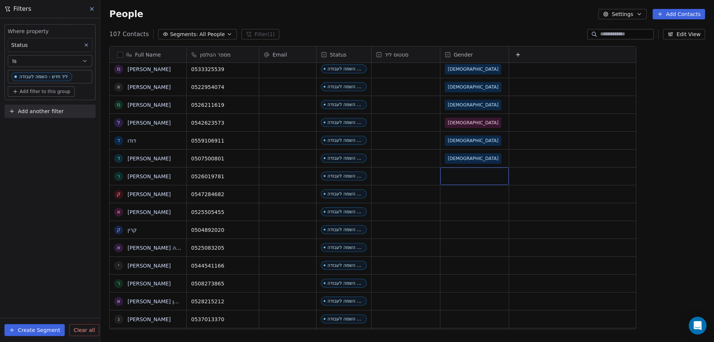
click at [452, 181] on div "grid" at bounding box center [474, 175] width 68 height 17
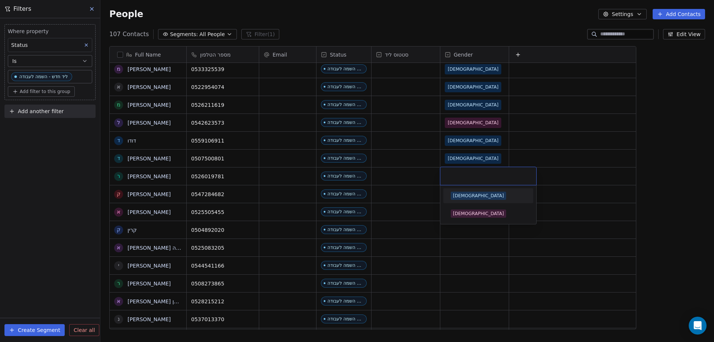
click at [460, 196] on div "[DEMOGRAPHIC_DATA]" at bounding box center [478, 195] width 51 height 7
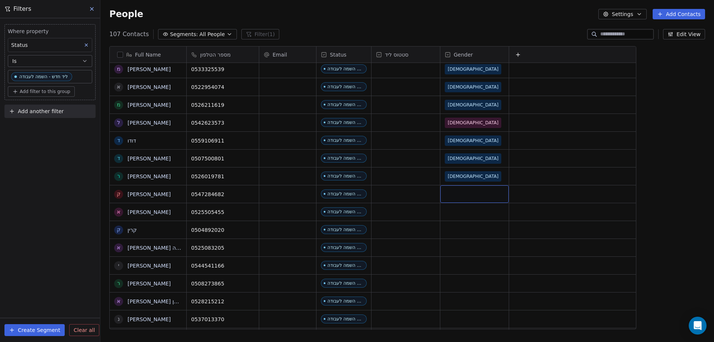
click at [460, 190] on div "grid" at bounding box center [474, 193] width 68 height 17
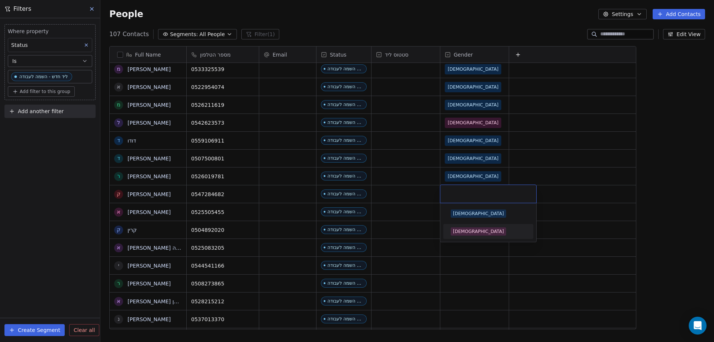
click at [470, 233] on span "[DEMOGRAPHIC_DATA]" at bounding box center [478, 231] width 55 height 8
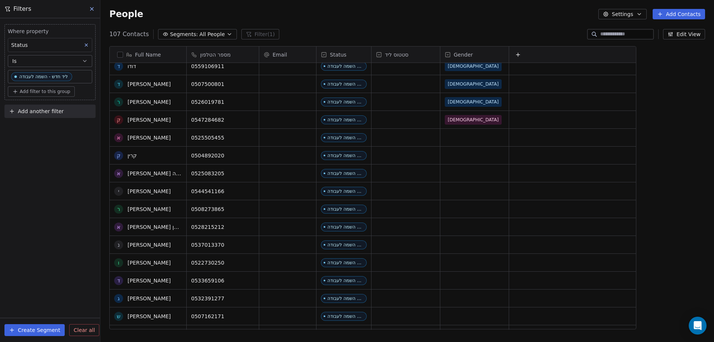
scroll to position [1488, 0]
click at [456, 138] on div "grid" at bounding box center [474, 137] width 68 height 17
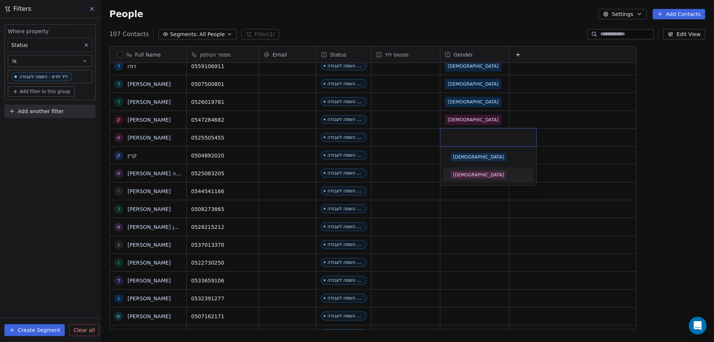
click at [464, 177] on div "[DEMOGRAPHIC_DATA]" at bounding box center [478, 174] width 51 height 7
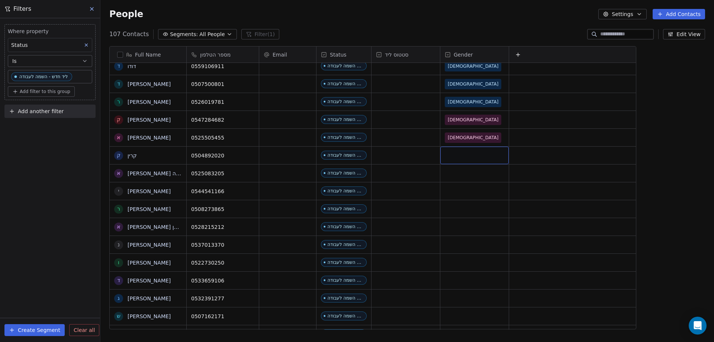
click at [456, 155] on div "grid" at bounding box center [474, 155] width 68 height 17
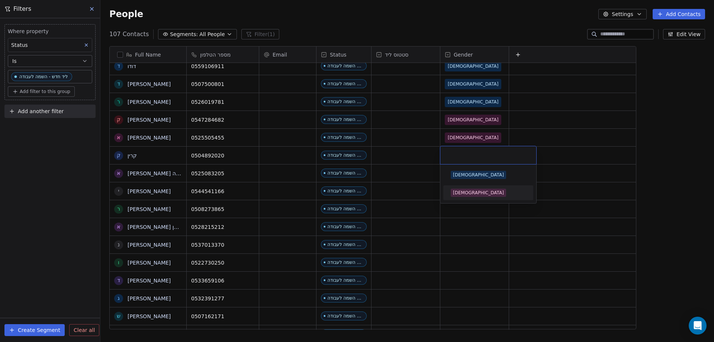
click at [458, 189] on span "[DEMOGRAPHIC_DATA]" at bounding box center [478, 193] width 55 height 8
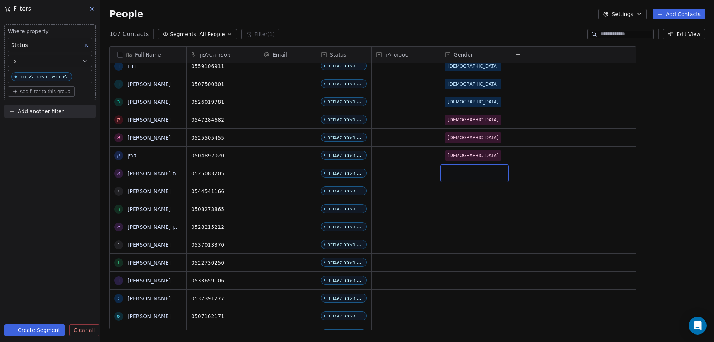
click at [451, 176] on div "grid" at bounding box center [474, 172] width 68 height 17
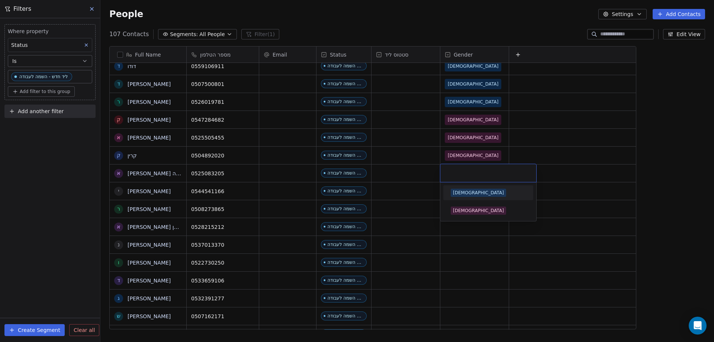
click at [456, 189] on div "[DEMOGRAPHIC_DATA]" at bounding box center [478, 192] width 51 height 7
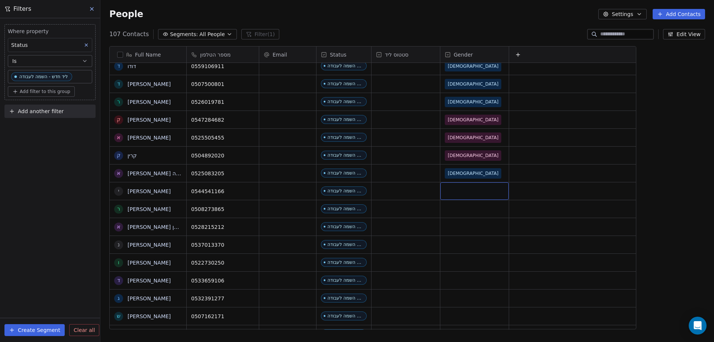
click at [457, 195] on div "grid" at bounding box center [474, 190] width 68 height 17
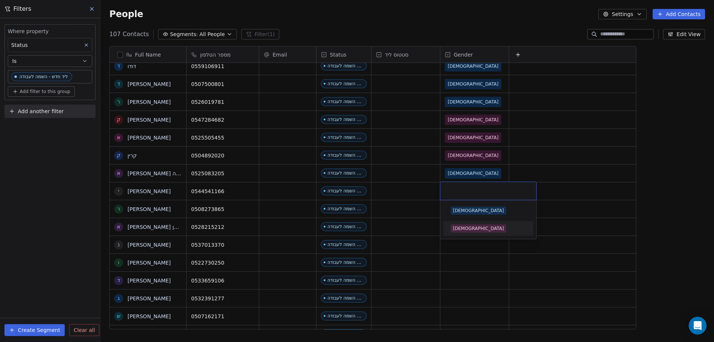
click at [459, 228] on div "[DEMOGRAPHIC_DATA]" at bounding box center [478, 228] width 51 height 7
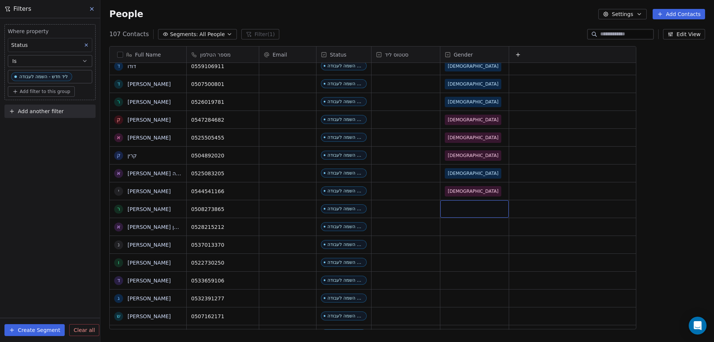
click at [451, 205] on div "grid" at bounding box center [474, 208] width 68 height 17
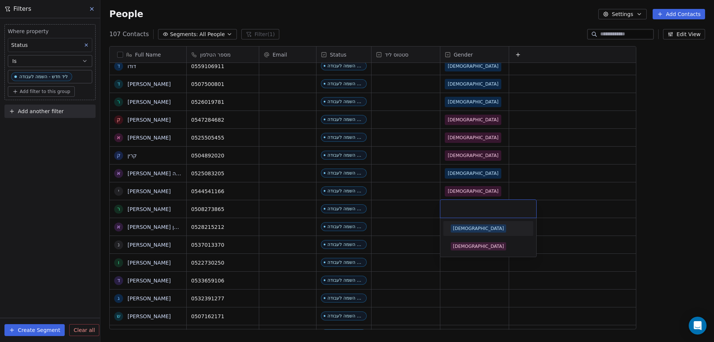
click at [462, 225] on span "[DEMOGRAPHIC_DATA]" at bounding box center [478, 228] width 55 height 8
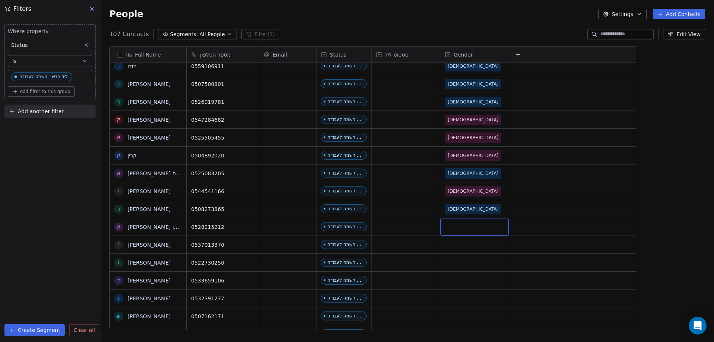
click at [451, 224] on div "grid" at bounding box center [474, 226] width 68 height 17
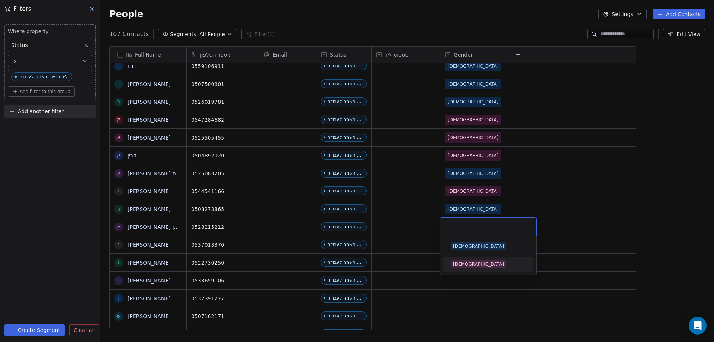
click at [461, 264] on div "[DEMOGRAPHIC_DATA]" at bounding box center [478, 264] width 51 height 7
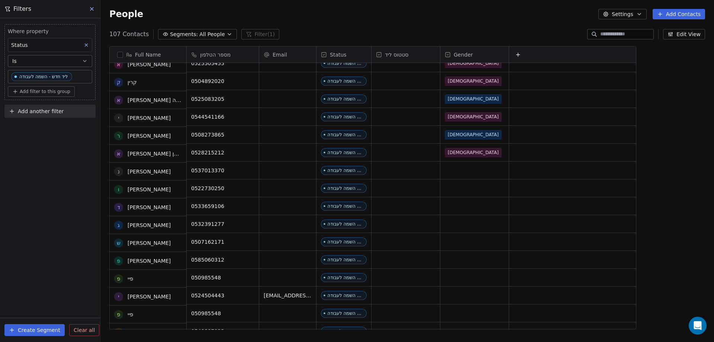
scroll to position [1562, 0]
click at [450, 170] on div "grid" at bounding box center [474, 169] width 68 height 17
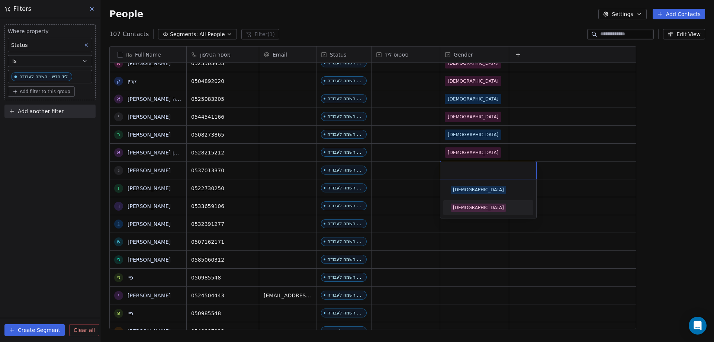
click at [464, 209] on div "[DEMOGRAPHIC_DATA]" at bounding box center [478, 207] width 51 height 7
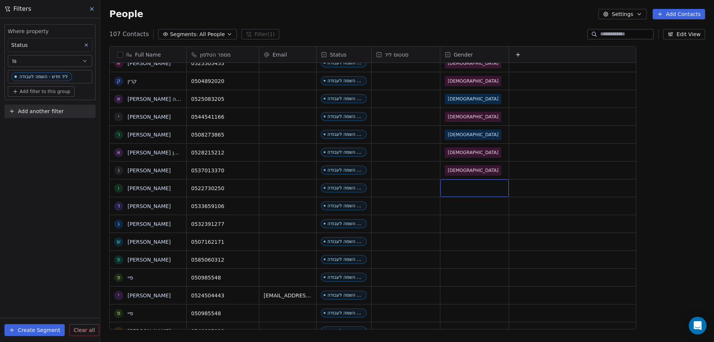
click at [455, 185] on div "grid" at bounding box center [474, 187] width 68 height 17
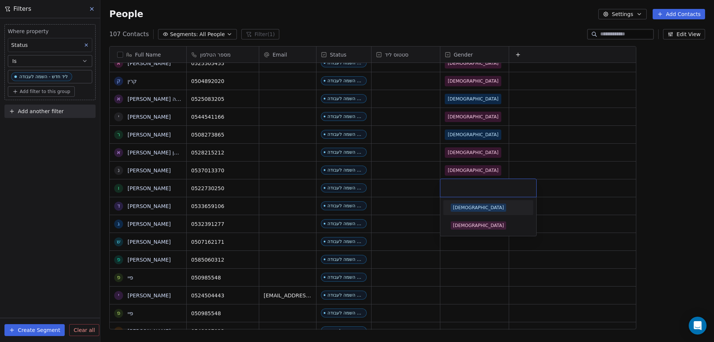
click at [458, 204] on div "[DEMOGRAPHIC_DATA]" at bounding box center [478, 207] width 51 height 7
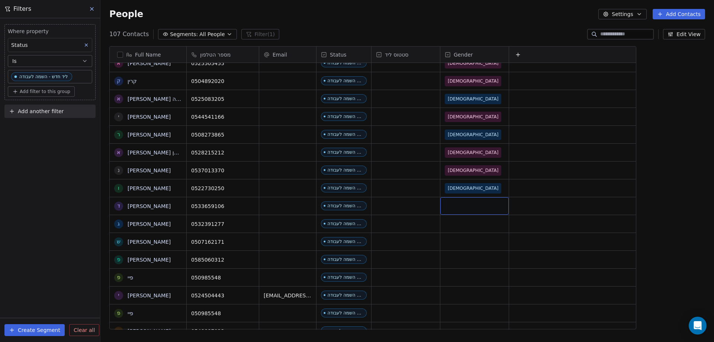
click at [458, 200] on div "grid" at bounding box center [474, 205] width 68 height 17
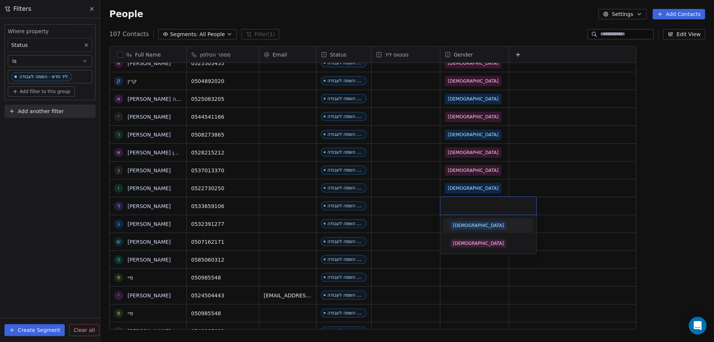
click at [460, 227] on div "[DEMOGRAPHIC_DATA]" at bounding box center [478, 225] width 51 height 7
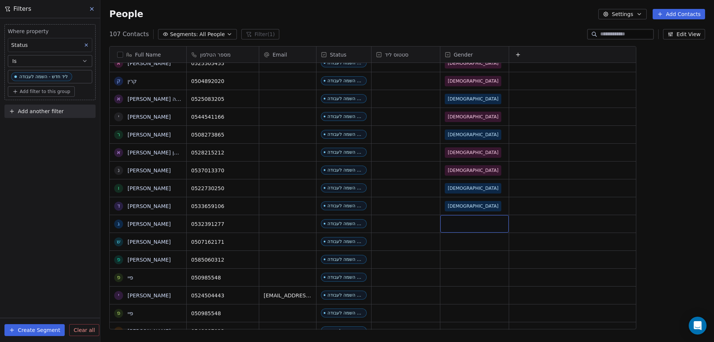
click at [460, 223] on div "grid" at bounding box center [474, 223] width 68 height 17
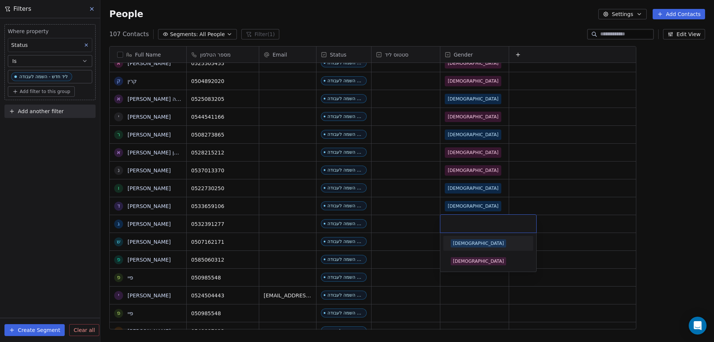
click at [479, 242] on div "[DEMOGRAPHIC_DATA]" at bounding box center [488, 243] width 75 height 8
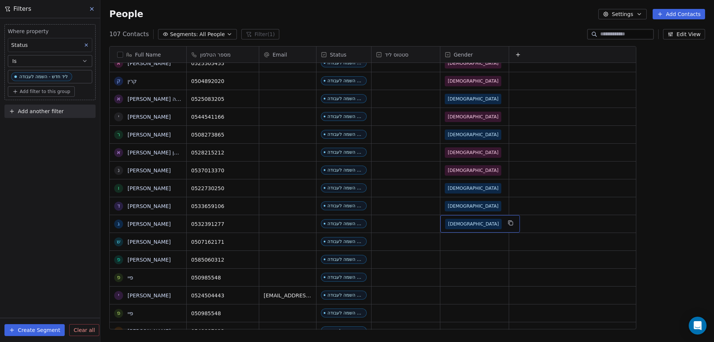
click at [463, 220] on span "[DEMOGRAPHIC_DATA]" at bounding box center [473, 224] width 57 height 10
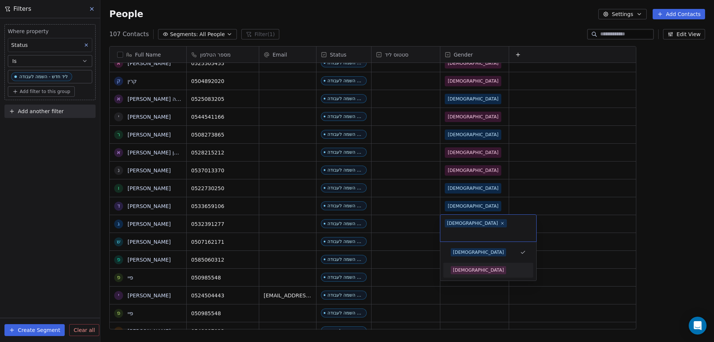
click at [462, 267] on div "[DEMOGRAPHIC_DATA]" at bounding box center [478, 270] width 51 height 7
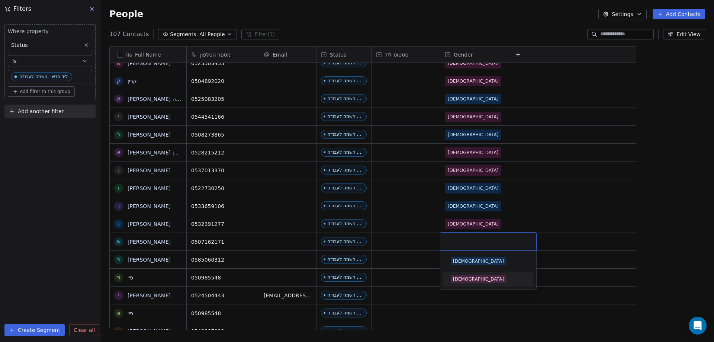
click at [466, 280] on div "[DEMOGRAPHIC_DATA]" at bounding box center [478, 279] width 51 height 7
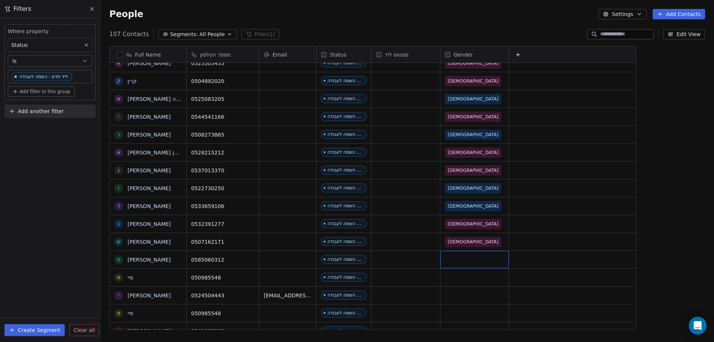
click at [454, 257] on div "grid" at bounding box center [474, 259] width 68 height 17
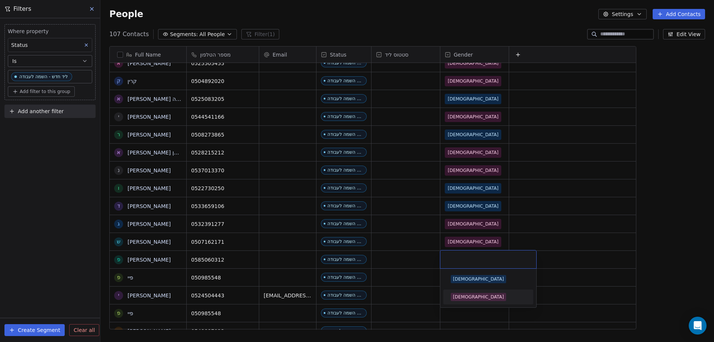
click at [458, 293] on span "[DEMOGRAPHIC_DATA]" at bounding box center [478, 297] width 55 height 8
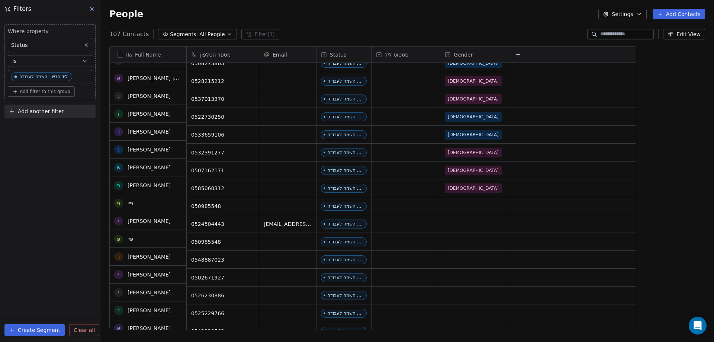
scroll to position [1636, 0]
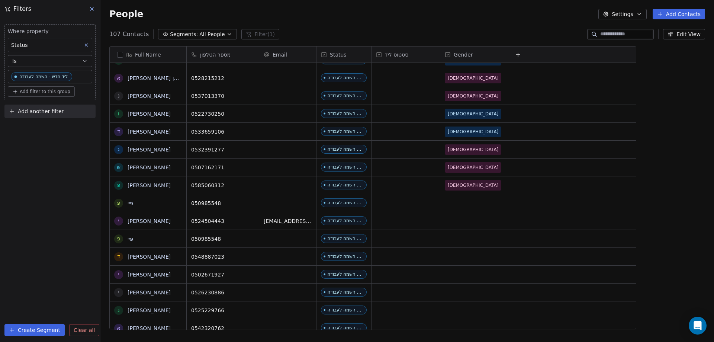
click at [0, 0] on button "grid" at bounding box center [0, 0] width 0 height 0
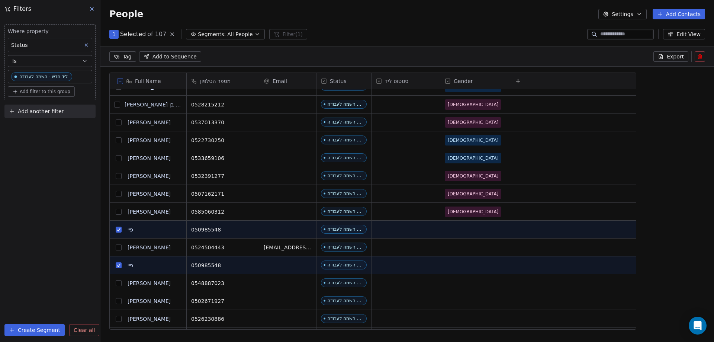
scroll to position [269, 608]
click at [119, 263] on button "grid" at bounding box center [119, 265] width 6 height 6
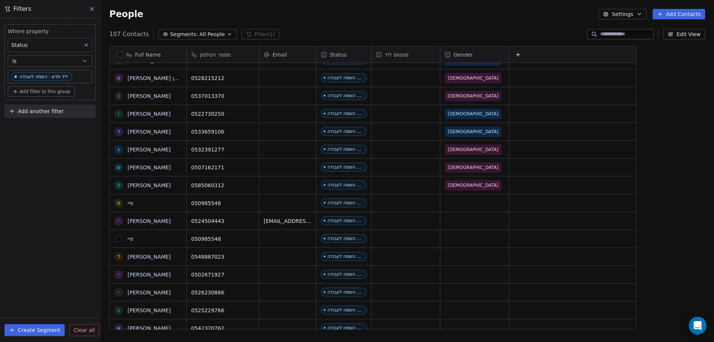
scroll to position [295, 608]
click at [465, 202] on div "grid" at bounding box center [474, 202] width 68 height 17
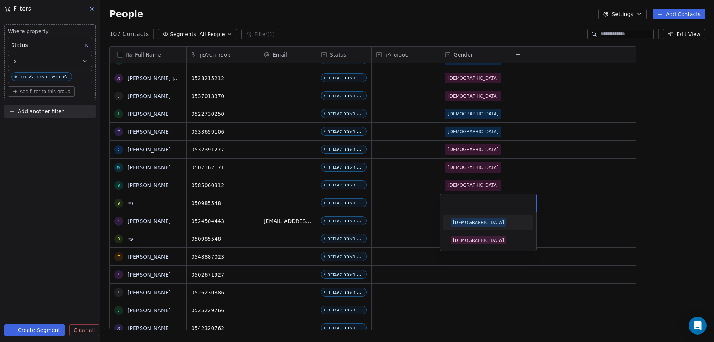
click at [464, 222] on span "[DEMOGRAPHIC_DATA]" at bounding box center [478, 222] width 55 height 8
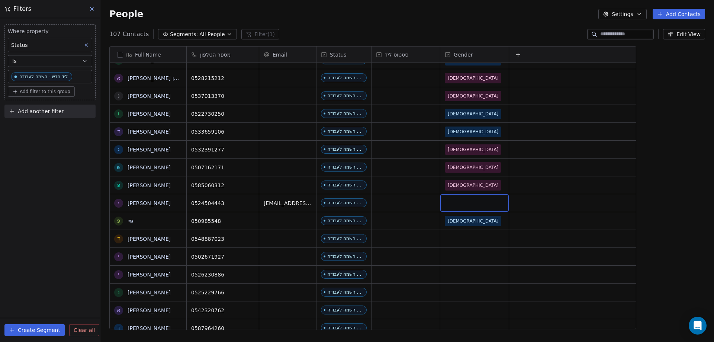
click at [456, 204] on div "grid" at bounding box center [474, 202] width 68 height 17
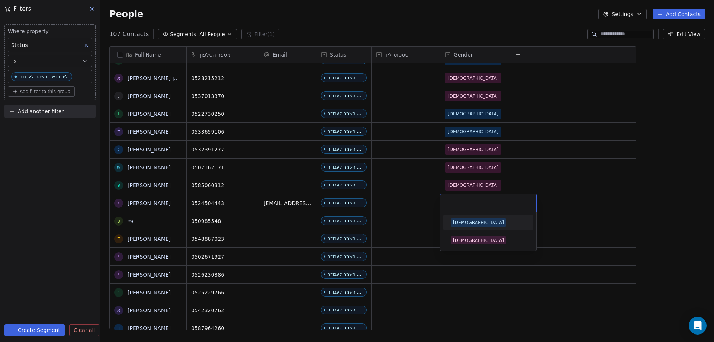
click at [465, 221] on span "[DEMOGRAPHIC_DATA]" at bounding box center [478, 222] width 55 height 8
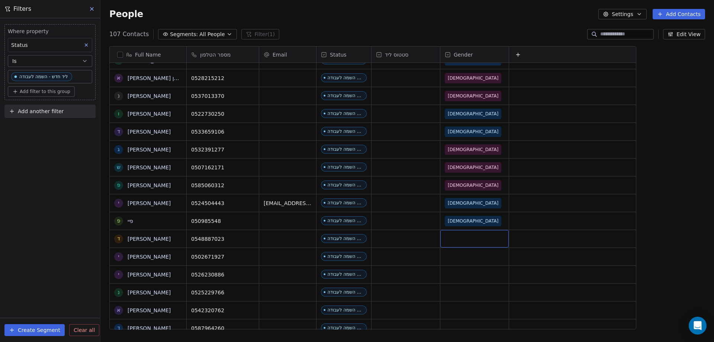
click at [450, 237] on div "grid" at bounding box center [474, 238] width 68 height 17
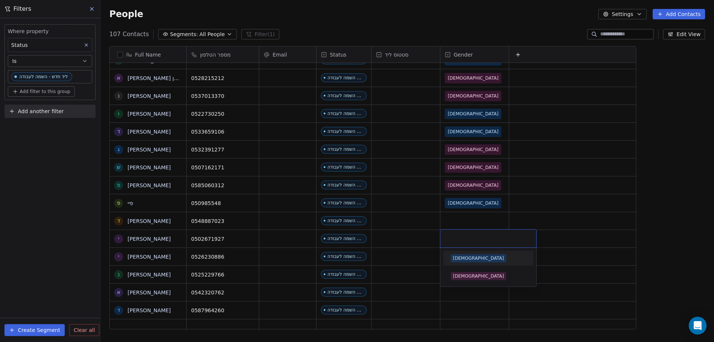
click at [457, 257] on div "[DEMOGRAPHIC_DATA]" at bounding box center [478, 258] width 51 height 7
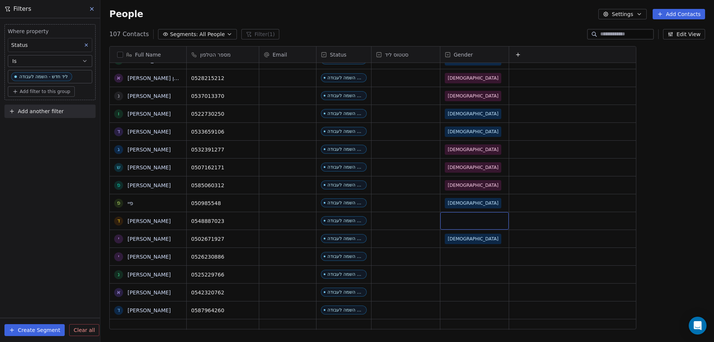
click at [448, 218] on div "grid" at bounding box center [474, 220] width 68 height 17
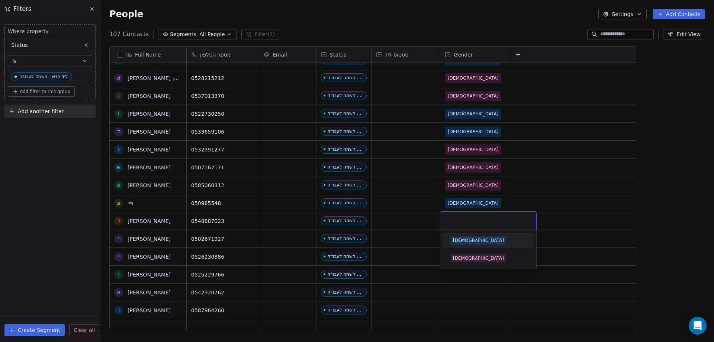
click at [456, 239] on div "[DEMOGRAPHIC_DATA]" at bounding box center [478, 240] width 51 height 7
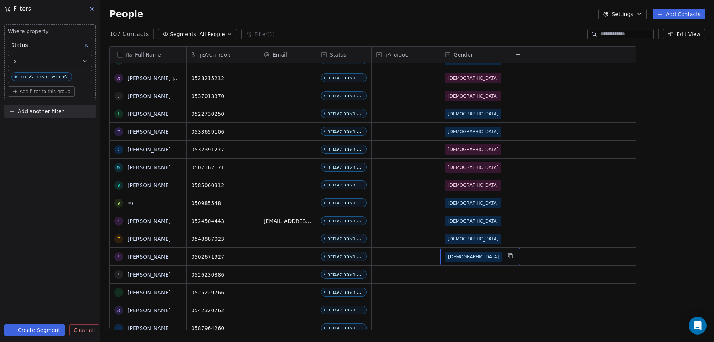
click at [454, 260] on span "[DEMOGRAPHIC_DATA]" at bounding box center [473, 256] width 51 height 7
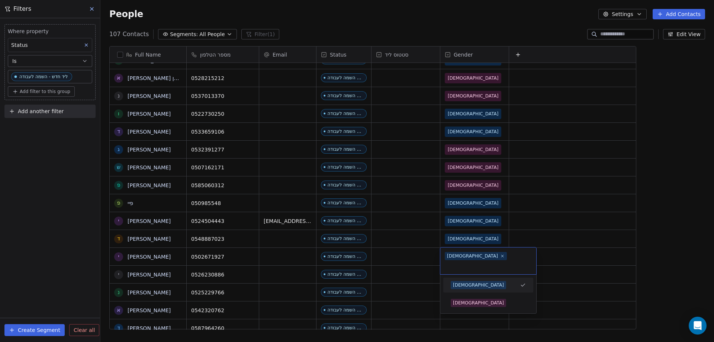
click at [557, 221] on html "noya com college Contacts People Marketing Workflows Campaigns Metrics & Events…" at bounding box center [357, 171] width 714 height 342
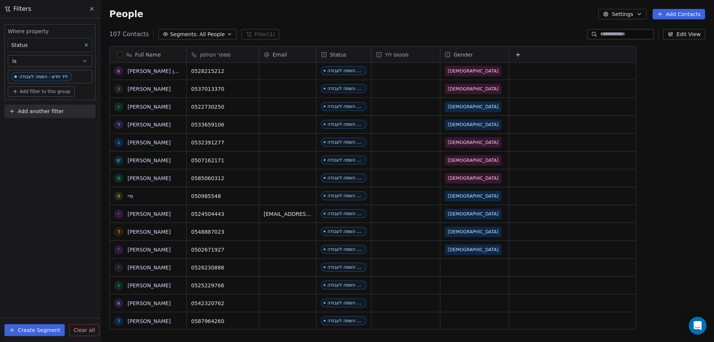
scroll to position [6, 0]
click at [452, 260] on div "grid" at bounding box center [474, 266] width 68 height 17
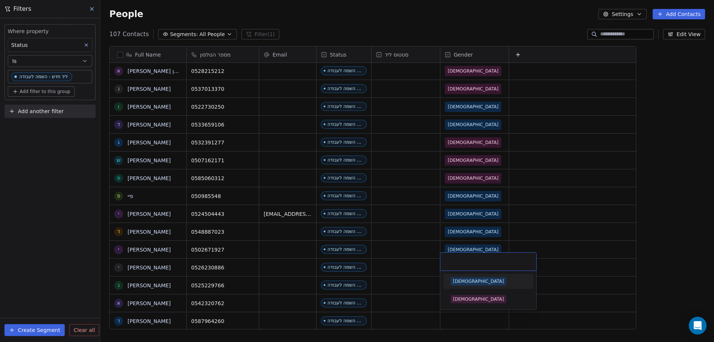
click at [459, 281] on div "[DEMOGRAPHIC_DATA]" at bounding box center [478, 281] width 51 height 7
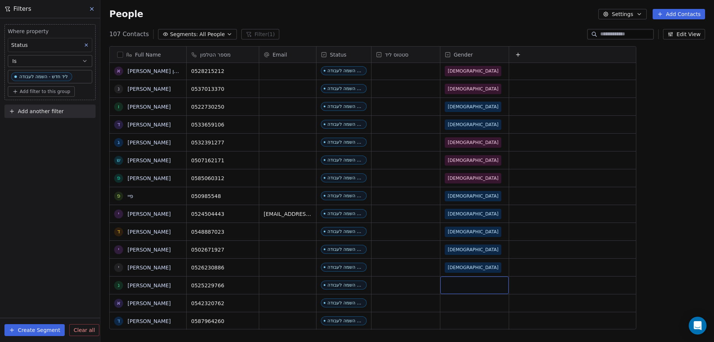
click at [449, 276] on div "grid" at bounding box center [474, 284] width 68 height 17
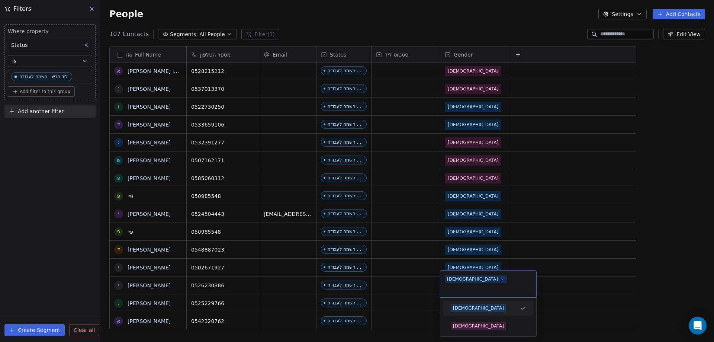
click at [454, 305] on div "[DEMOGRAPHIC_DATA]" at bounding box center [478, 308] width 51 height 7
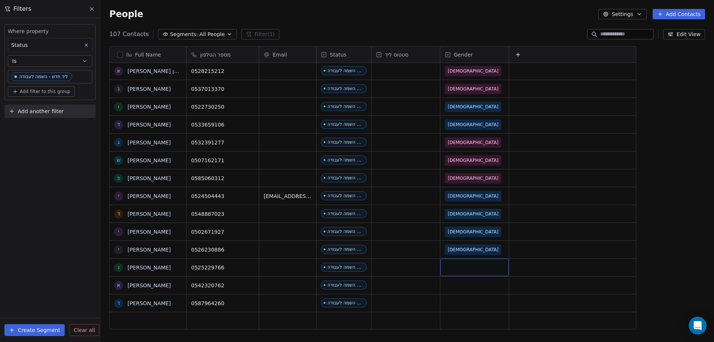
click at [459, 260] on div "grid" at bounding box center [474, 266] width 68 height 17
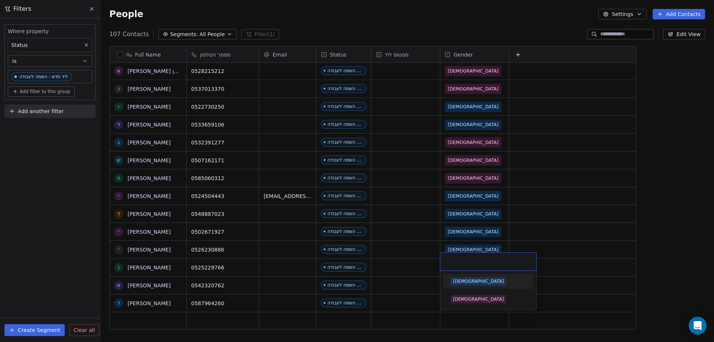
click at [459, 260] on input "text" at bounding box center [488, 261] width 87 height 8
click at [457, 283] on div "[DEMOGRAPHIC_DATA]" at bounding box center [478, 281] width 51 height 7
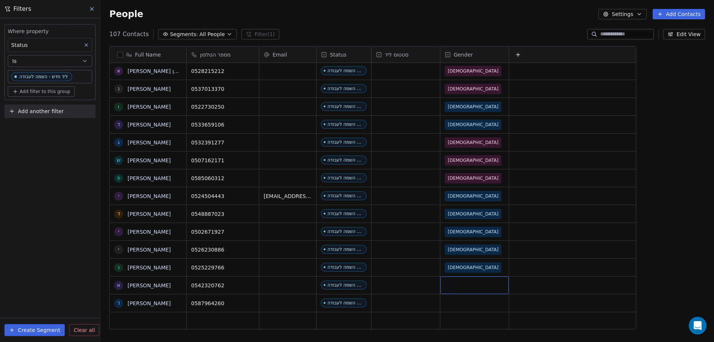
click at [457, 280] on div "grid" at bounding box center [474, 284] width 68 height 17
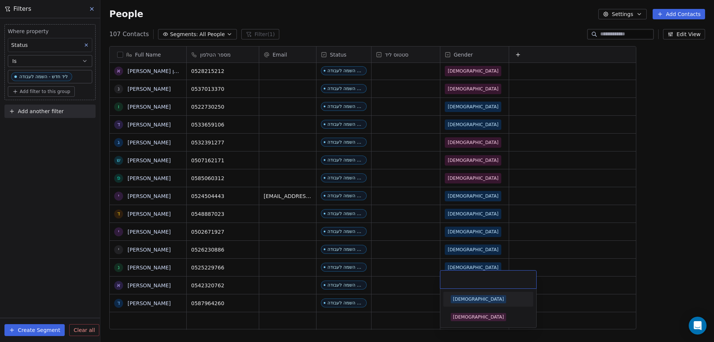
click at [458, 301] on div "[DEMOGRAPHIC_DATA]" at bounding box center [478, 299] width 51 height 7
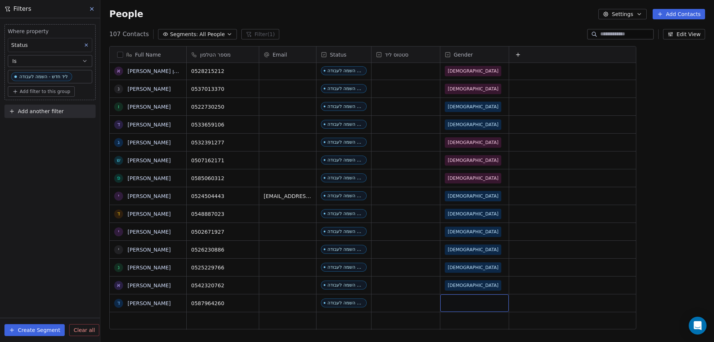
click at [459, 296] on div "grid" at bounding box center [474, 302] width 68 height 17
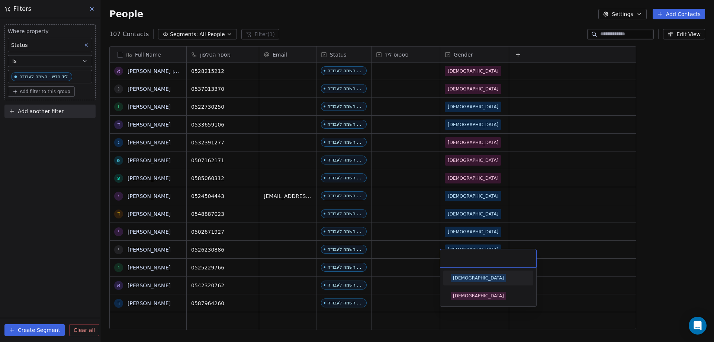
click at [459, 277] on div "[DEMOGRAPHIC_DATA]" at bounding box center [478, 277] width 51 height 7
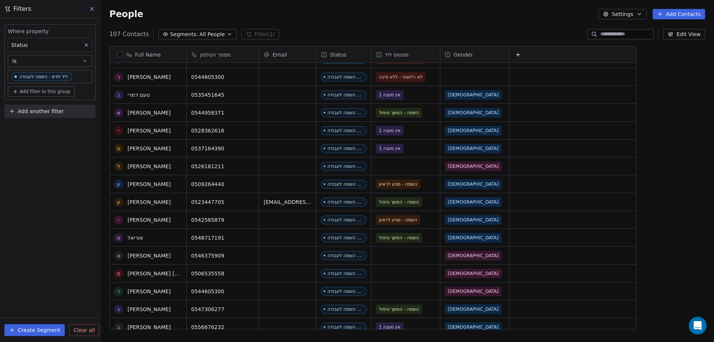
scroll to position [156, 0]
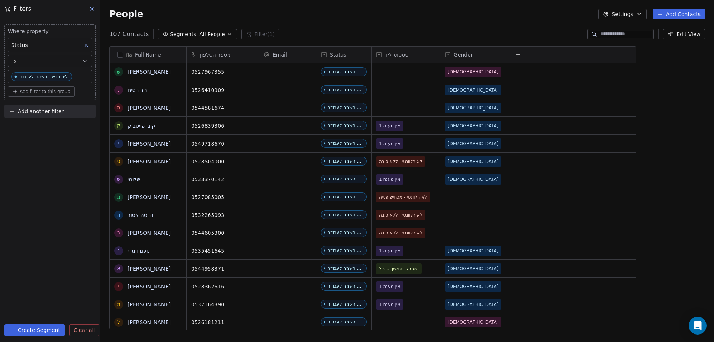
drag, startPoint x: 453, startPoint y: 22, endPoint x: 515, endPoint y: 58, distance: 72.3
click at [452, 22] on div "People Settings Add Contacts" at bounding box center [407, 14] width 614 height 28
click at [52, 91] on span "Add filter to this group" at bounding box center [45, 92] width 51 height 6
click at [50, 106] on span "Contact properties" at bounding box center [40, 108] width 48 height 8
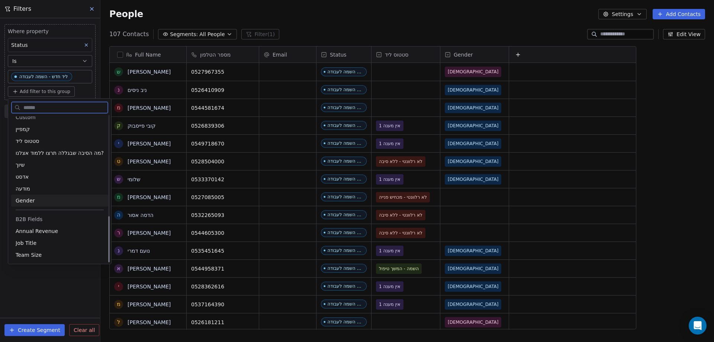
click at [22, 202] on span "Gender" at bounding box center [25, 200] width 19 height 7
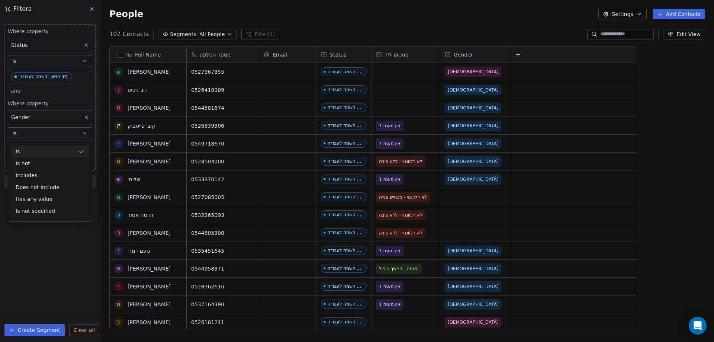
click at [48, 150] on div "Is" at bounding box center [50, 151] width 78 height 12
click at [49, 149] on body "noya com college Contacts People Marketing Workflows Campaigns Metrics & Events…" at bounding box center [357, 171] width 714 height 342
click at [28, 164] on div "[DEMOGRAPHIC_DATA]" at bounding box center [56, 170] width 90 height 15
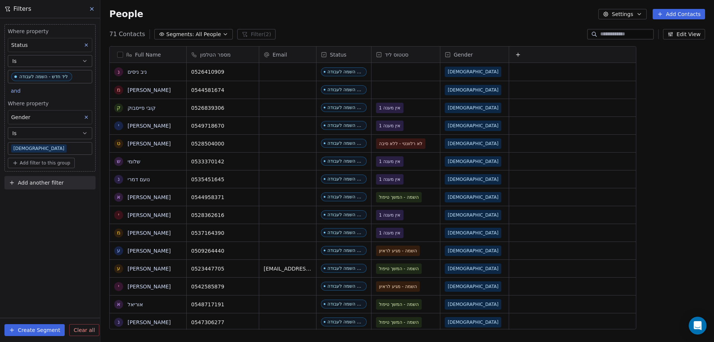
click at [379, 51] on div "סטטוס ליד" at bounding box center [405, 54] width 58 height 7
click at [388, 70] on span "Edit property" at bounding box center [402, 70] width 34 height 7
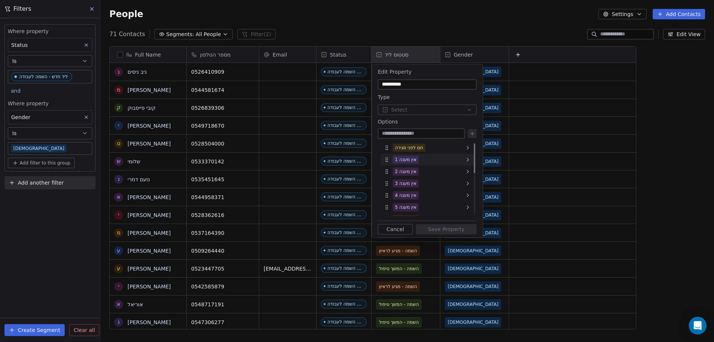
click at [441, 161] on div "אין מענה 1" at bounding box center [427, 160] width 93 height 12
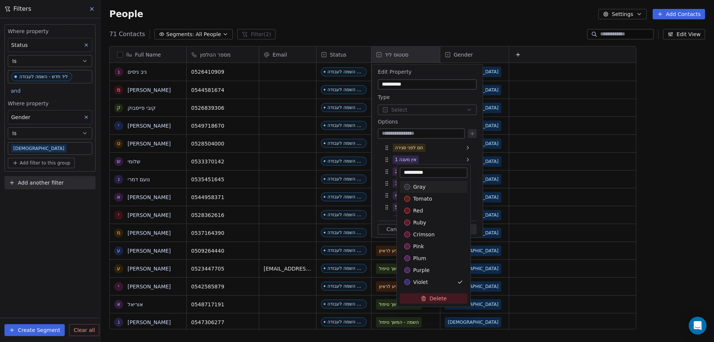
click at [556, 177] on html "noya com college Contacts People Marketing Workflows Campaigns Metrics & Events…" at bounding box center [357, 171] width 714 height 342
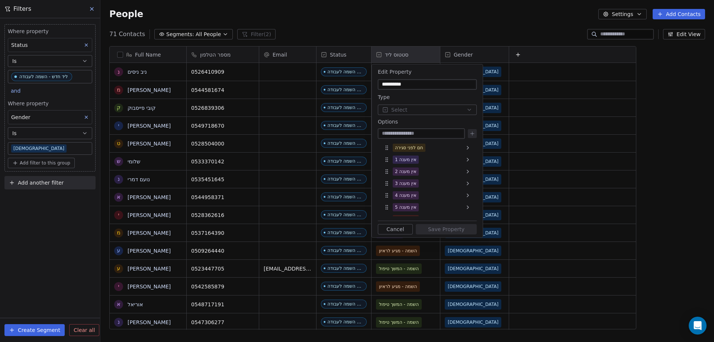
click at [454, 32] on html "noya com college Contacts People Marketing Workflows Campaigns Metrics & Events…" at bounding box center [357, 171] width 714 height 342
click at [392, 229] on button "Cancel" at bounding box center [395, 229] width 35 height 10
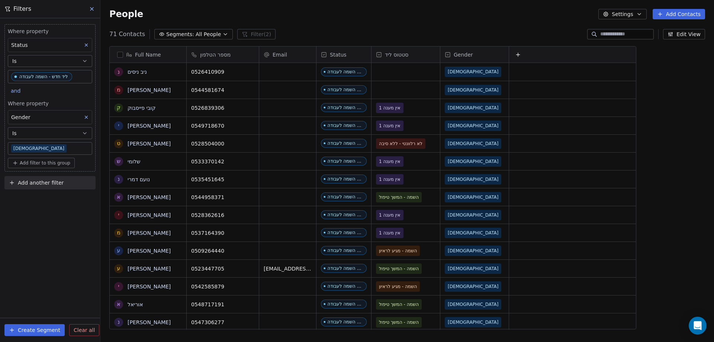
click at [35, 162] on span "Add filter to this group" at bounding box center [45, 163] width 51 height 6
click at [32, 180] on span "Contact properties" at bounding box center [40, 179] width 48 height 8
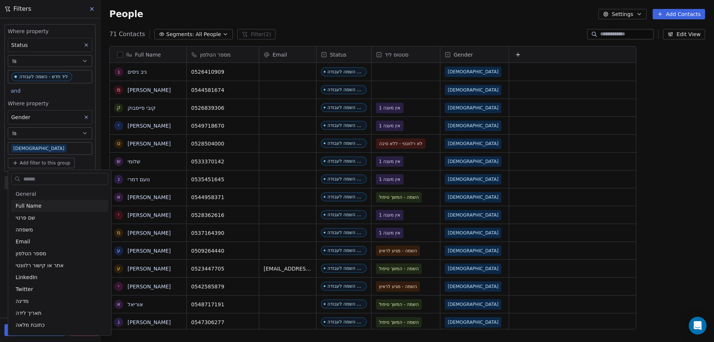
click at [6, 201] on html "noya com college Contacts People Marketing Workflows Campaigns Metrics & Events…" at bounding box center [357, 171] width 714 height 342
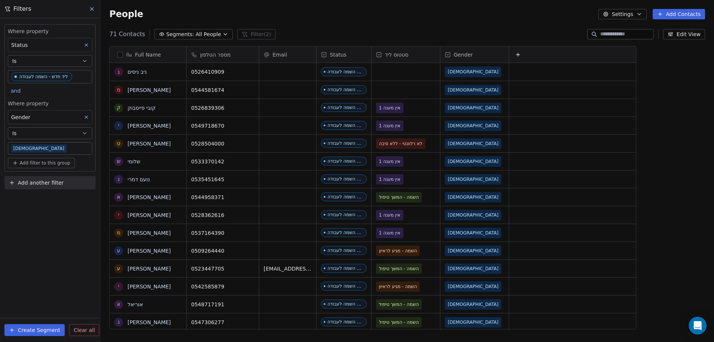
click at [41, 163] on span "Add filter to this group" at bounding box center [45, 163] width 51 height 6
click at [42, 183] on div "Contact properties" at bounding box center [50, 179] width 78 height 12
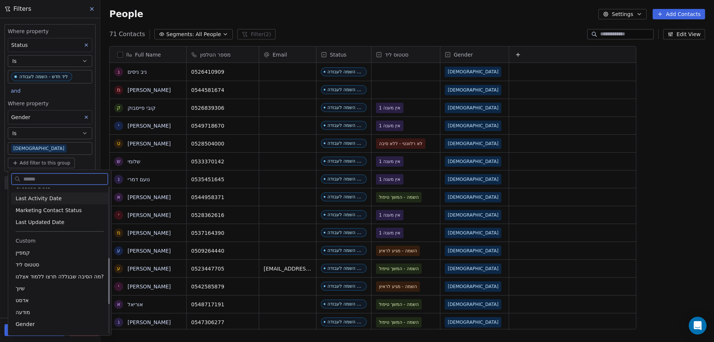
scroll to position [298, 0]
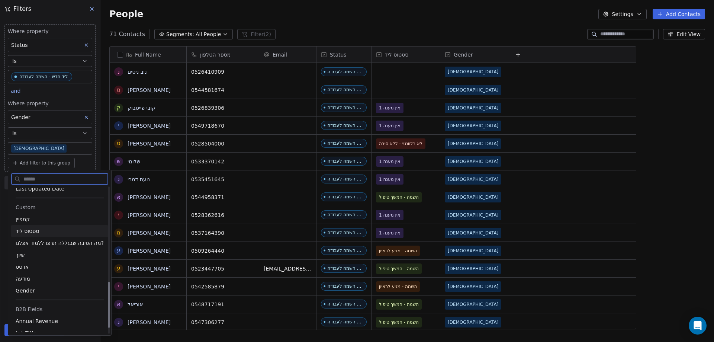
click at [25, 230] on span "סטטוס ליד" at bounding box center [27, 230] width 23 height 7
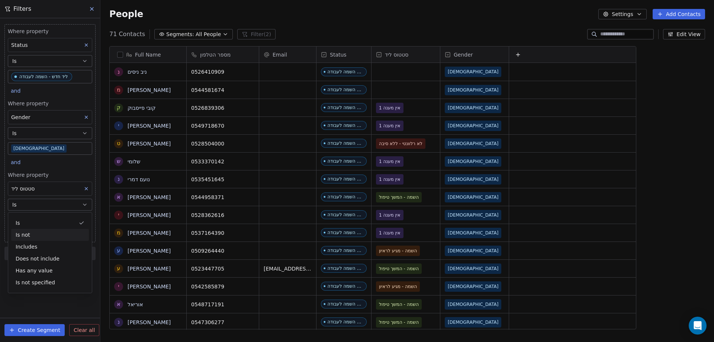
click at [40, 232] on div "Is not" at bounding box center [50, 235] width 78 height 12
click at [46, 222] on body "noya com college Contacts People Marketing Workflows Campaigns Metrics & Events…" at bounding box center [357, 171] width 714 height 342
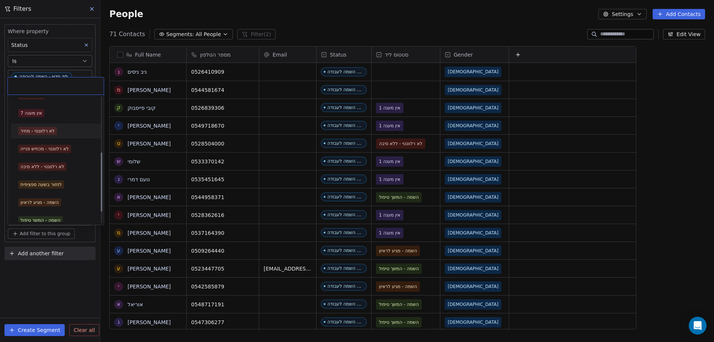
scroll to position [104, 0]
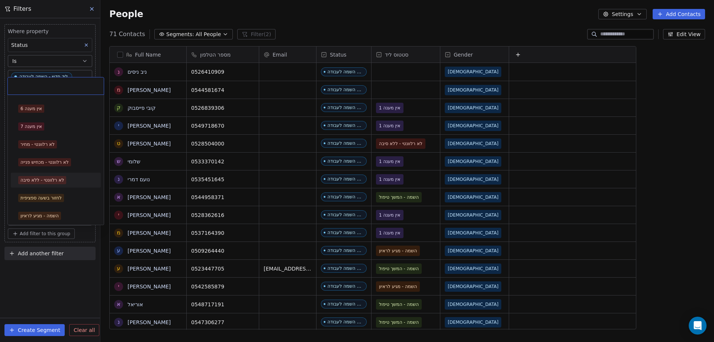
click at [50, 180] on div "לא רלוונטי - ללא סיבה" at bounding box center [42, 180] width 44 height 7
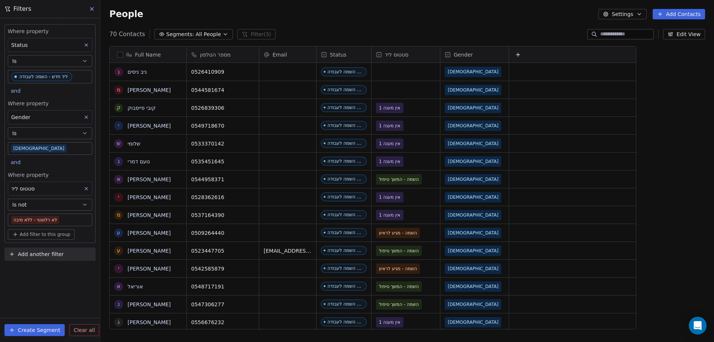
scroll to position [295, 608]
click at [422, 38] on div "70 Contacts Segments: All People Filter (3) Edit View" at bounding box center [407, 34] width 614 height 12
